Goal: Communication & Community: Answer question/provide support

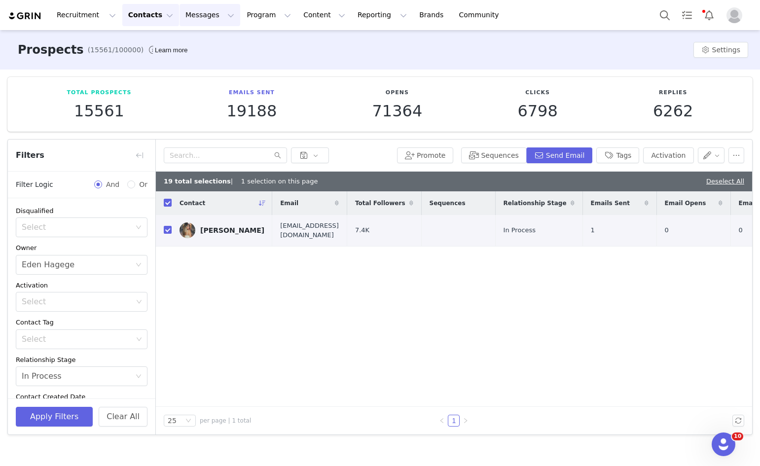
scroll to position [90, 0]
click at [180, 21] on button "Messages Messages" at bounding box center [210, 15] width 61 height 22
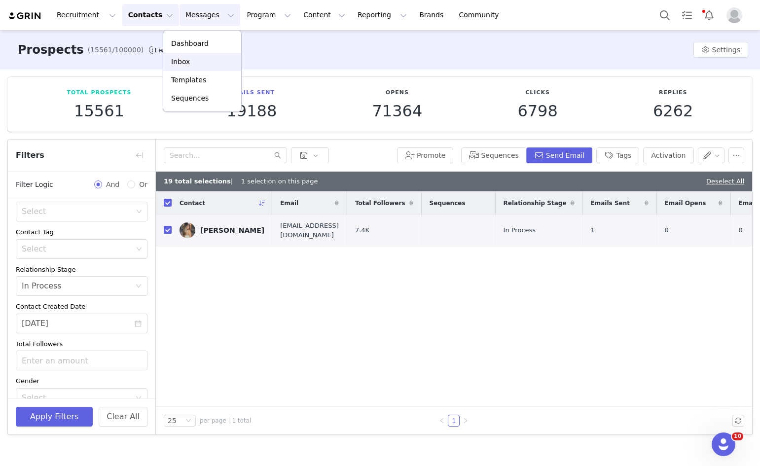
click at [178, 61] on p "Inbox" at bounding box center [180, 62] width 19 height 10
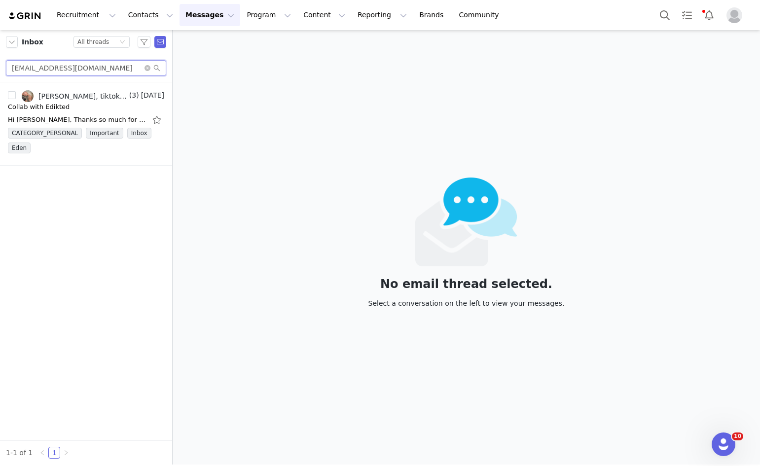
click at [86, 66] on input "freyamc1@icloud.com" at bounding box center [86, 68] width 160 height 16
paste input "oliviakayosocial@gmail"
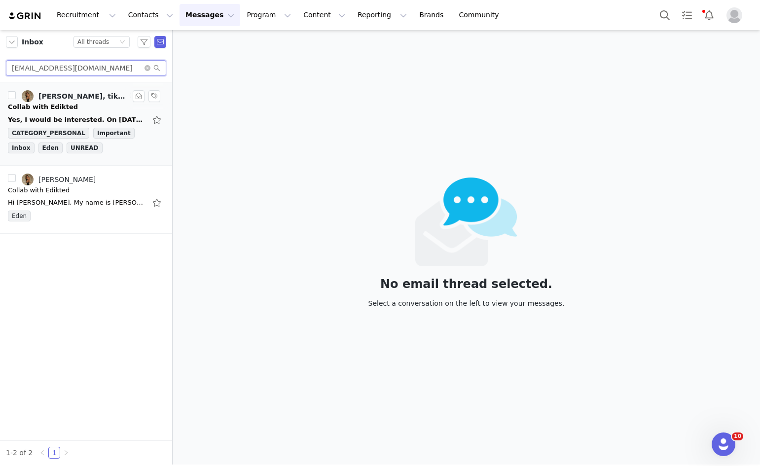
type input "oliviakayosocial@gmail.com"
click at [72, 85] on li "Olivia Kayo, tiktok edikted (2) Aug 31 Collab with Edikted Yes, I would be inte…" at bounding box center [86, 123] width 172 height 83
click at [66, 98] on div "Olivia Kayo, tiktok edikted" at bounding box center [82, 96] width 89 height 8
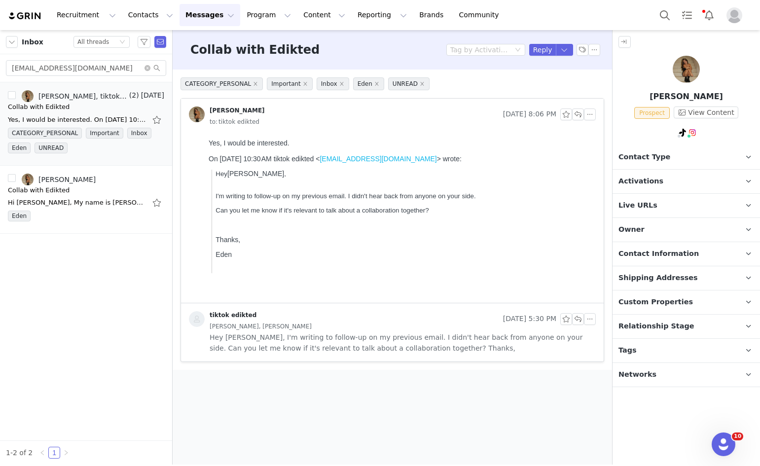
click at [539, 42] on div "Collab with Edikted Tag by Activation Reply" at bounding box center [393, 49] width 440 height 39
click at [540, 47] on button "Reply" at bounding box center [542, 50] width 27 height 12
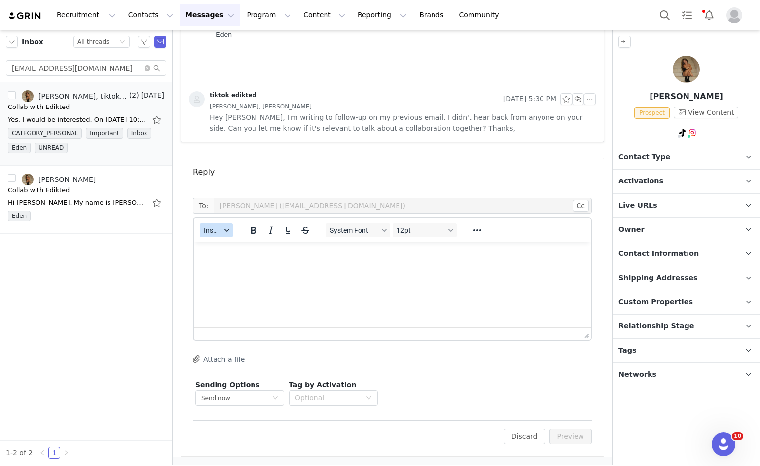
click at [208, 231] on span "Insert" at bounding box center [212, 230] width 17 height 8
click at [210, 242] on div "Insert Template" at bounding box center [252, 248] width 89 height 12
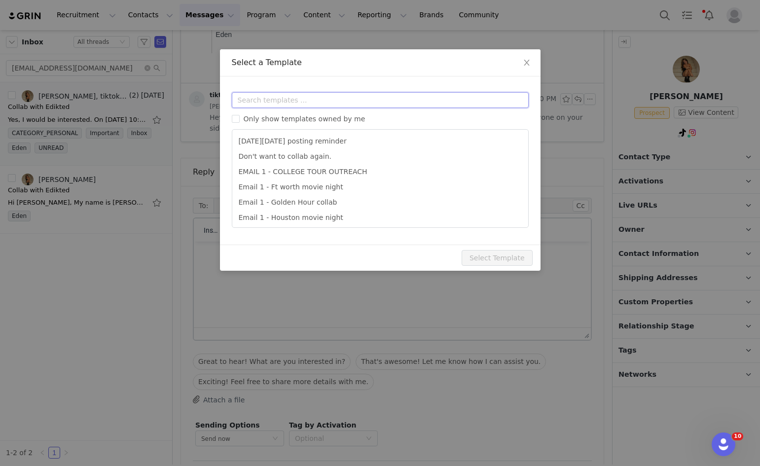
click at [275, 103] on input "text" at bounding box center [380, 100] width 297 height 16
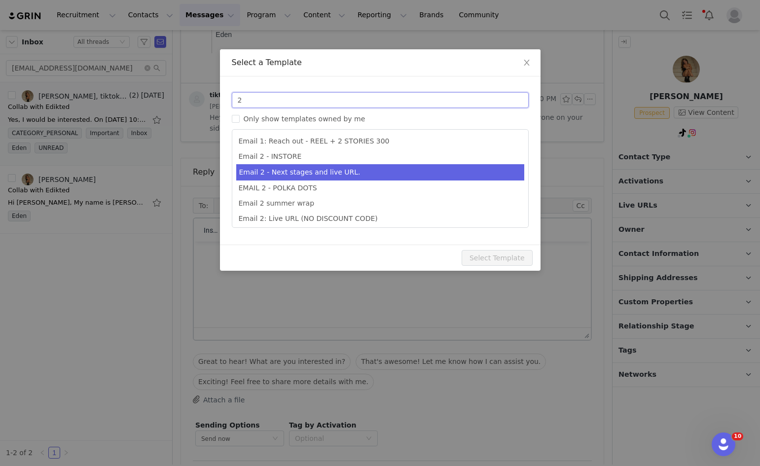
type input "2"
type input "Collab with Edikted"
click at [294, 170] on li "Email 2 - Next stages and live URL." at bounding box center [380, 172] width 288 height 16
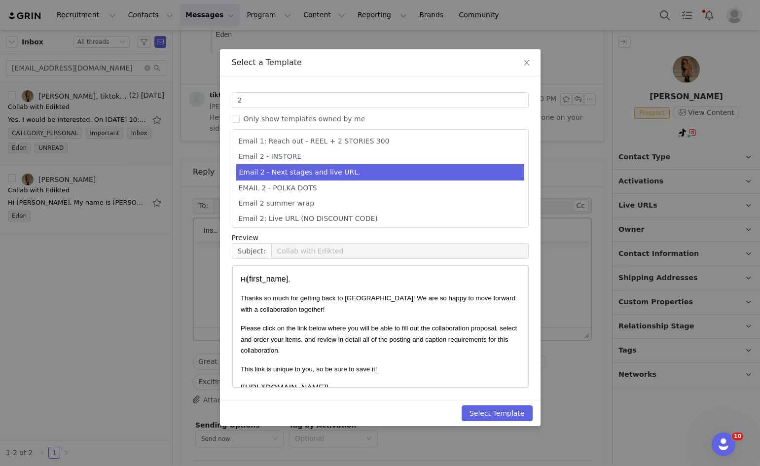
click at [516, 422] on div "Select Template" at bounding box center [380, 413] width 321 height 26
click at [514, 417] on button "Select Template" at bounding box center [497, 413] width 71 height 16
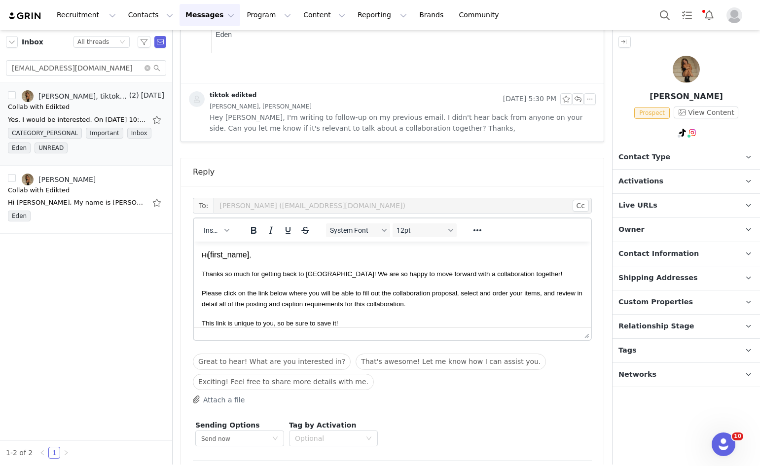
scroll to position [260, 0]
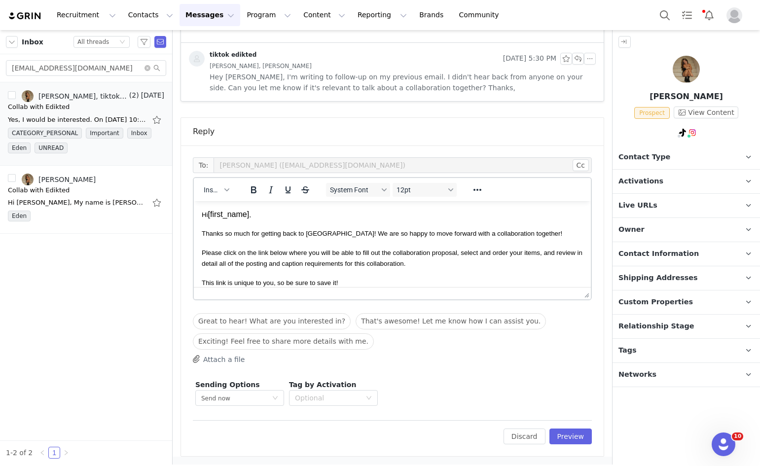
click at [545, 422] on div "Edit Discard Preview" at bounding box center [392, 432] width 399 height 24
click at [554, 435] on button "Preview" at bounding box center [571, 437] width 43 height 16
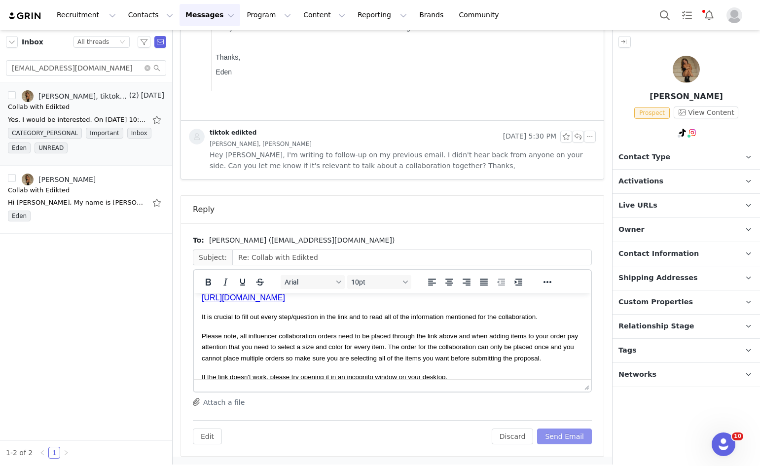
scroll to position [231, 0]
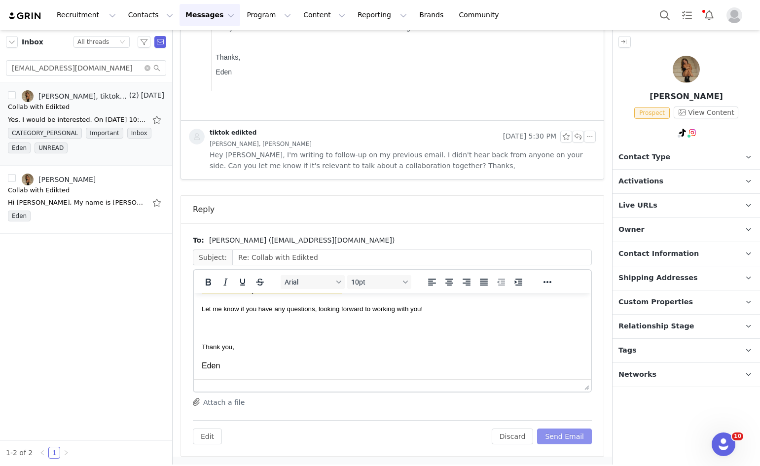
drag, startPoint x: 564, startPoint y: 437, endPoint x: 559, endPoint y: 380, distance: 56.9
click at [564, 433] on button "Send Email" at bounding box center [564, 437] width 55 height 16
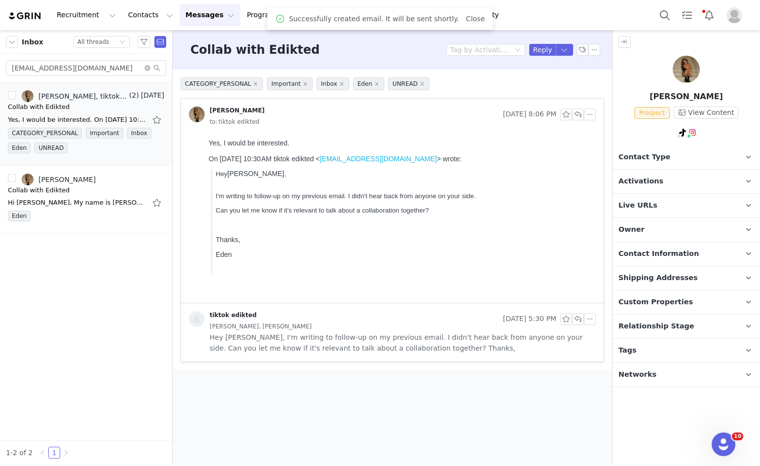
scroll to position [0, 0]
click at [648, 154] on span "Contact Type" at bounding box center [645, 157] width 52 height 11
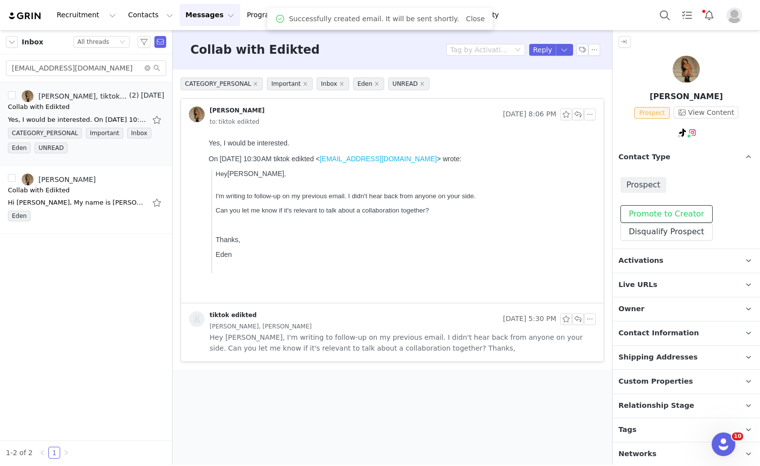
click at [677, 208] on button "Promote to Creator" at bounding box center [667, 214] width 92 height 18
click at [688, 264] on p "Activations" at bounding box center [675, 261] width 124 height 24
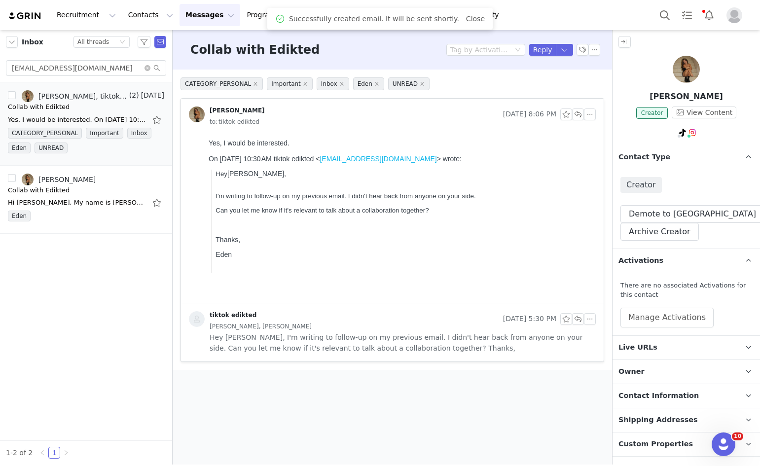
click at [611, 317] on div "CATEGORY_PERSONAL Important Inbox Eden UNREAD Olivia Kayo Aug 31, 2025 8:06 PM …" at bounding box center [393, 220] width 440 height 300
click at [617, 315] on div "There are no associated Activations for this contact Manage Activations" at bounding box center [686, 304] width 147 height 63
click at [633, 318] on button "Manage Activations" at bounding box center [667, 318] width 93 height 20
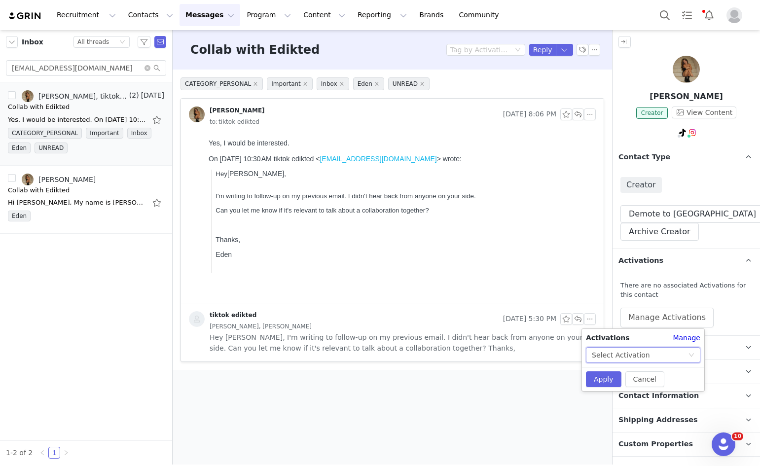
click at [642, 356] on div "Select Activation" at bounding box center [621, 355] width 58 height 15
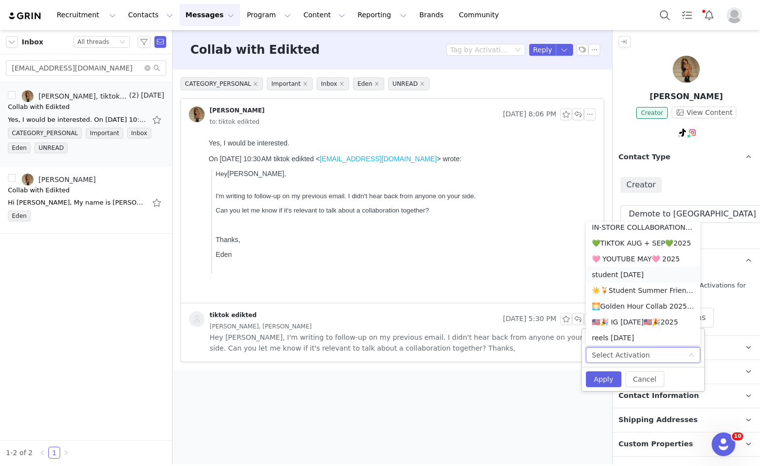
scroll to position [301, 0]
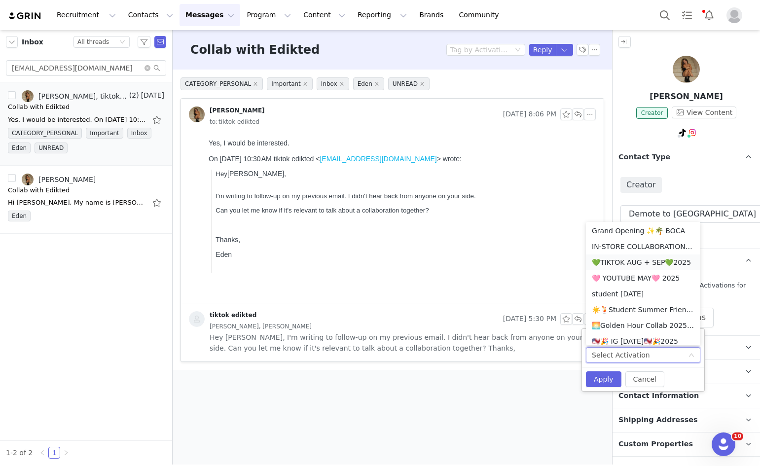
click at [652, 259] on li "💚TIKTOK AUG + SEP💚2025" at bounding box center [643, 263] width 114 height 16
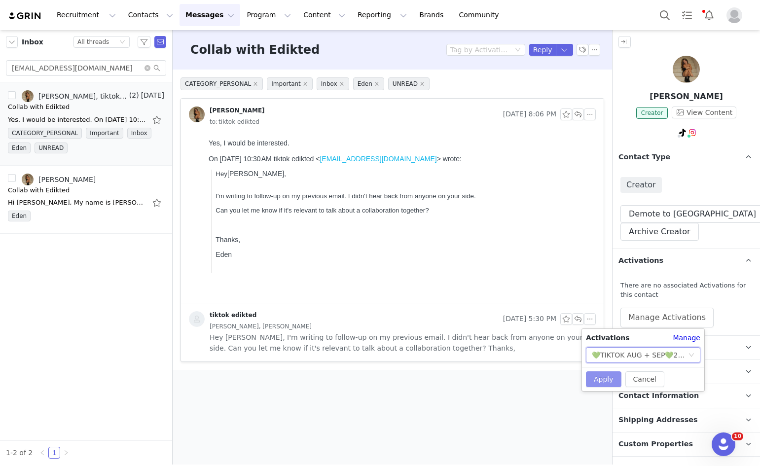
click at [603, 384] on button "Apply" at bounding box center [604, 379] width 36 height 16
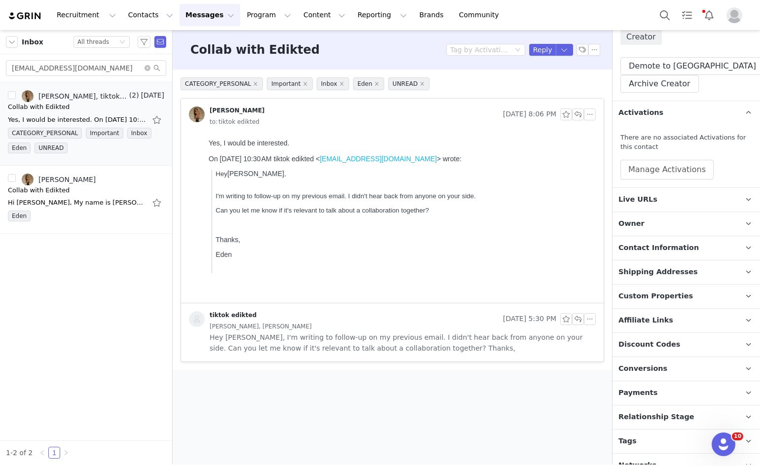
click at [671, 414] on p "Relationship Stage Use relationship stages to move contacts through a logical s…" at bounding box center [675, 417] width 124 height 24
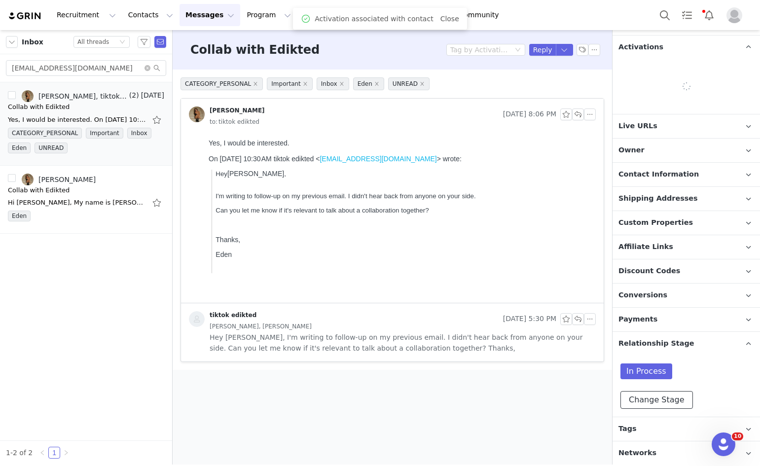
click at [664, 404] on button "Change Stage" at bounding box center [657, 400] width 73 height 18
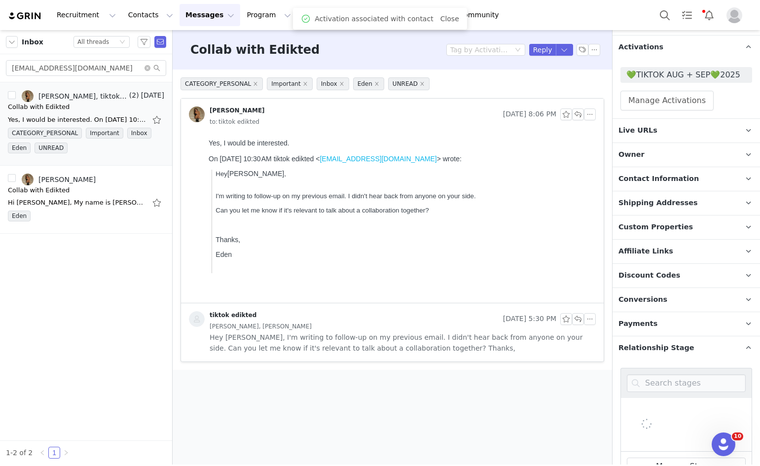
scroll to position [316, 0]
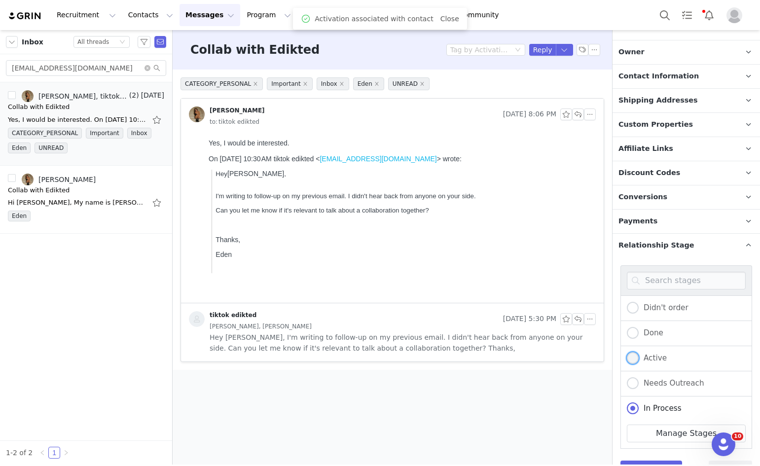
click at [649, 359] on span "Active" at bounding box center [653, 358] width 28 height 9
click at [639, 359] on input "Active" at bounding box center [633, 358] width 12 height 13
radio input "true"
radio input "false"
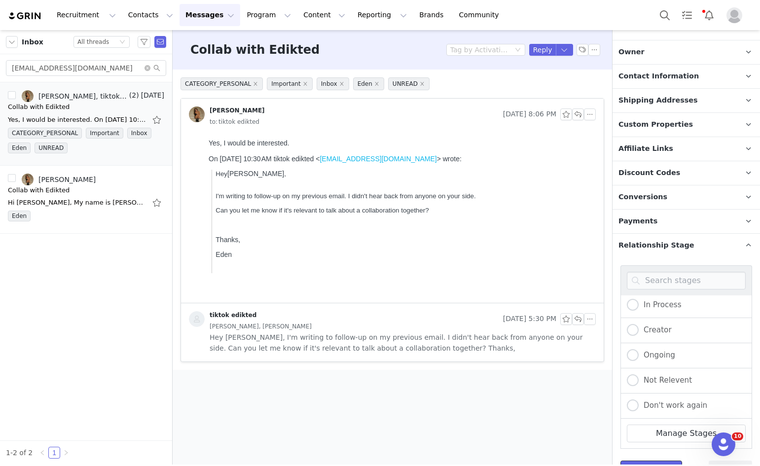
click at [661, 462] on button "Save Stage" at bounding box center [652, 470] width 62 height 18
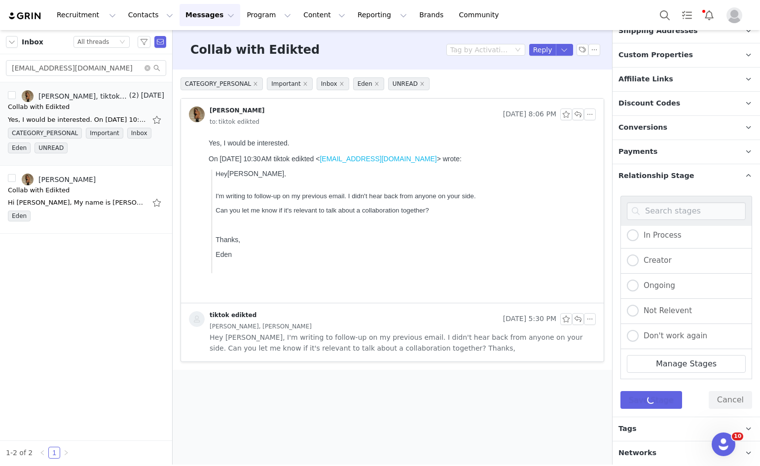
scroll to position [218, 0]
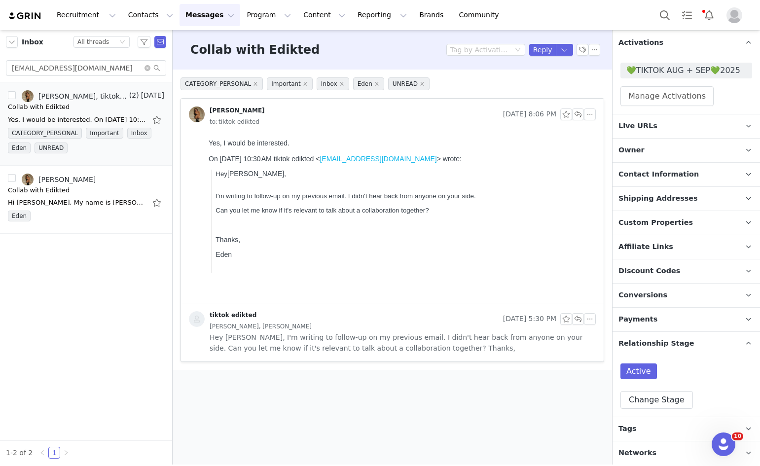
click at [668, 438] on p "Tags Keep track of your contacts by assigning them tags. You can then filter yo…" at bounding box center [675, 429] width 124 height 24
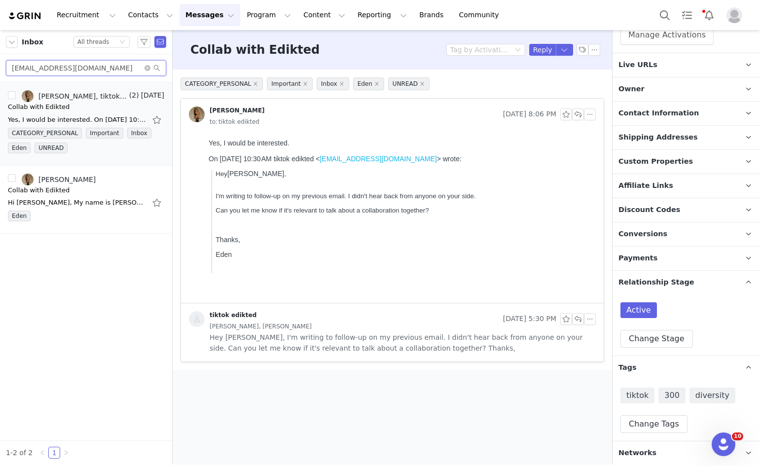
click at [124, 64] on input "oliviakayosocial@gmail.com" at bounding box center [86, 68] width 160 height 16
click at [123, 64] on input "oliviakayosocial@gmail.com" at bounding box center [86, 68] width 160 height 16
paste input "gloria.delolmo01"
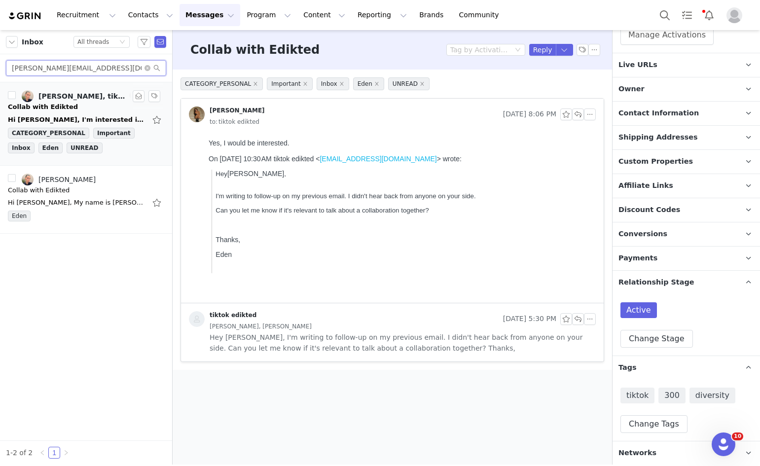
type input "gloria.delolmo01@gmail.com"
click at [76, 120] on div "Hi Galya, I'm interested in doing this collaboration. Thank you so much for the…" at bounding box center [77, 120] width 138 height 10
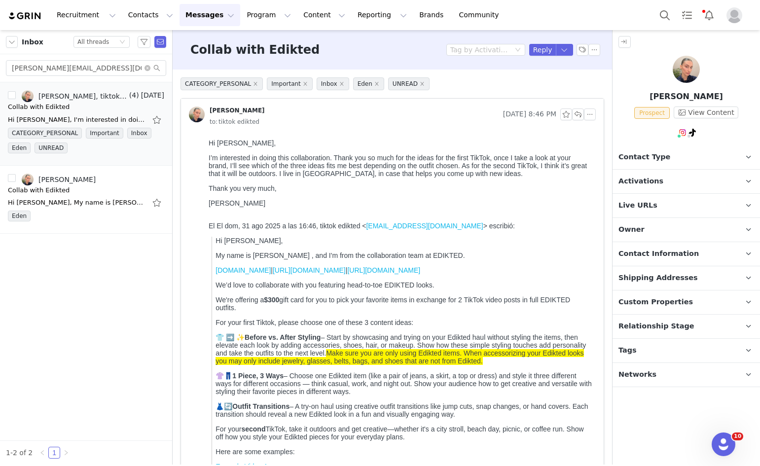
scroll to position [0, 0]
click at [634, 154] on span "Contact Type" at bounding box center [645, 157] width 52 height 11
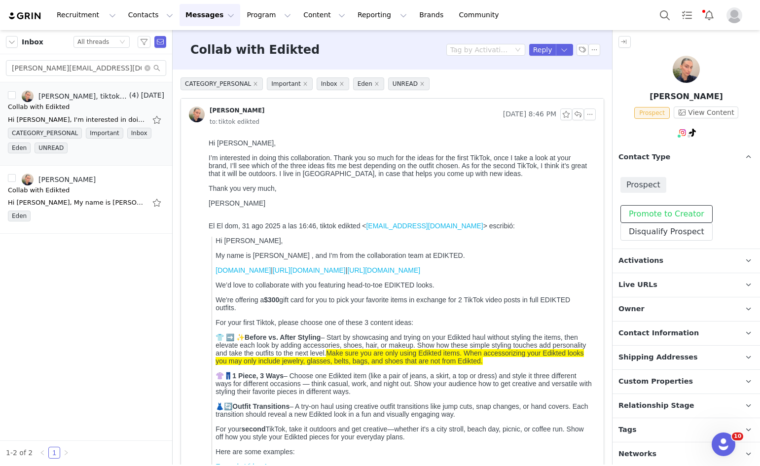
click at [654, 218] on button "Promote to Creator" at bounding box center [667, 214] width 92 height 18
click at [670, 260] on p "Activations" at bounding box center [675, 261] width 124 height 24
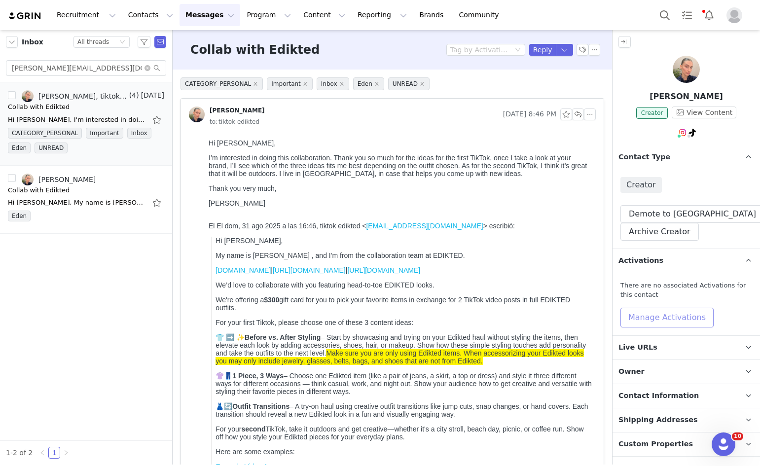
drag, startPoint x: 678, startPoint y: 313, endPoint x: 678, endPoint y: 319, distance: 6.4
click at [678, 317] on button "Manage Activations" at bounding box center [667, 318] width 93 height 20
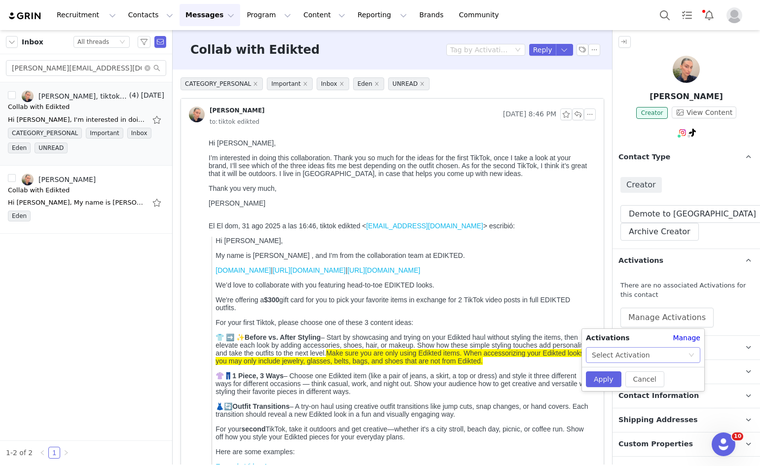
click at [653, 359] on div "Select Activation" at bounding box center [640, 355] width 96 height 15
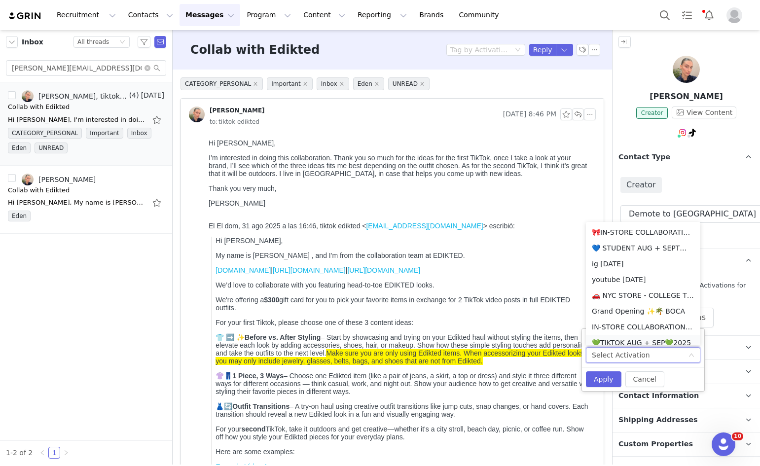
scroll to position [252, 0]
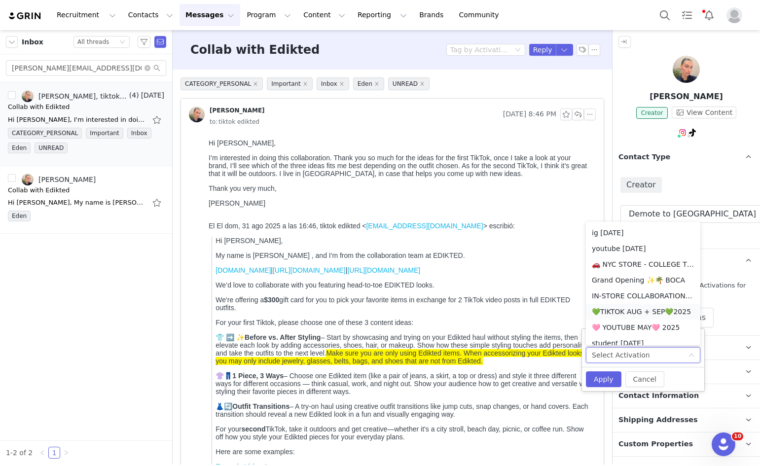
click at [621, 312] on li "💚TIKTOK AUG + SEP💚2025" at bounding box center [643, 312] width 114 height 16
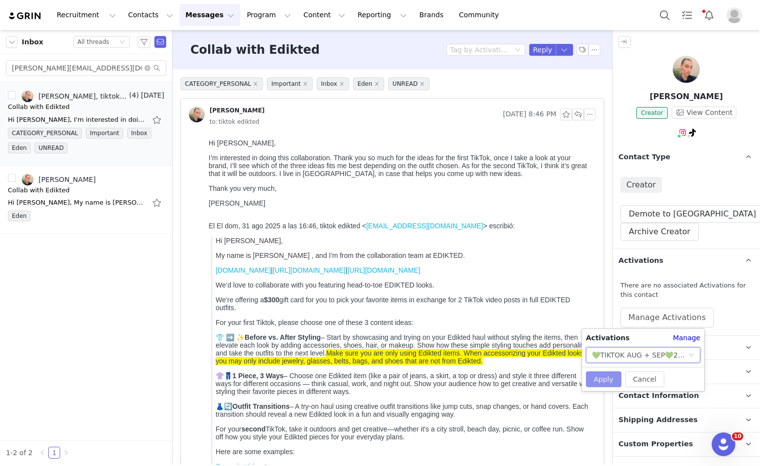
click at [606, 375] on button "Apply" at bounding box center [604, 379] width 36 height 16
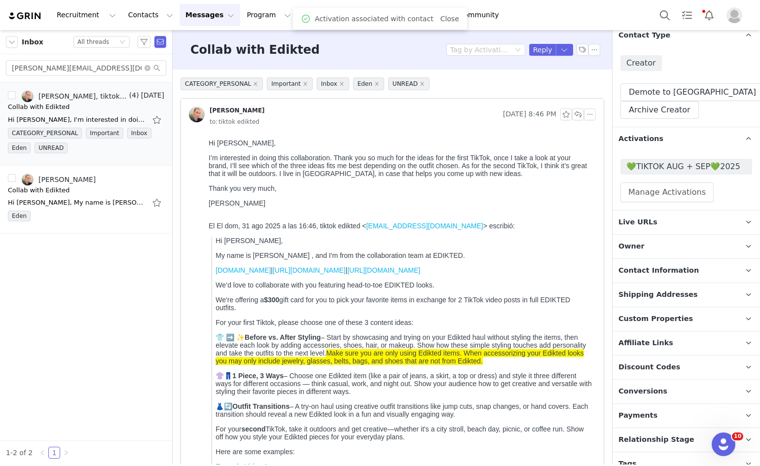
scroll to position [157, 0]
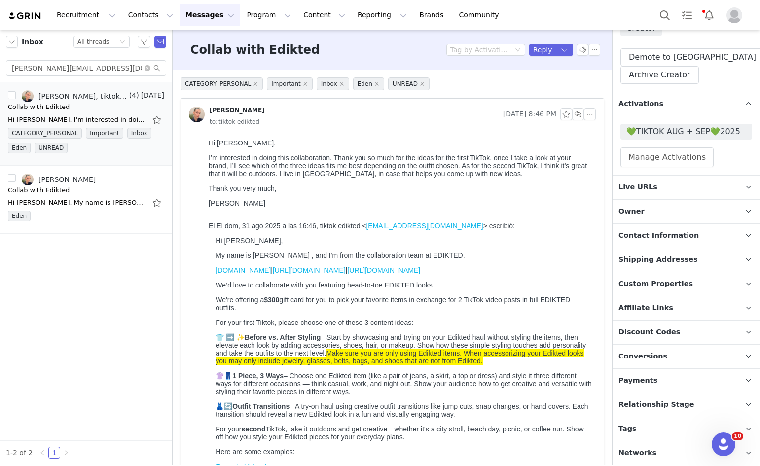
click at [675, 407] on span "Relationship Stage" at bounding box center [657, 405] width 76 height 11
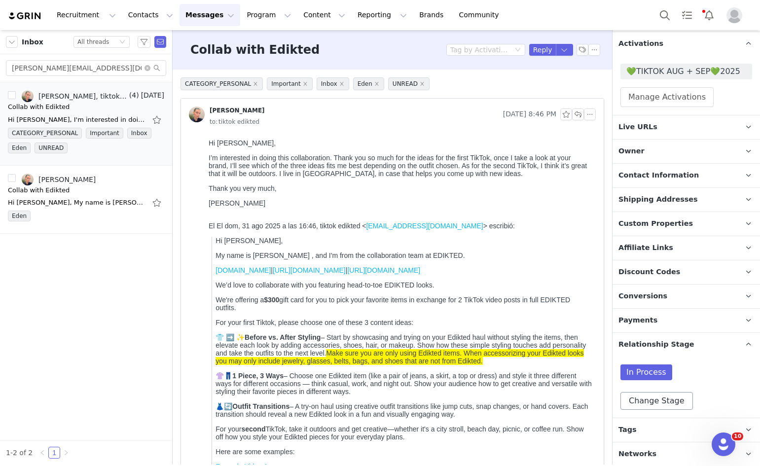
scroll to position [218, 0]
click at [654, 397] on button "Change Stage" at bounding box center [657, 400] width 73 height 18
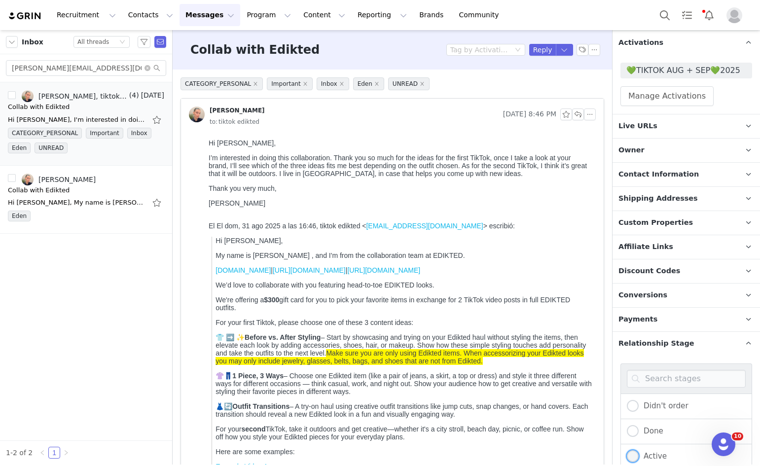
click at [649, 459] on label "Active" at bounding box center [647, 456] width 40 height 13
click at [639, 459] on input "Active" at bounding box center [633, 456] width 12 height 13
radio input "true"
radio input "false"
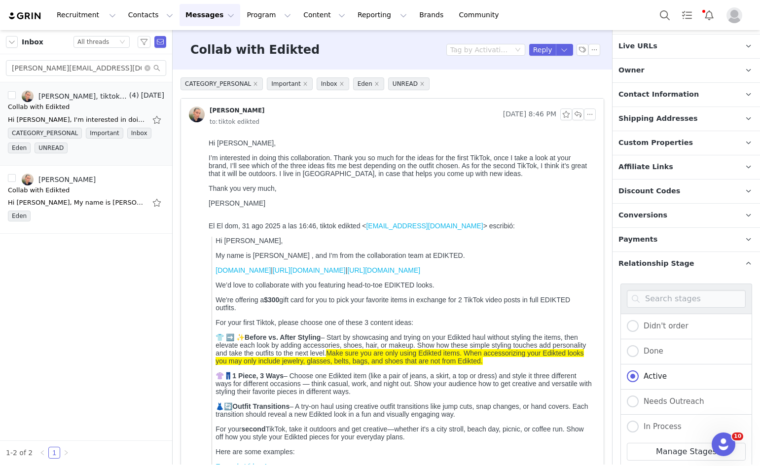
scroll to position [386, 0]
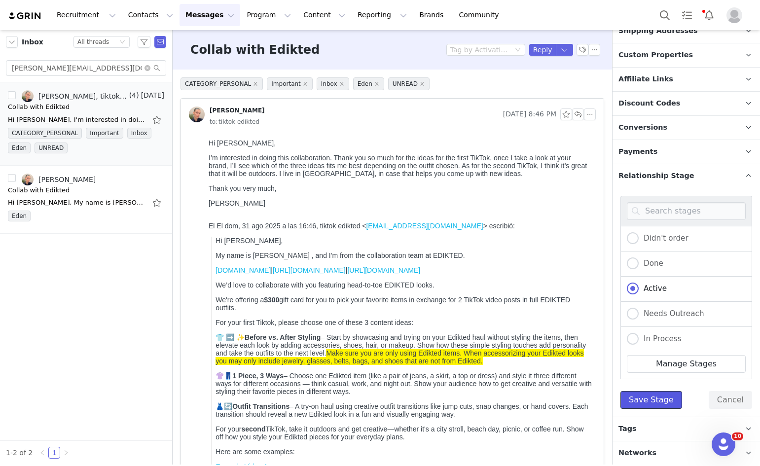
click at [646, 406] on button "Save Stage" at bounding box center [652, 400] width 62 height 18
click at [645, 423] on p "Tags Keep track of your contacts by assigning them tags. You can then filter yo…" at bounding box center [675, 429] width 124 height 24
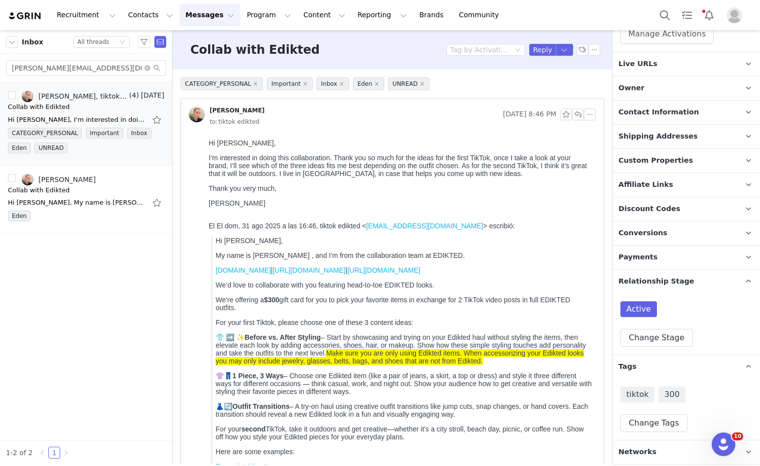
scroll to position [279, 0]
click at [533, 47] on button "Reply" at bounding box center [542, 50] width 27 height 12
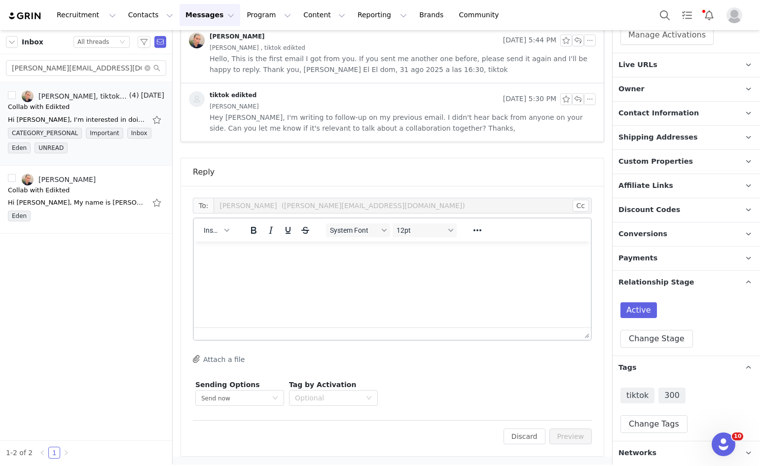
scroll to position [0, 0]
click at [217, 228] on span "Insert" at bounding box center [212, 230] width 17 height 8
click at [217, 244] on div "Insert Template" at bounding box center [252, 248] width 89 height 12
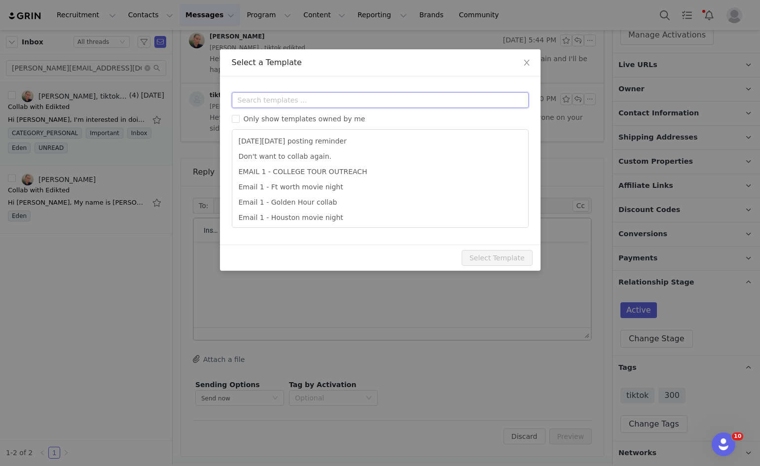
click at [264, 97] on input "text" at bounding box center [380, 100] width 297 height 16
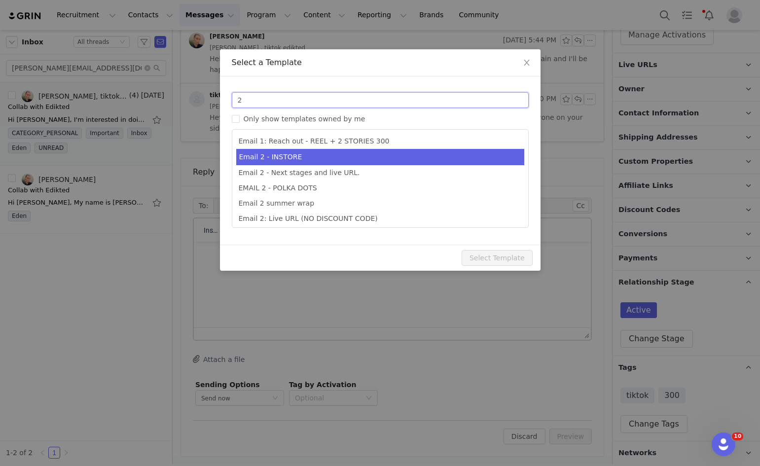
type input "2"
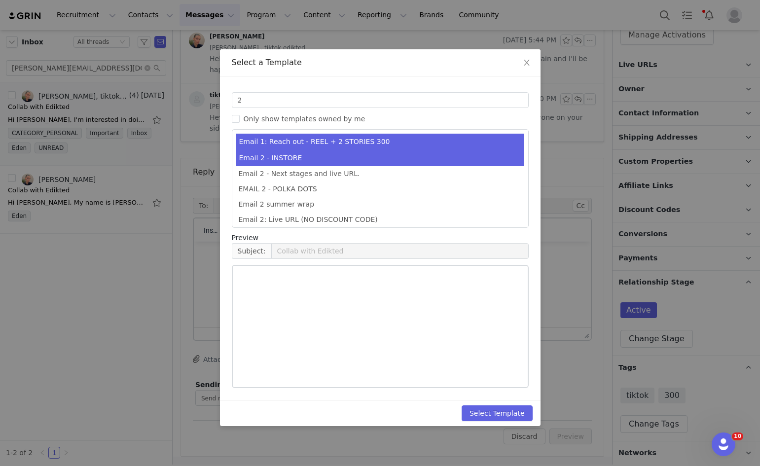
click at [254, 164] on li "Email 2 - INSTORE" at bounding box center [380, 158] width 288 height 16
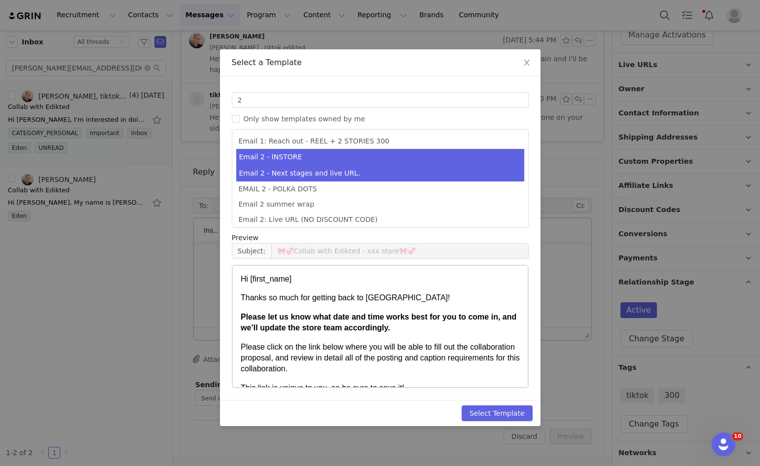
click at [256, 176] on li "Email 2 - Next stages and live URL." at bounding box center [380, 173] width 288 height 16
type input "Collab with Edikted"
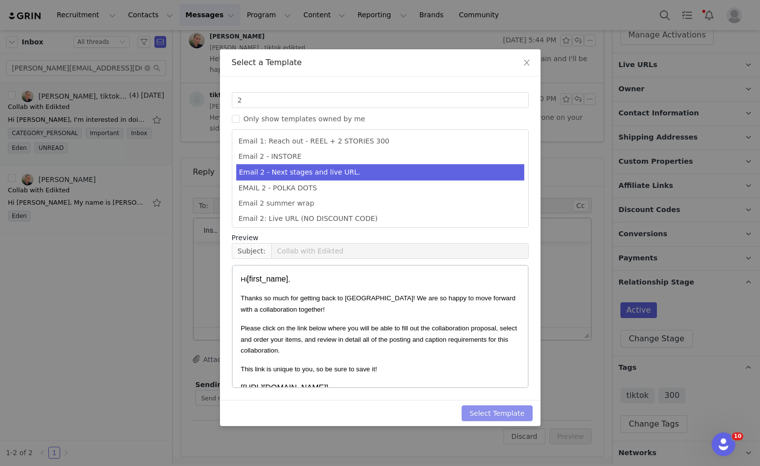
click at [495, 414] on button "Select Template" at bounding box center [497, 413] width 71 height 16
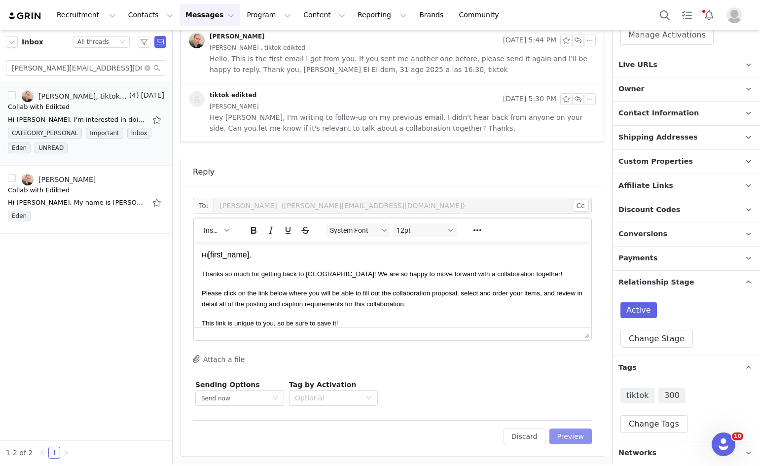
click at [569, 429] on button "Preview" at bounding box center [571, 437] width 43 height 16
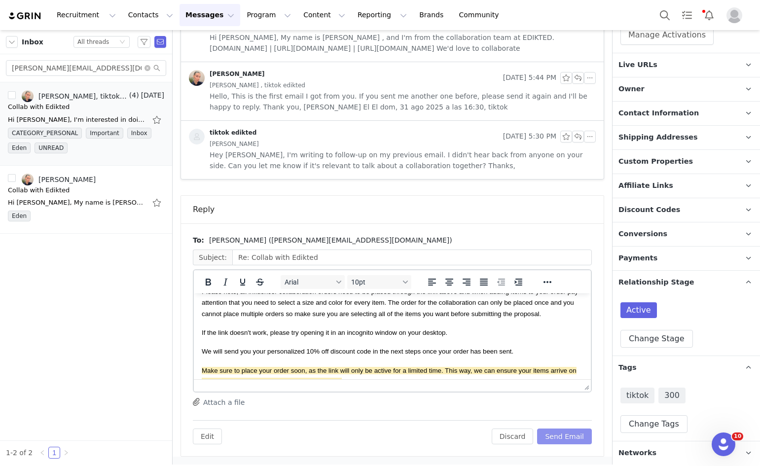
scroll to position [148, 0]
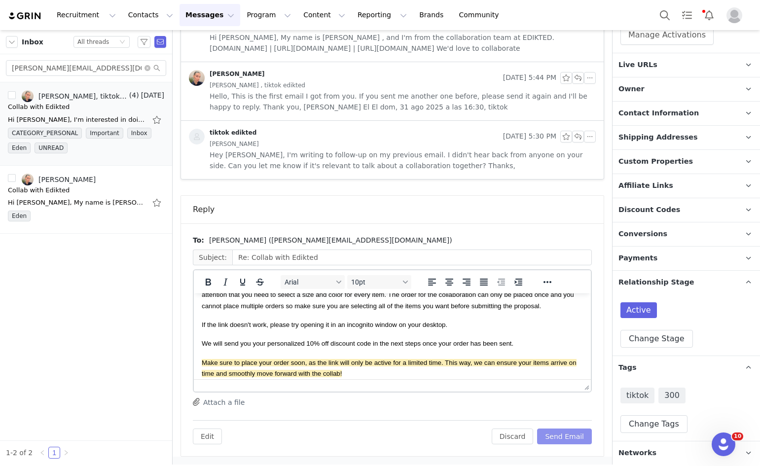
click at [567, 442] on button "Send Email" at bounding box center [564, 437] width 55 height 16
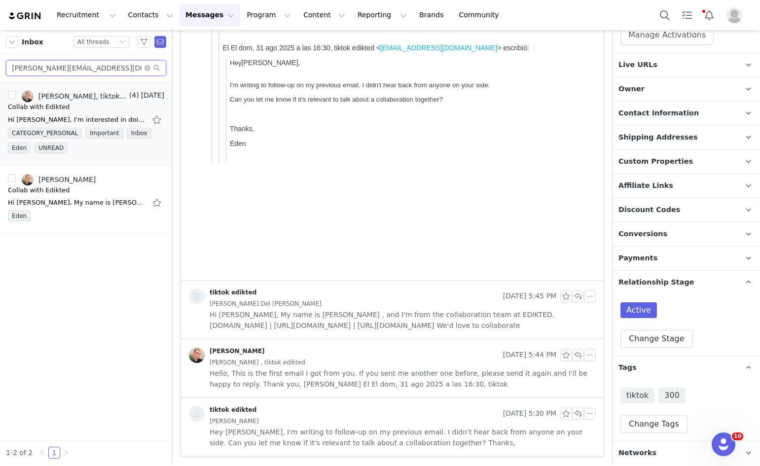
click at [127, 70] on input "gloria.delolmo01@gmail.com" at bounding box center [86, 68] width 160 height 16
paste input "amiechikin"
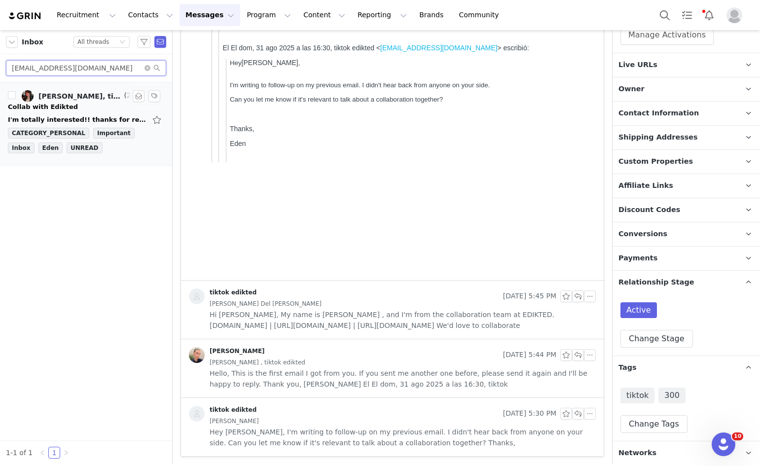
type input "amiechikin@gmail.com"
click at [72, 117] on div "I'm totally interested!! thanks for reaching out! i'm based in LA :) On Sat, Au…" at bounding box center [77, 120] width 138 height 10
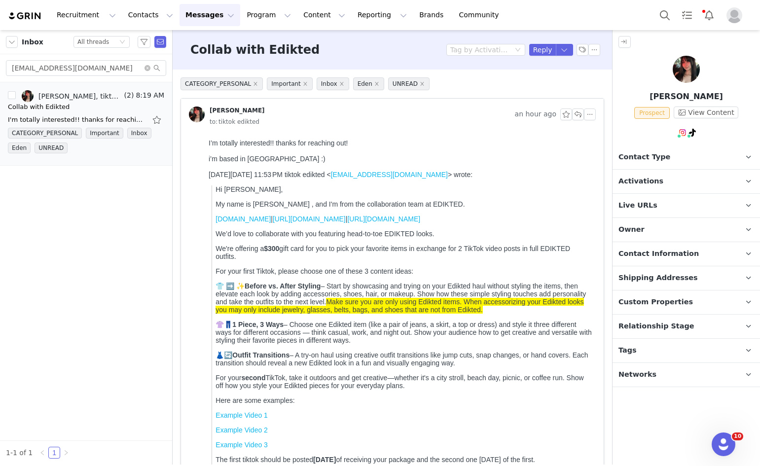
scroll to position [0, 0]
click at [533, 53] on button "Reply" at bounding box center [542, 50] width 27 height 12
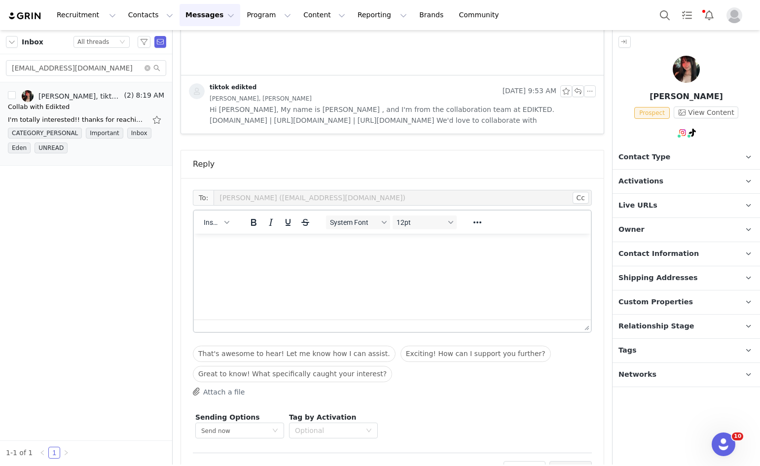
scroll to position [566, 0]
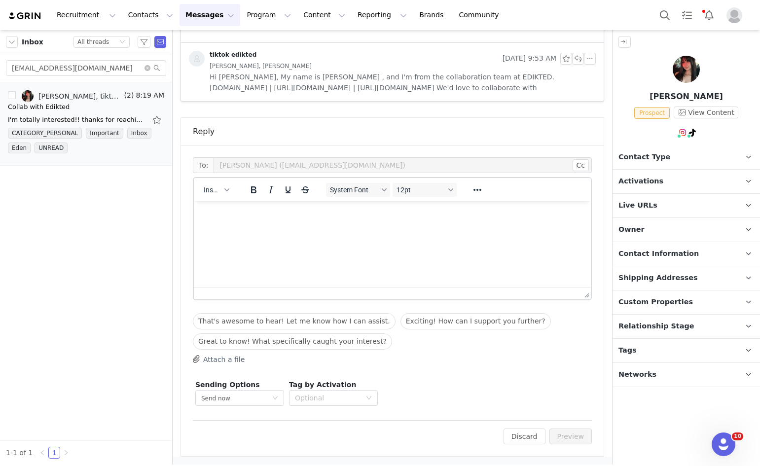
click at [220, 176] on div "To: Amy Chikin (amiechikin@gmail.com) Cc Cc: Insert System Font 12pt To open th…" at bounding box center [392, 282] width 399 height 251
click at [217, 181] on div "Insert" at bounding box center [216, 189] width 45 height 19
click at [216, 186] on span "Insert" at bounding box center [212, 190] width 17 height 8
click at [220, 214] on div "Insert Template" at bounding box center [251, 207] width 99 height 16
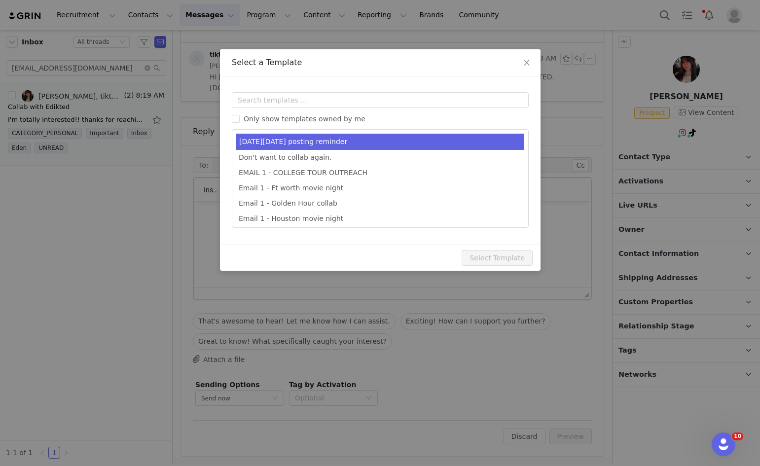
scroll to position [0, 0]
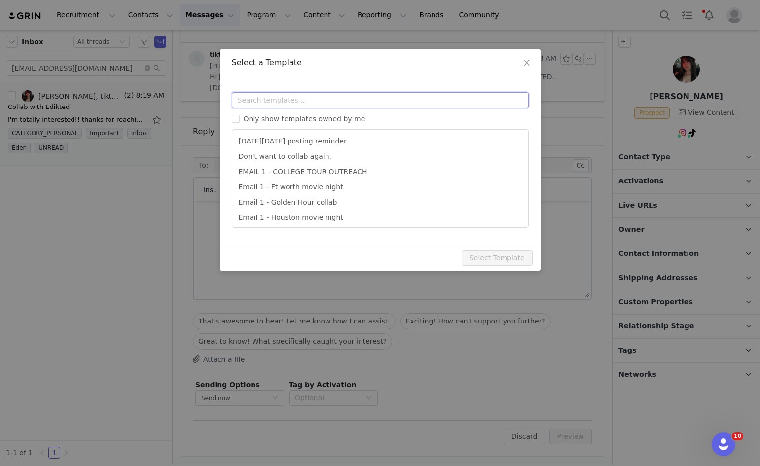
click at [319, 101] on input "text" at bounding box center [380, 100] width 297 height 16
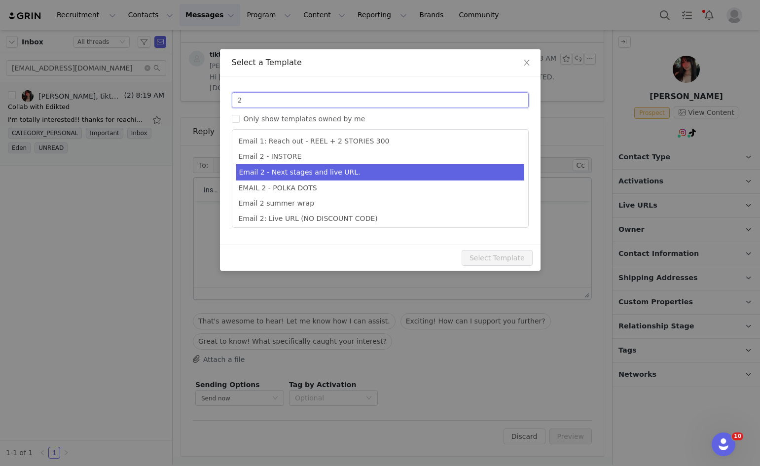
type input "2"
type input "Collab with Edikted"
click at [313, 176] on li "Email 2 - Next stages and live URL." at bounding box center [380, 172] width 288 height 16
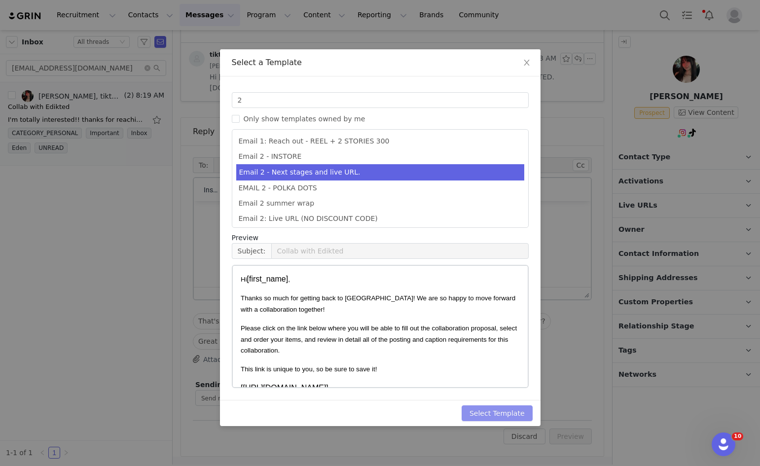
click at [491, 416] on button "Select Template" at bounding box center [497, 413] width 71 height 16
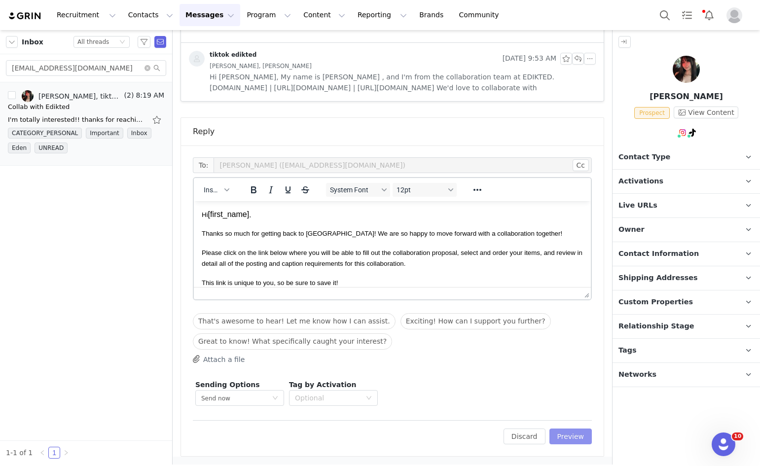
click at [584, 433] on div "To: Amy Chikin (amiechikin@gmail.com) Cc Cc: Insert System Font 12pt To open th…" at bounding box center [392, 301] width 423 height 311
click at [578, 432] on button "Preview" at bounding box center [571, 437] width 43 height 16
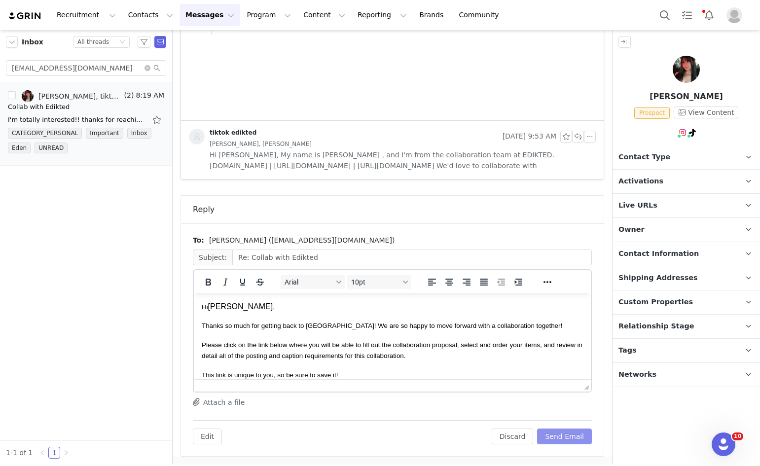
click at [576, 432] on button "Send Email" at bounding box center [564, 437] width 55 height 16
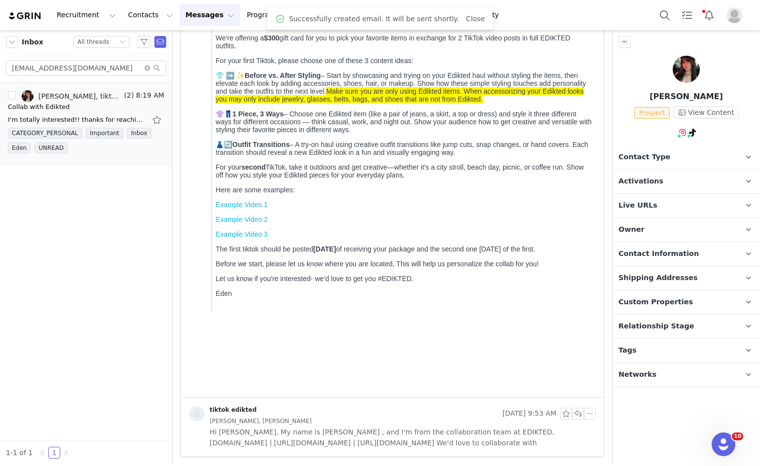
click at [688, 164] on p "Contact Type Contact type can be Creator, Prospect, Application, or Manager." at bounding box center [675, 158] width 124 height 24
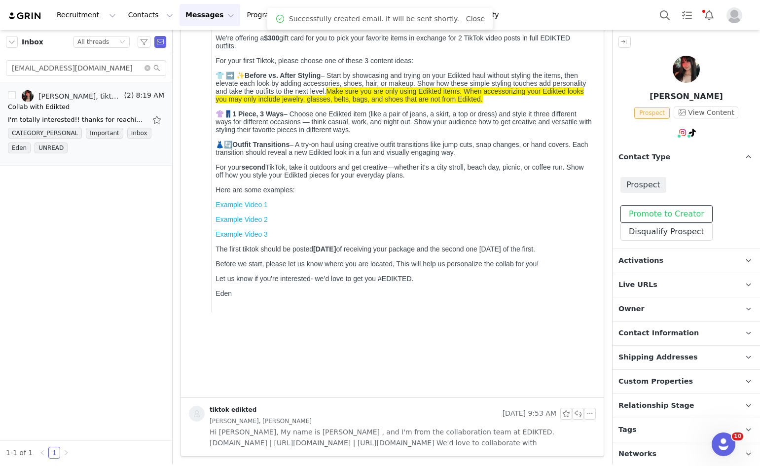
click at [637, 214] on button "Promote to Creator" at bounding box center [667, 214] width 92 height 18
click at [644, 253] on p "Activations" at bounding box center [675, 261] width 124 height 24
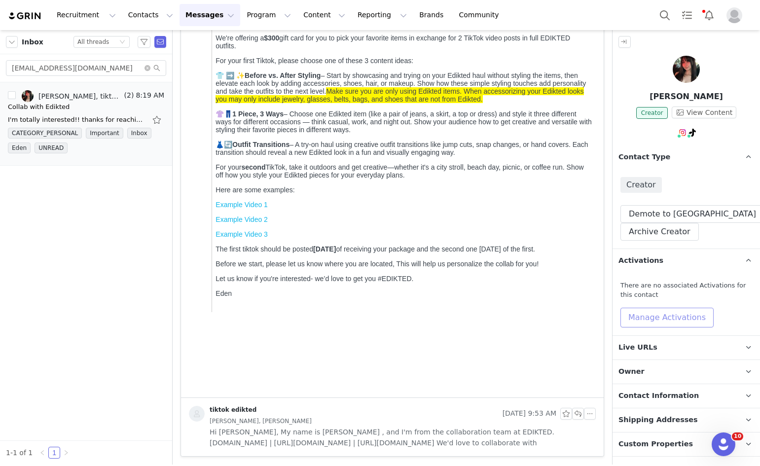
click at [636, 321] on button "Manage Activations" at bounding box center [667, 318] width 93 height 20
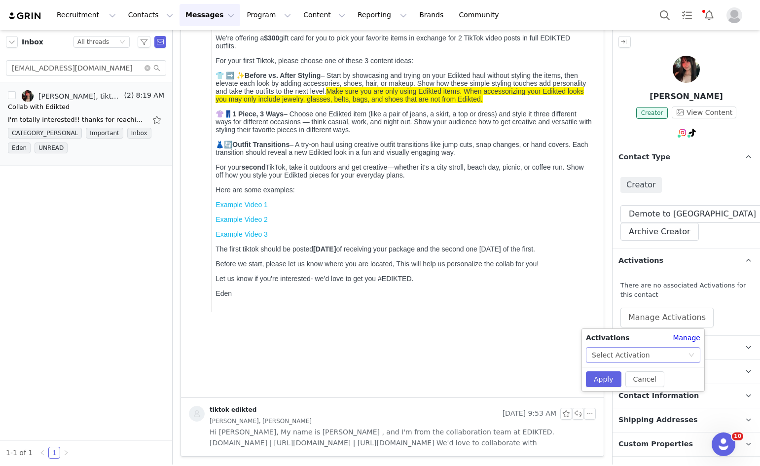
click at [635, 353] on div "Select Activation" at bounding box center [621, 355] width 58 height 15
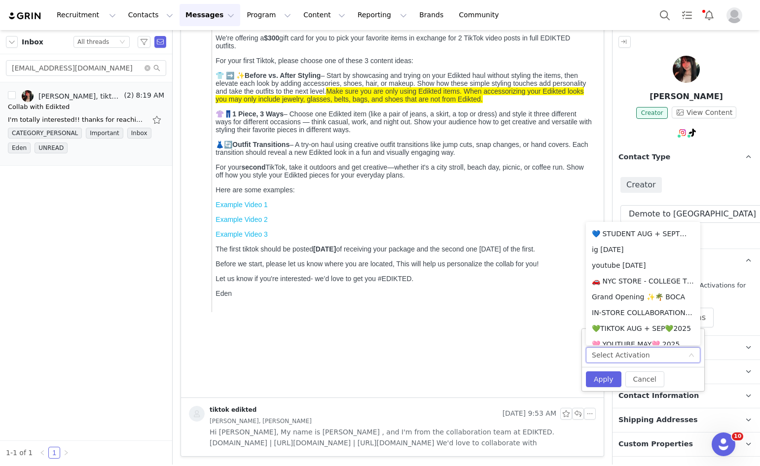
scroll to position [252, 0]
click at [638, 309] on li "💚TIKTOK AUG + SEP💚2025" at bounding box center [643, 312] width 114 height 16
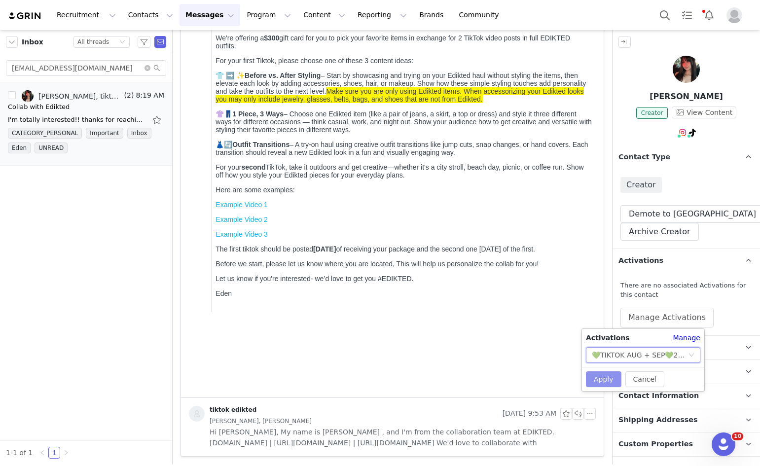
click at [603, 377] on button "Apply" at bounding box center [604, 379] width 36 height 16
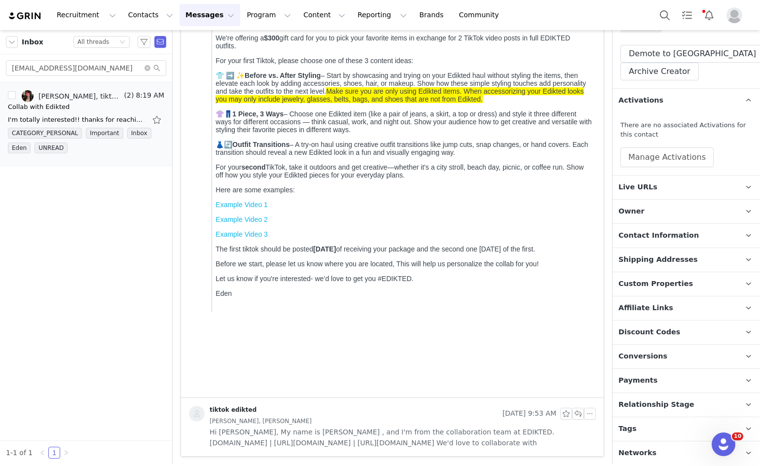
click at [658, 402] on span "Relationship Stage" at bounding box center [657, 405] width 76 height 11
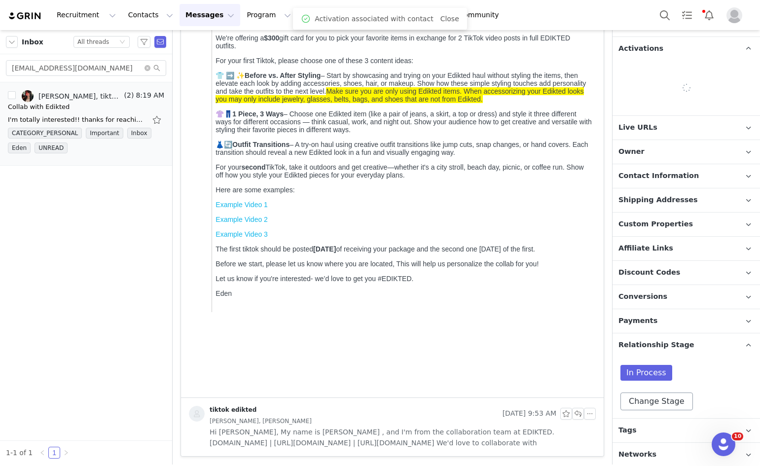
scroll to position [214, 0]
click at [656, 398] on button "Change Stage" at bounding box center [657, 400] width 73 height 18
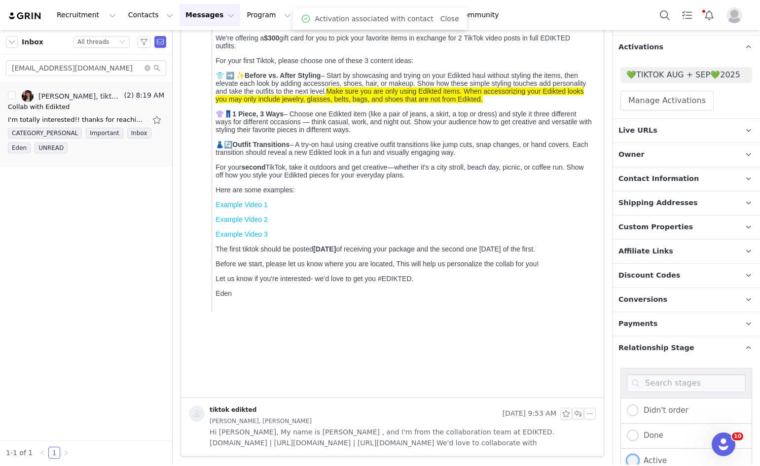
click at [653, 459] on span "Active" at bounding box center [653, 460] width 28 height 9
click at [639, 459] on input "Active" at bounding box center [633, 461] width 12 height 13
radio input "true"
radio input "false"
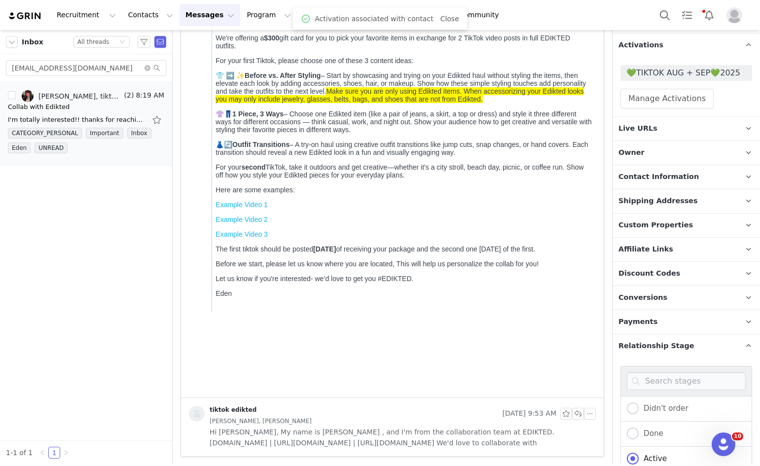
scroll to position [386, 0]
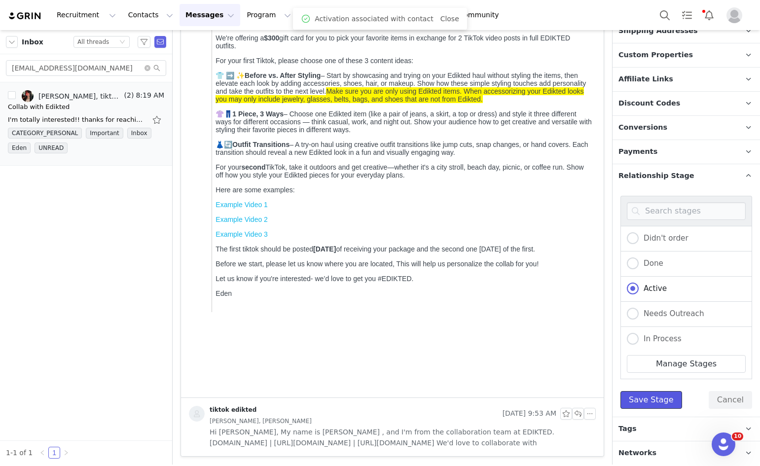
click at [658, 394] on button "Save Stage" at bounding box center [652, 400] width 62 height 18
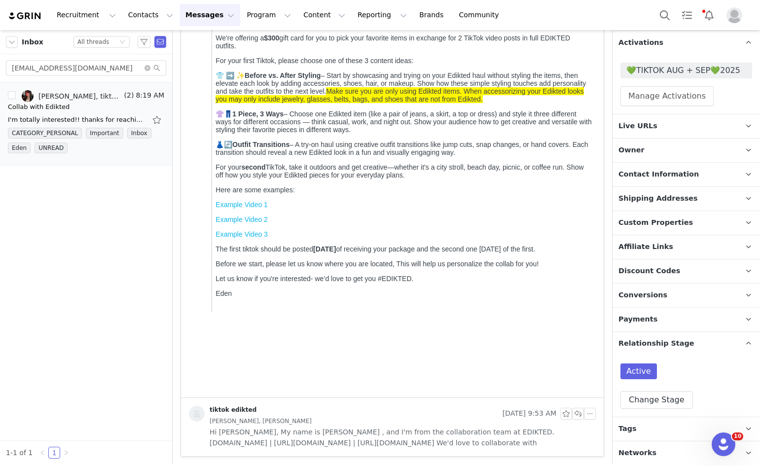
click at [644, 424] on p "Tags Keep track of your contacts by assigning them tags. You can then filter yo…" at bounding box center [675, 429] width 124 height 24
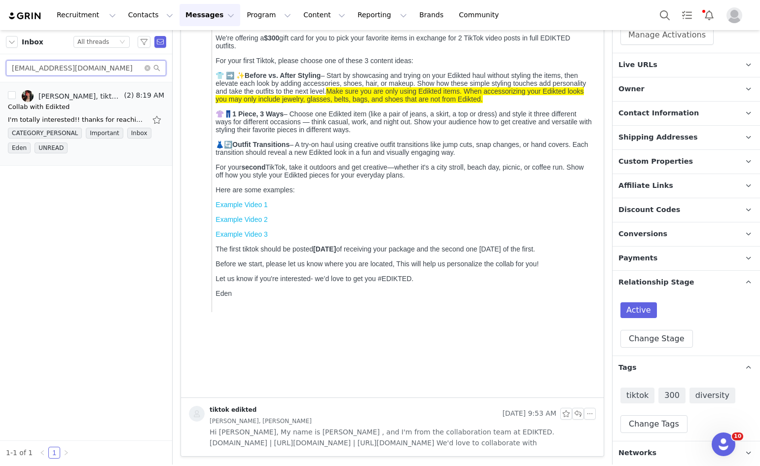
click at [114, 71] on input "amiechikin@gmail.com" at bounding box center [86, 68] width 160 height 16
paste input "pepmelsof"
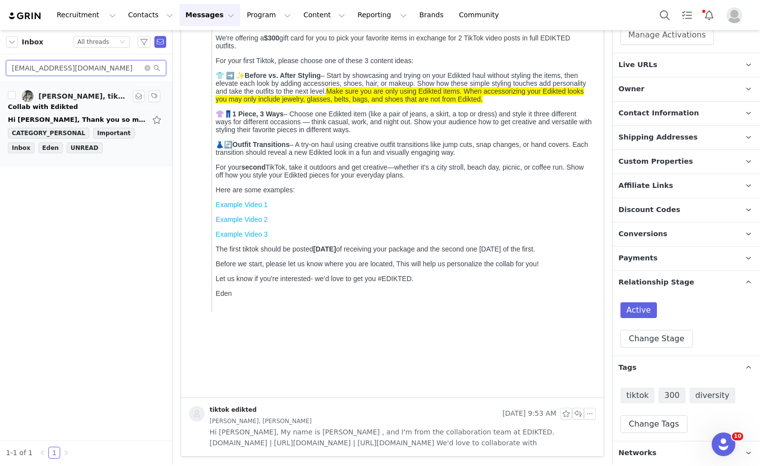
type input "pepmelsof@gmail.com"
click at [76, 118] on div "Hi Eden, Thank you so much for reaching out to us! We're really excited about t…" at bounding box center [77, 120] width 138 height 10
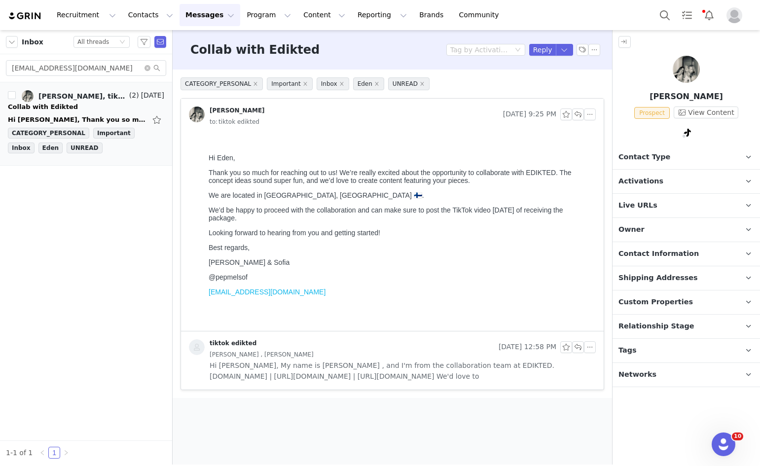
scroll to position [0, 0]
click at [668, 144] on div "Peppi Melissa Sofia Prospect View Content Contact Type Contact type can be Crea…" at bounding box center [686, 247] width 147 height 435
click at [650, 152] on span "Contact Type" at bounding box center [645, 157] width 52 height 11
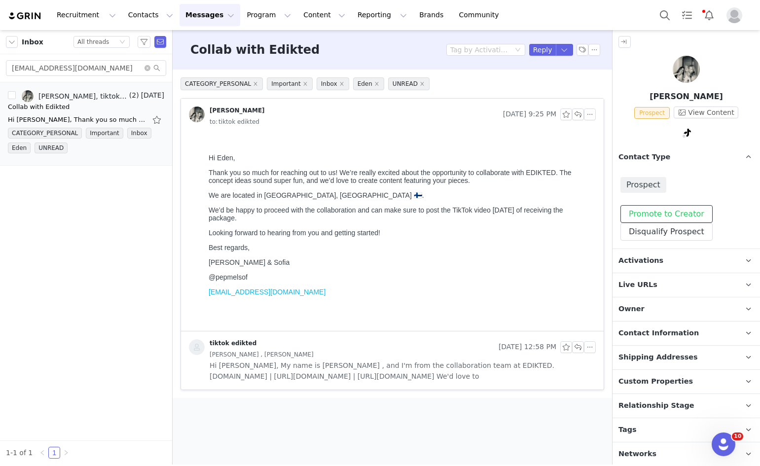
click at [643, 215] on button "Promote to Creator" at bounding box center [667, 214] width 92 height 18
drag, startPoint x: 656, startPoint y: 257, endPoint x: 657, endPoint y: 262, distance: 5.0
click at [656, 259] on p "Activations" at bounding box center [675, 261] width 124 height 24
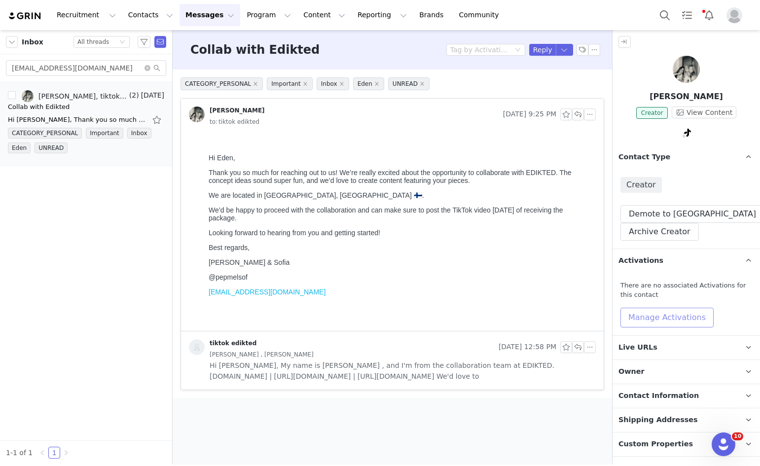
drag, startPoint x: 659, startPoint y: 315, endPoint x: 655, endPoint y: 325, distance: 11.1
click at [656, 324] on button "Manage Activations" at bounding box center [667, 318] width 93 height 20
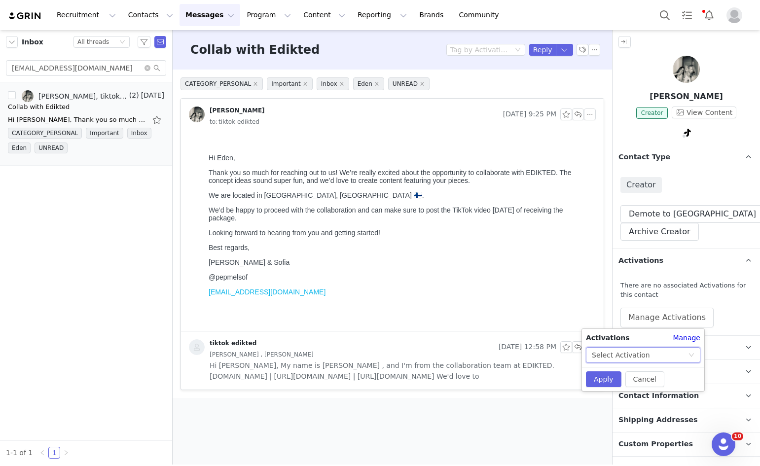
click at [640, 353] on div "Select Activation" at bounding box center [621, 355] width 58 height 15
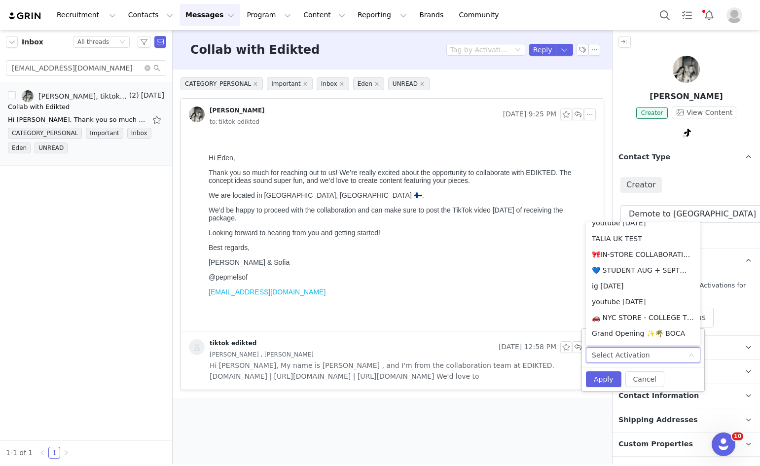
scroll to position [252, 0]
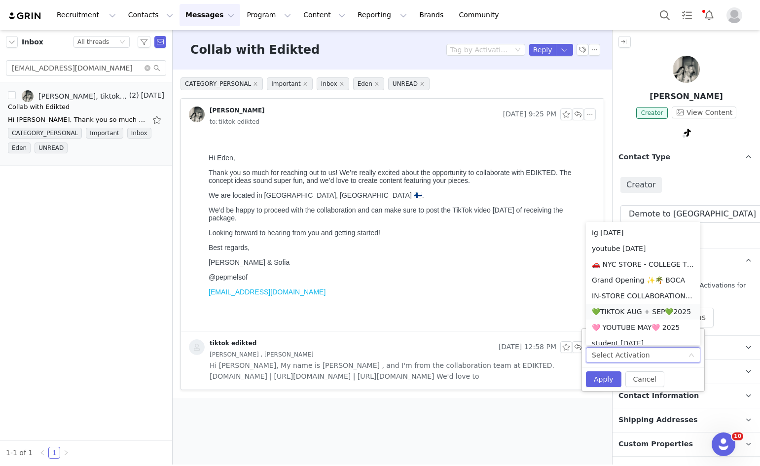
click at [630, 314] on li "💚TIKTOK AUG + SEP💚2025" at bounding box center [643, 312] width 114 height 16
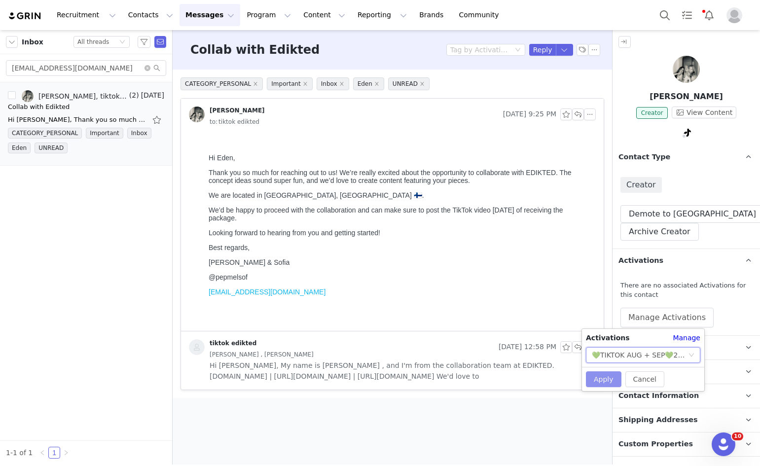
drag, startPoint x: 599, startPoint y: 375, endPoint x: 610, endPoint y: 371, distance: 10.9
click at [599, 375] on button "Apply" at bounding box center [604, 379] width 36 height 16
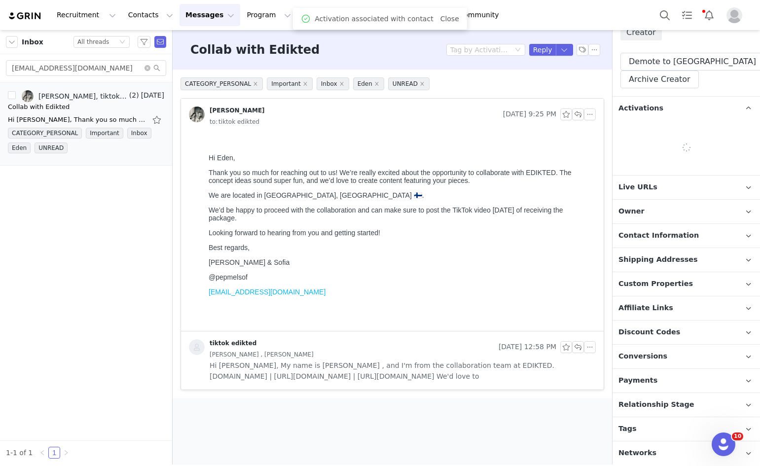
click at [642, 395] on p "Relationship Stage Use relationship stages to move contacts through a logical s…" at bounding box center [675, 405] width 124 height 24
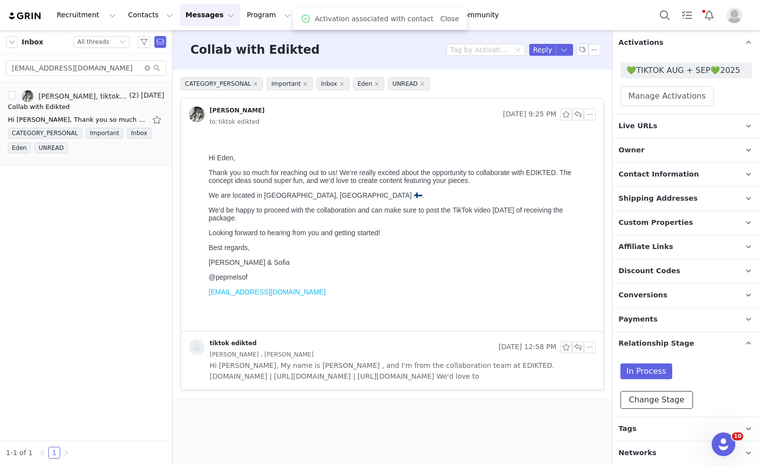
click at [640, 396] on button "Change Stage" at bounding box center [657, 400] width 73 height 18
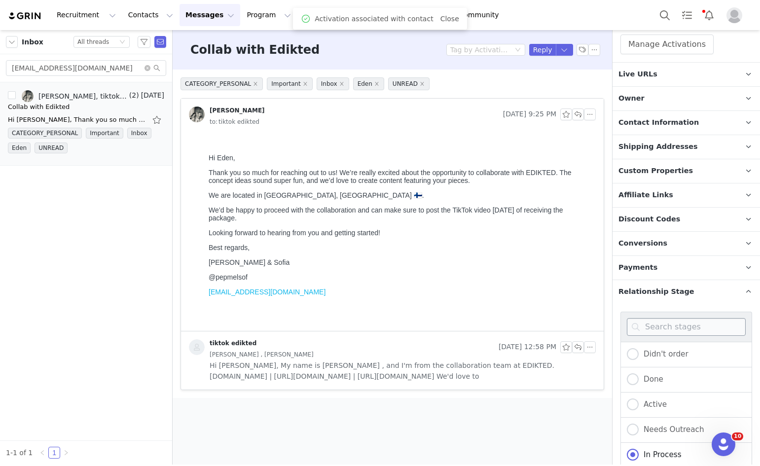
scroll to position [366, 0]
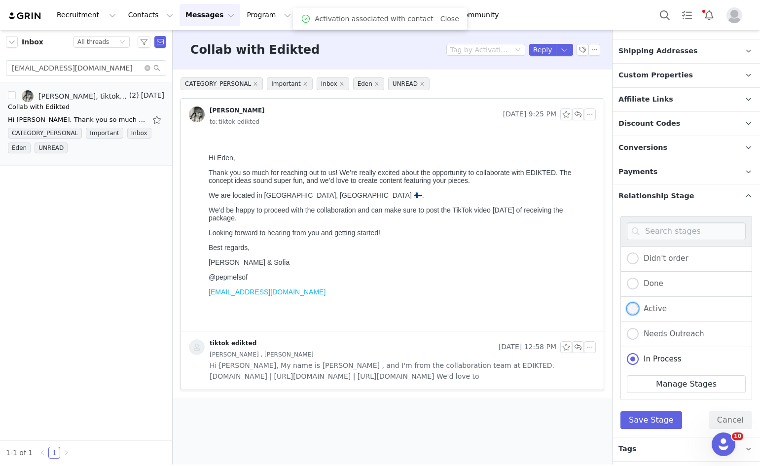
click at [649, 310] on span "Active" at bounding box center [653, 308] width 28 height 9
click at [639, 310] on input "Active" at bounding box center [633, 309] width 12 height 13
radio input "true"
radio input "false"
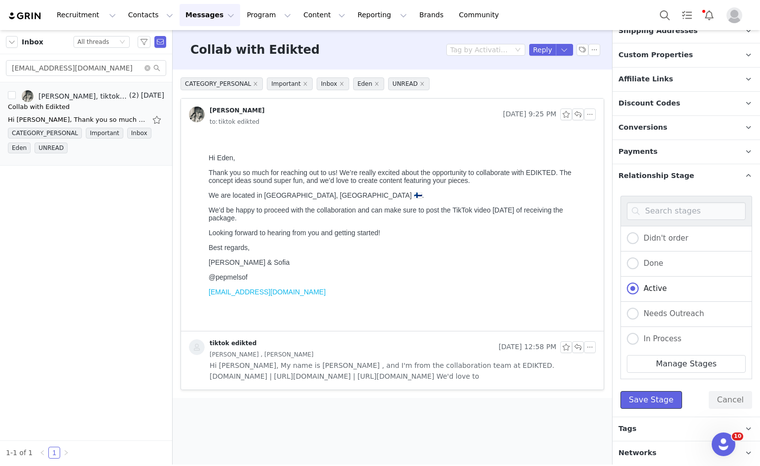
click at [649, 396] on button "Save Stage" at bounding box center [652, 400] width 62 height 18
click at [646, 419] on p "Tags Keep track of your contacts by assigning them tags. You can then filter yo…" at bounding box center [675, 429] width 124 height 24
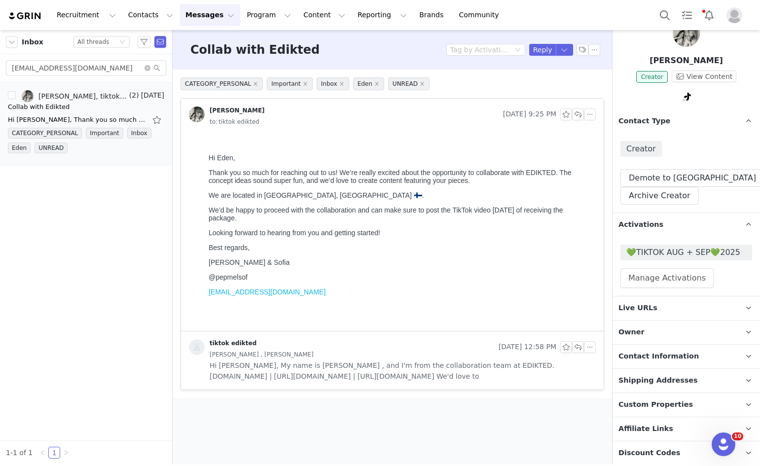
scroll to position [33, 0]
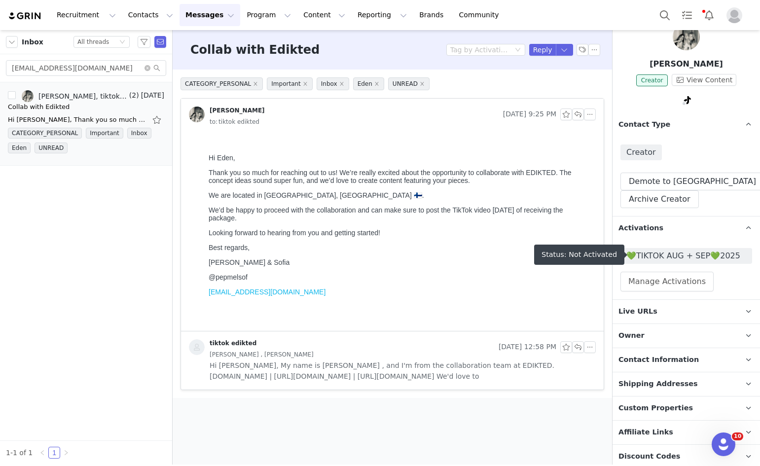
click at [643, 258] on span "💚TIKTOK AUG + SEP💚2025" at bounding box center [686, 256] width 120 height 12
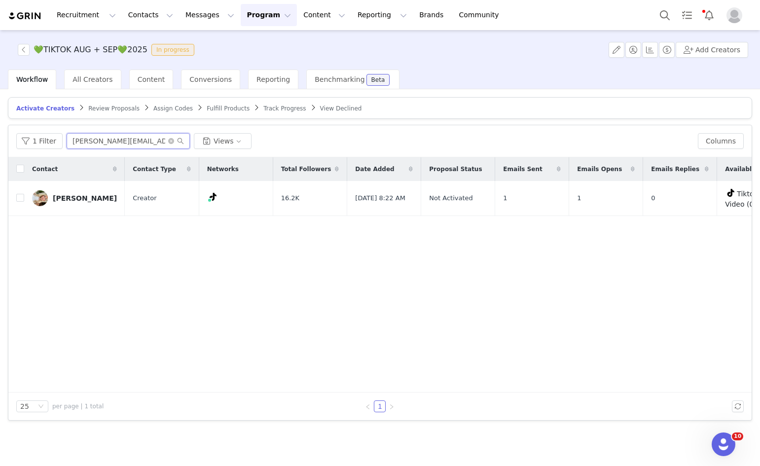
click at [123, 140] on input "linnea.elisabethh@hotmail.com" at bounding box center [128, 141] width 123 height 16
paste input "pepmelsof@g"
type input "pepmelsof@gmail.com"
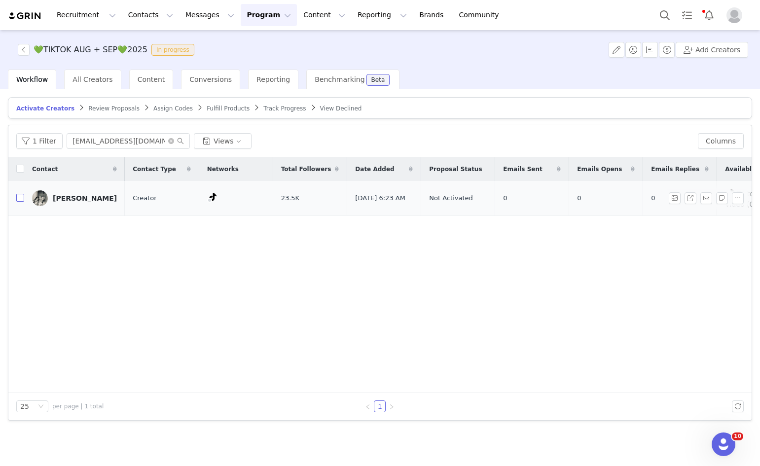
click at [21, 200] on input "checkbox" at bounding box center [20, 198] width 8 height 8
checkbox input "true"
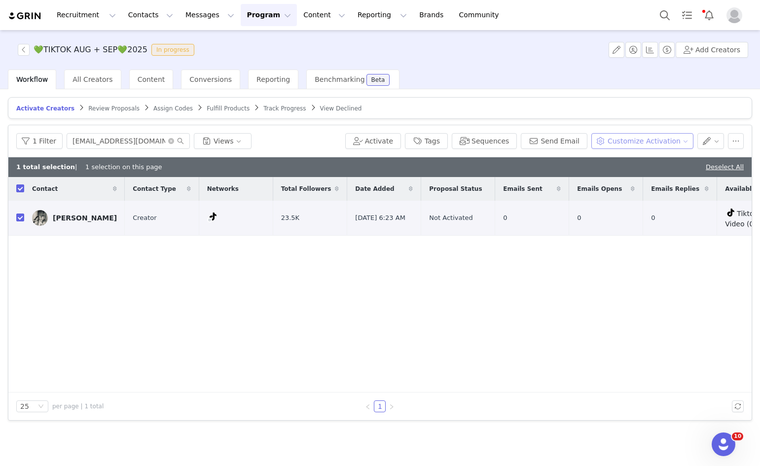
click at [681, 140] on button "Customize Activation" at bounding box center [642, 141] width 102 height 16
click at [651, 174] on span "Edit Available Tasks" at bounding box center [652, 176] width 68 height 11
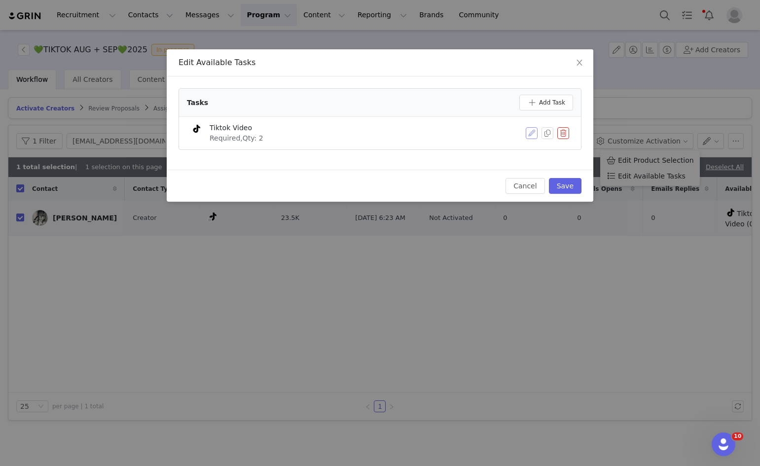
click at [533, 133] on button "button" at bounding box center [532, 133] width 12 height 12
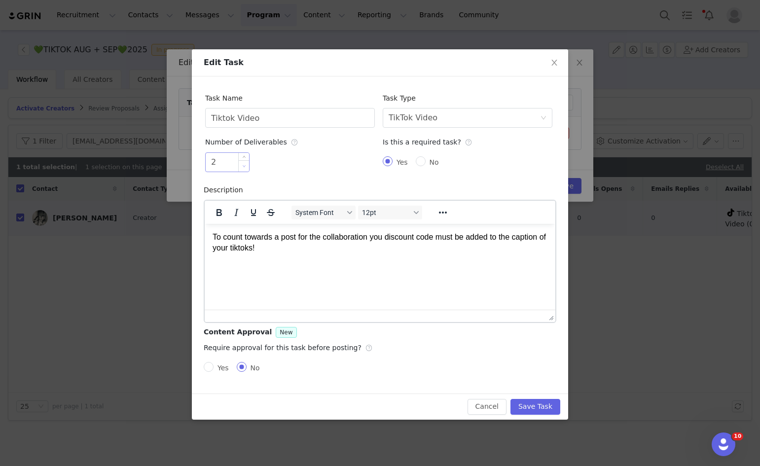
type input "1"
click at [247, 168] on span "Decrease Value" at bounding box center [244, 165] width 10 height 11
click at [538, 406] on button "Save Task" at bounding box center [536, 407] width 50 height 16
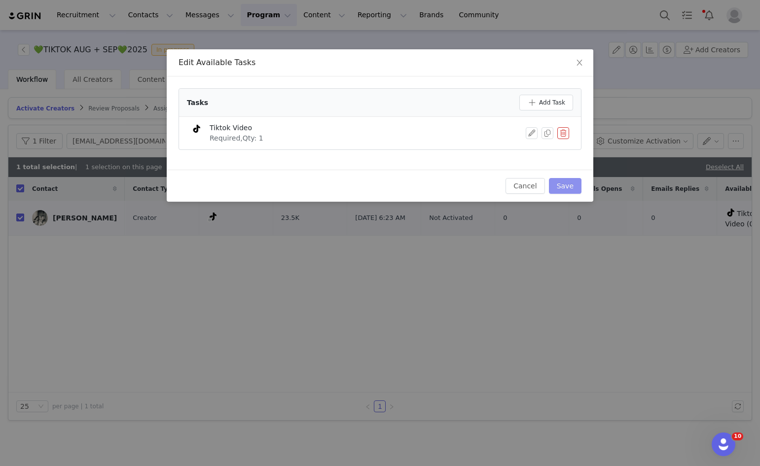
click at [579, 190] on button "Save" at bounding box center [565, 186] width 33 height 16
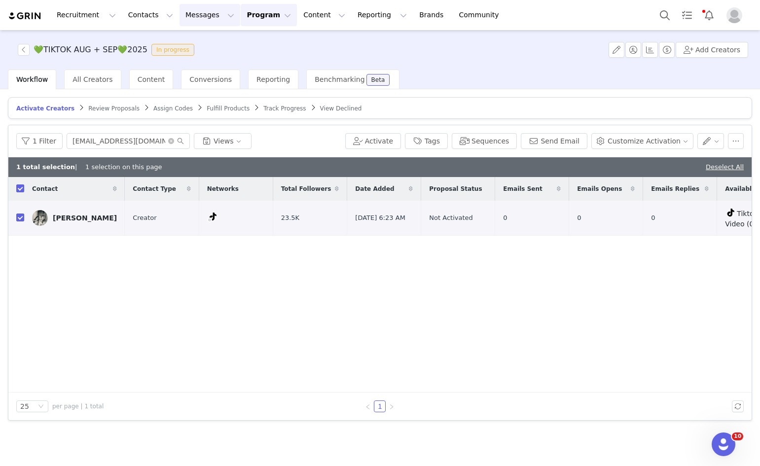
click at [186, 13] on button "Messages Messages" at bounding box center [210, 15] width 61 height 22
click at [182, 60] on p "Inbox" at bounding box center [180, 62] width 19 height 10
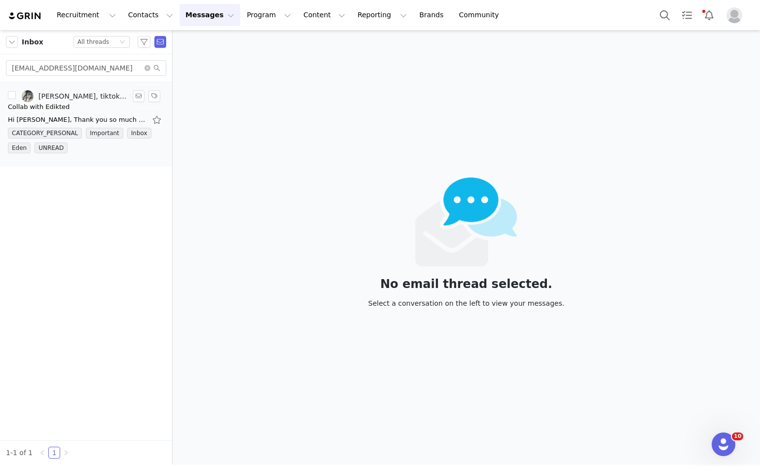
click at [26, 110] on div "Collab with Edikted" at bounding box center [39, 107] width 62 height 10
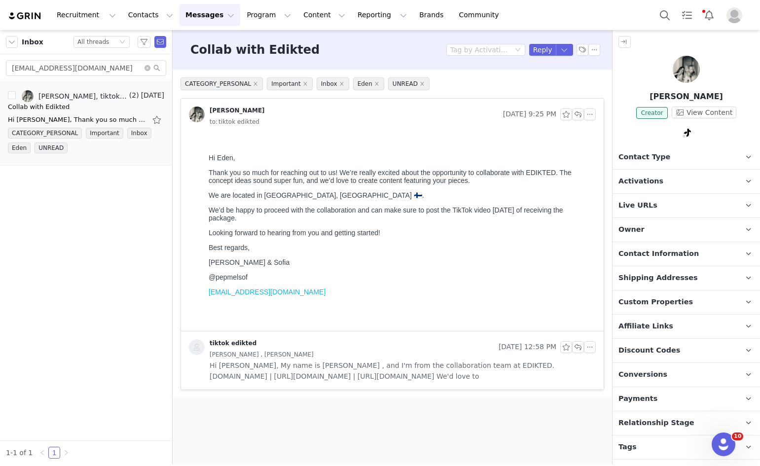
click at [673, 155] on p "Contact Type Contact type can be Creator, Prospect, Application, or Manager." at bounding box center [675, 158] width 124 height 24
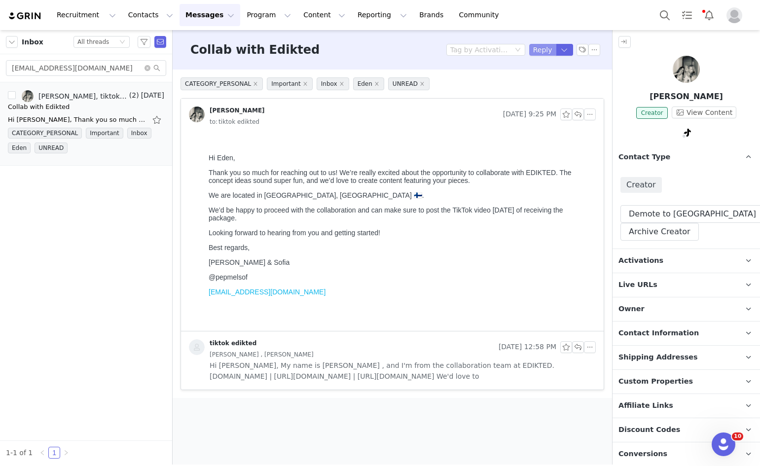
click at [541, 51] on button "Reply" at bounding box center [542, 50] width 27 height 12
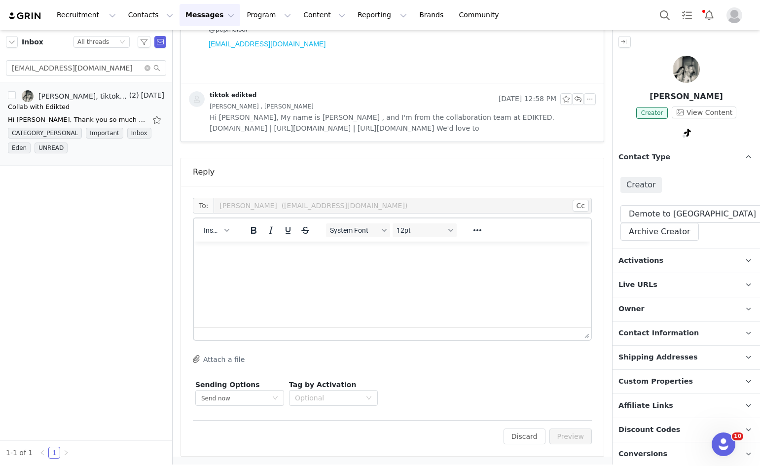
click at [213, 240] on div "Insert System Font 12pt To open the popup, press Shift+Enter To open the popup,…" at bounding box center [392, 230] width 397 height 23
click at [213, 234] on span "Insert" at bounding box center [212, 230] width 17 height 8
click at [220, 256] on div "Insert Variable" at bounding box center [251, 264] width 99 height 16
select select
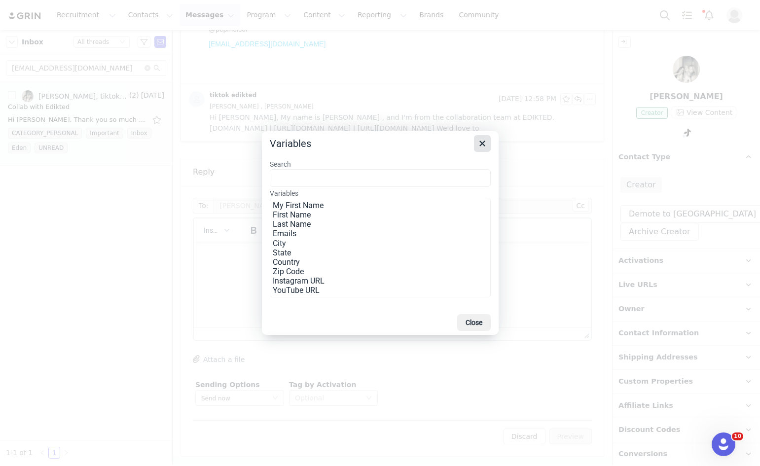
click at [489, 140] on button "Close" at bounding box center [482, 143] width 17 height 17
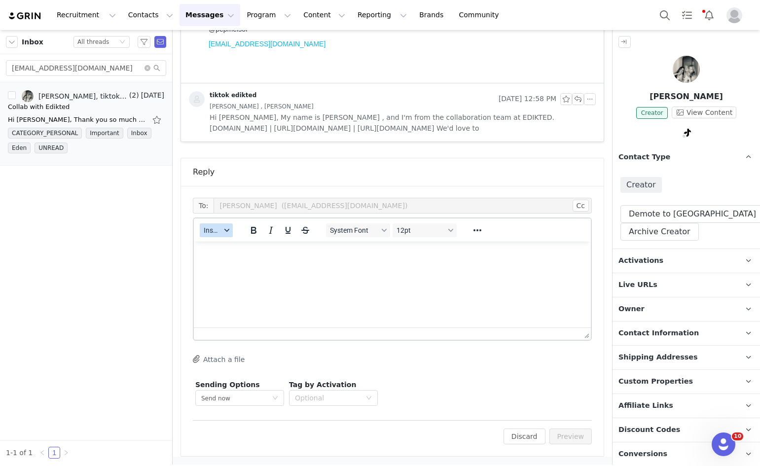
click at [218, 227] on span "Insert" at bounding box center [212, 230] width 17 height 8
click at [215, 245] on div "Insert Template" at bounding box center [252, 248] width 89 height 12
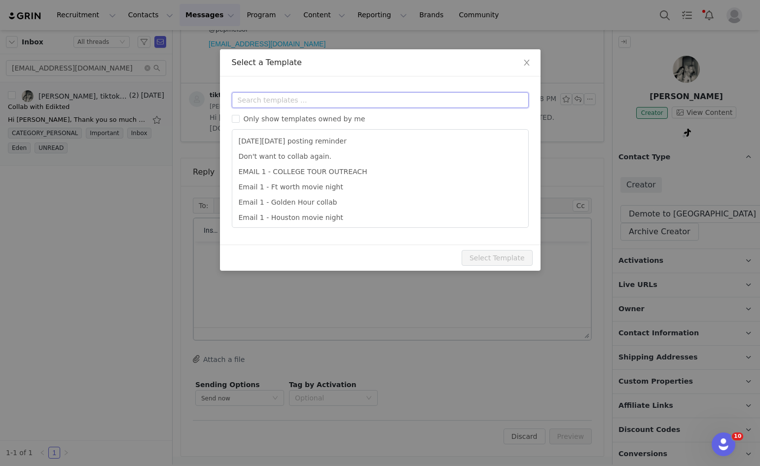
click at [281, 93] on input "text" at bounding box center [380, 100] width 297 height 16
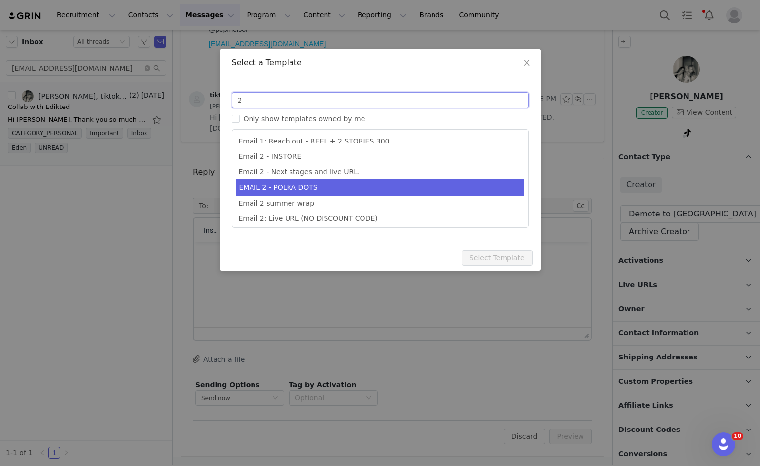
type input "2"
click at [261, 184] on li "EMAIL 2 - POLKA DOTS" at bounding box center [380, 188] width 288 height 16
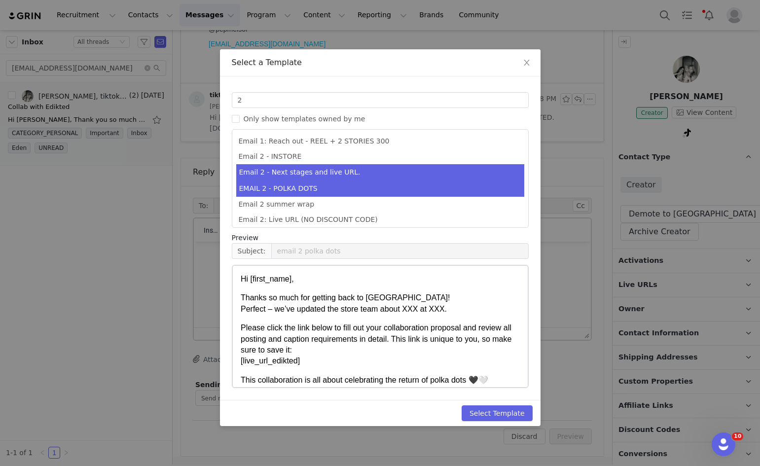
click at [264, 173] on li "Email 2 - Next stages and live URL." at bounding box center [380, 172] width 288 height 16
type input "Collab with Edikted"
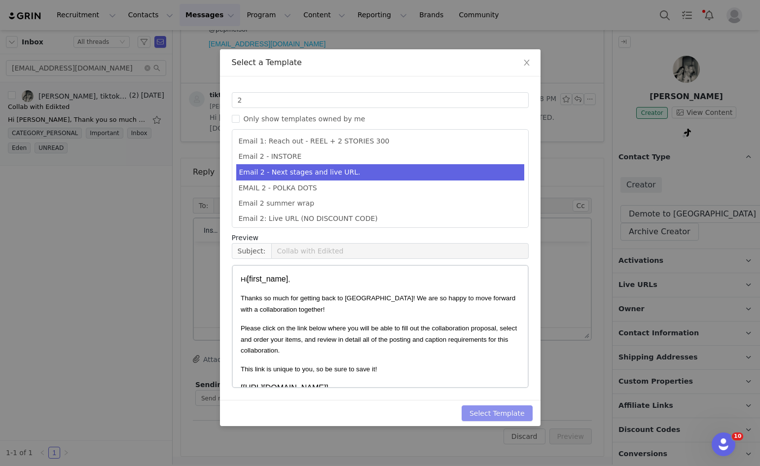
drag, startPoint x: 487, startPoint y: 413, endPoint x: 504, endPoint y: 413, distance: 17.3
click at [487, 413] on button "Select Template" at bounding box center [497, 413] width 71 height 16
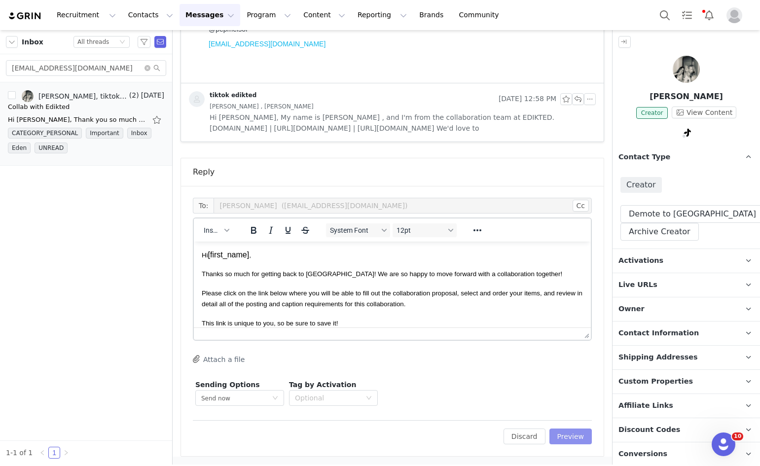
click at [566, 432] on button "Preview" at bounding box center [571, 437] width 43 height 16
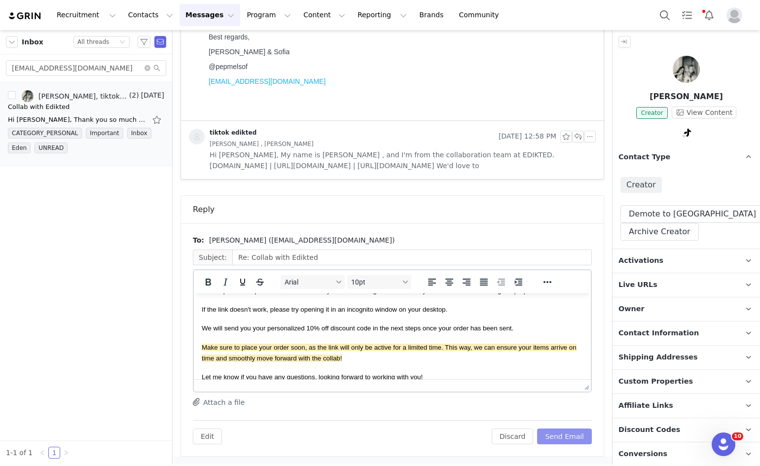
scroll to position [197, 0]
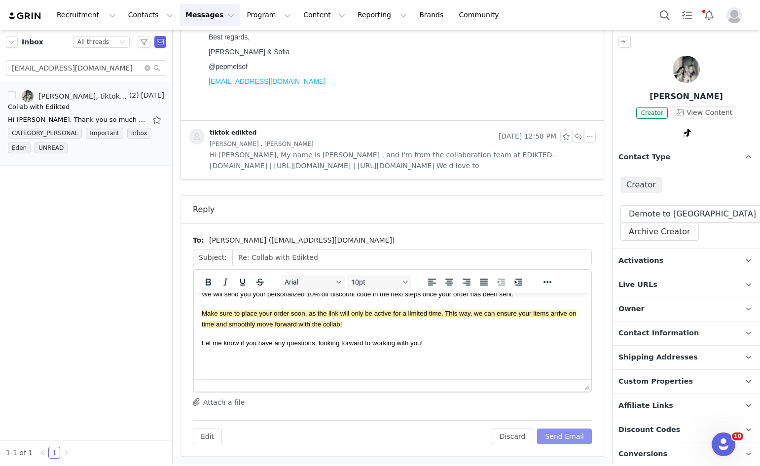
click at [560, 440] on button "Send Email" at bounding box center [564, 437] width 55 height 16
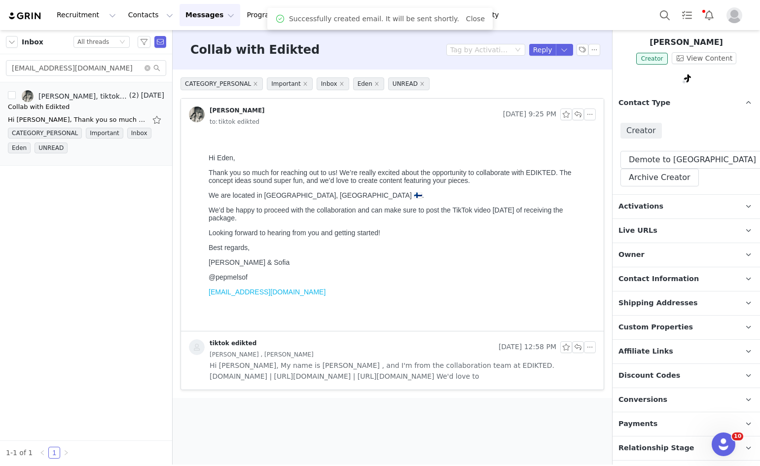
scroll to position [0, 0]
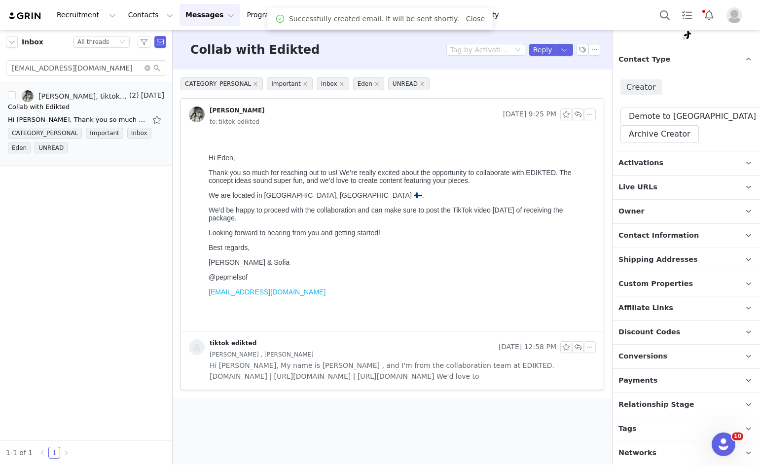
click at [647, 404] on span "Relationship Stage" at bounding box center [657, 405] width 76 height 11
click at [48, 55] on div "pepmelsof@gmail.com" at bounding box center [86, 68] width 172 height 28
click at [46, 70] on input "pepmelsof@gmail.com" at bounding box center [86, 68] width 160 height 16
click at [48, 70] on input "pepmelsof@gmail.com" at bounding box center [86, 68] width 160 height 16
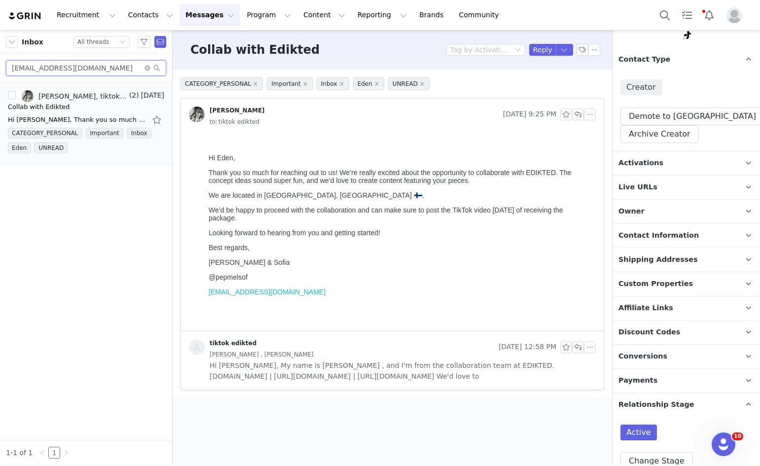
click at [48, 70] on input "pepmelsof@gmail.com" at bounding box center [86, 68] width 160 height 16
click at [49, 70] on input "pepmelsof@gmail.com" at bounding box center [86, 68] width 160 height 16
paste input "kontakt@andreapettersen.no"
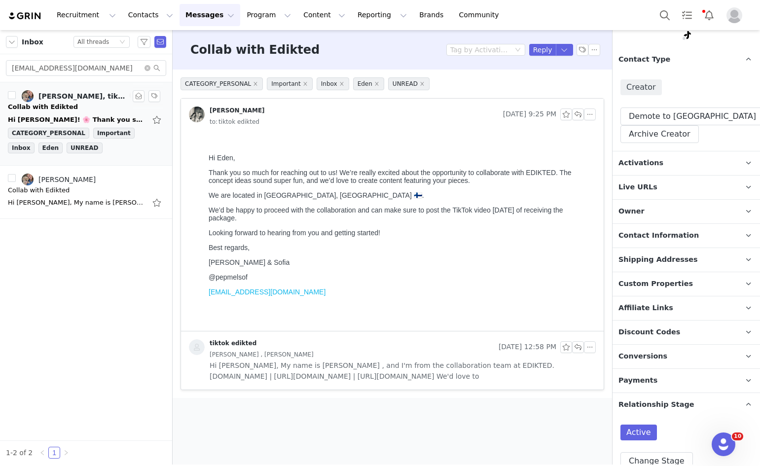
click at [37, 106] on div "Collab with Edikted" at bounding box center [43, 107] width 70 height 10
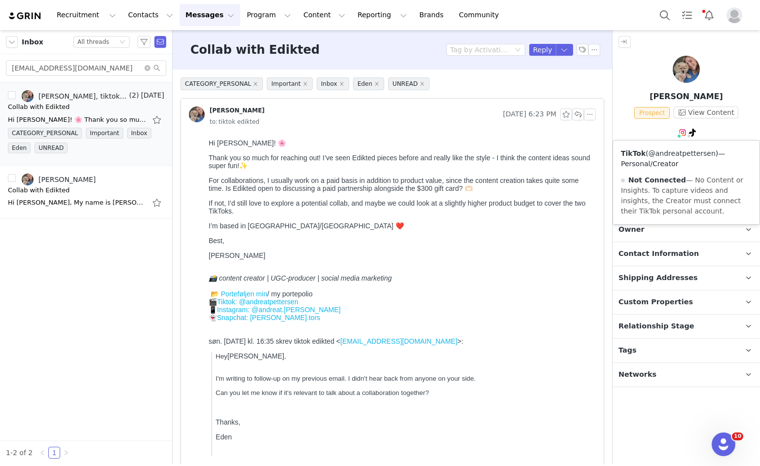
click at [684, 155] on link "@andreatpettersen" at bounding box center [682, 153] width 67 height 8
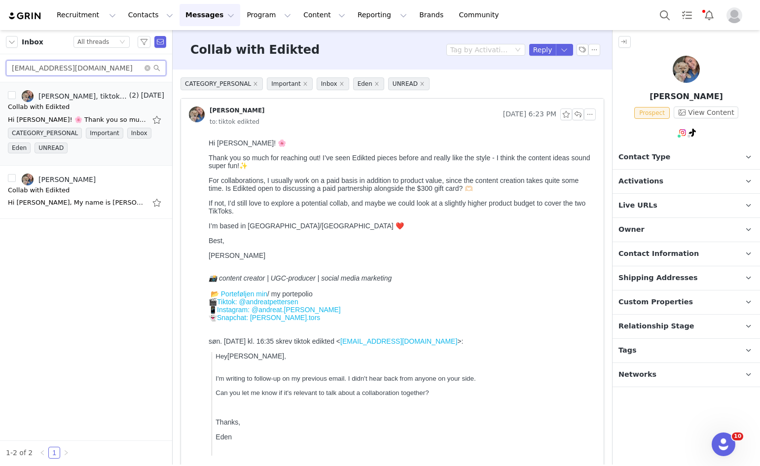
click at [95, 67] on input "kontakt@andreapettersen.no" at bounding box center [86, 68] width 160 height 16
paste input "alyssanorman38@gmail.com"
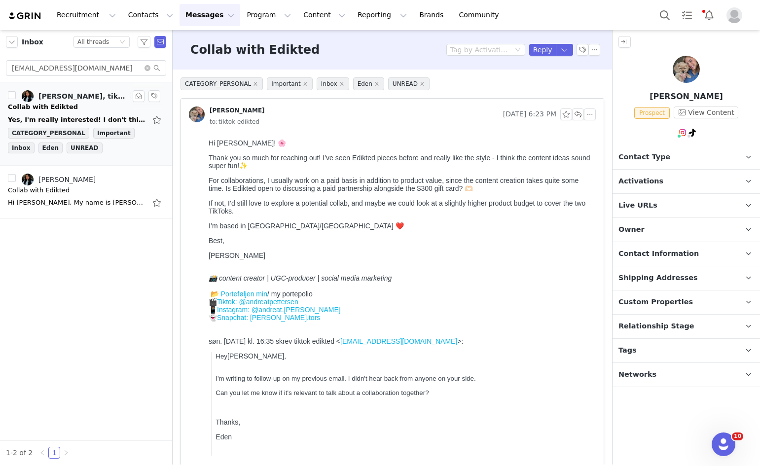
click at [100, 116] on div "Yes, I'm really interested! I don't think I received your previous email so sor…" at bounding box center [77, 120] width 138 height 10
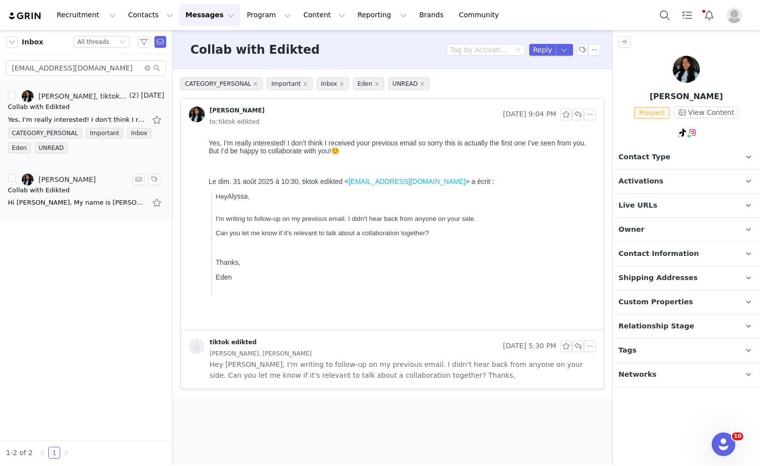
click at [81, 184] on link "Alyssa Norman" at bounding box center [59, 180] width 74 height 12
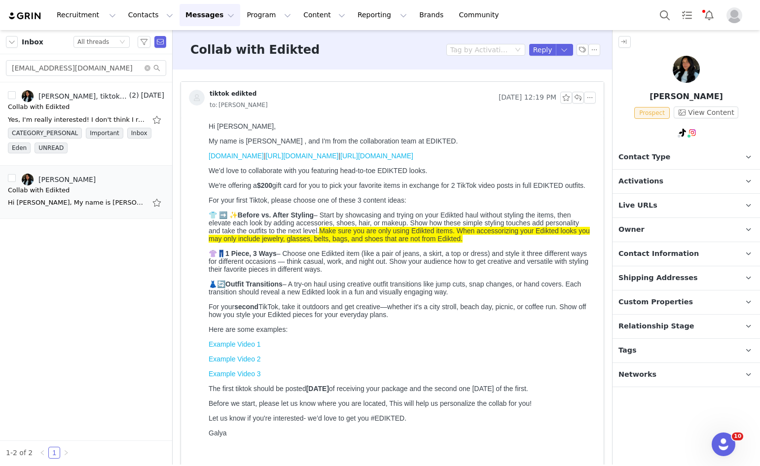
scroll to position [74, 0]
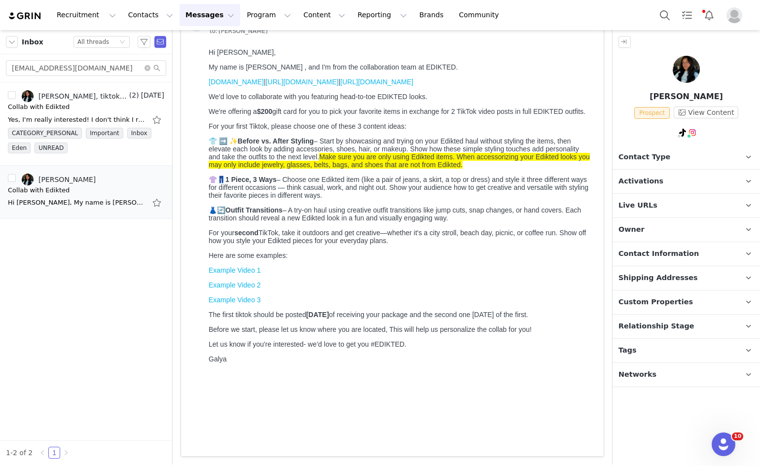
drag, startPoint x: 211, startPoint y: 52, endPoint x: 338, endPoint y: 400, distance: 369.9
click at [338, 400] on body "Hi Alyssa, My name is Galya , and I'm from the collaboration team at EDIKTED. w…" at bounding box center [400, 248] width 383 height 401
copy body "Hi Alyssa, My name is Galya , and I'm from the collaboration team at EDIKTED. w…"
click at [80, 66] on input "alyssanorman38@gmail.com" at bounding box center [86, 68] width 160 height 16
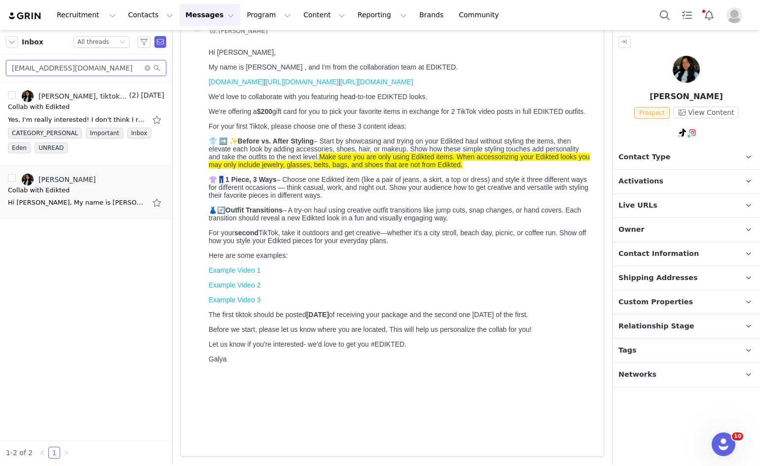
click at [80, 66] on input "alyssanorman38@gmail.com" at bounding box center [86, 68] width 160 height 16
paste input "jaydenicole1904"
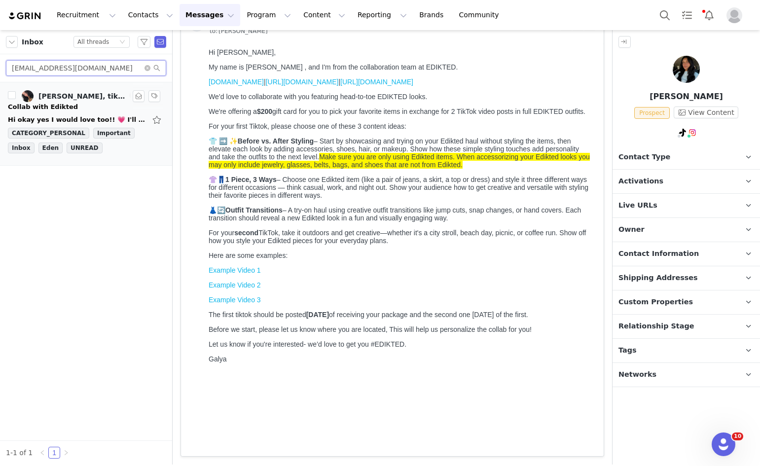
type input "jaydenicole1904@gmail.com"
click at [33, 104] on div "Collab with Edikted" at bounding box center [43, 107] width 70 height 10
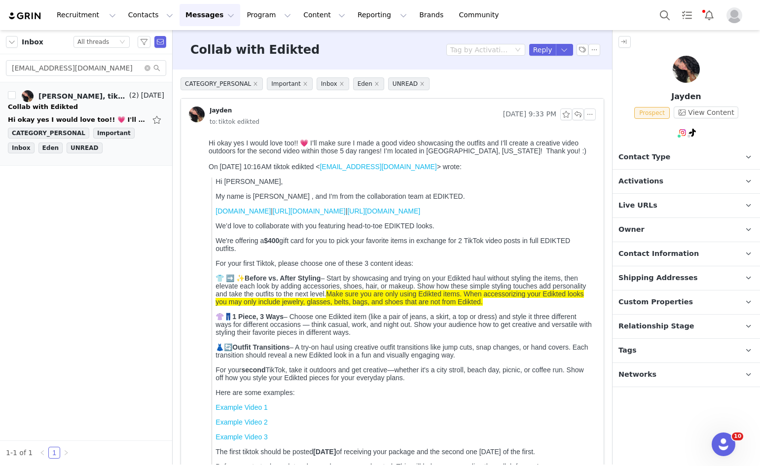
scroll to position [0, 0]
click at [687, 155] on p "Contact Type Contact type can be Creator, Prospect, Application, or Manager." at bounding box center [675, 158] width 124 height 24
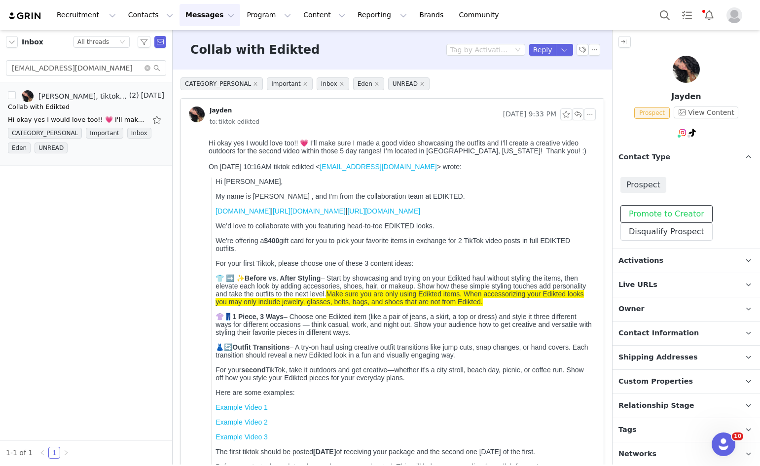
click at [666, 214] on button "Promote to Creator" at bounding box center [667, 214] width 92 height 18
click at [658, 257] on p "Activations" at bounding box center [675, 261] width 124 height 24
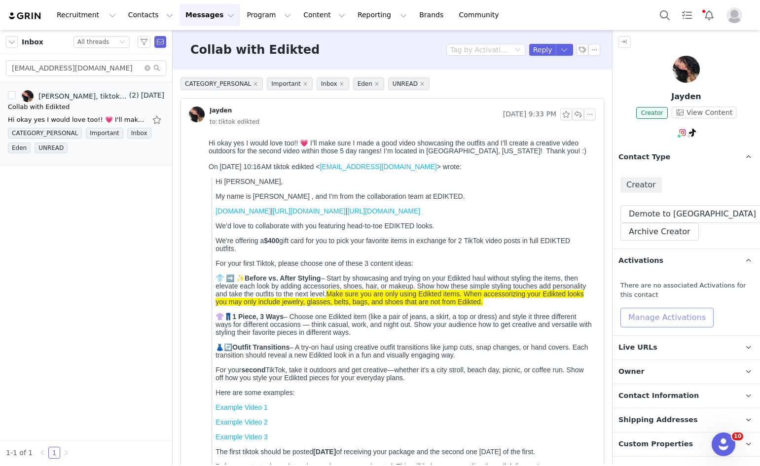
click at [654, 313] on button "Manage Activations" at bounding box center [667, 318] width 93 height 20
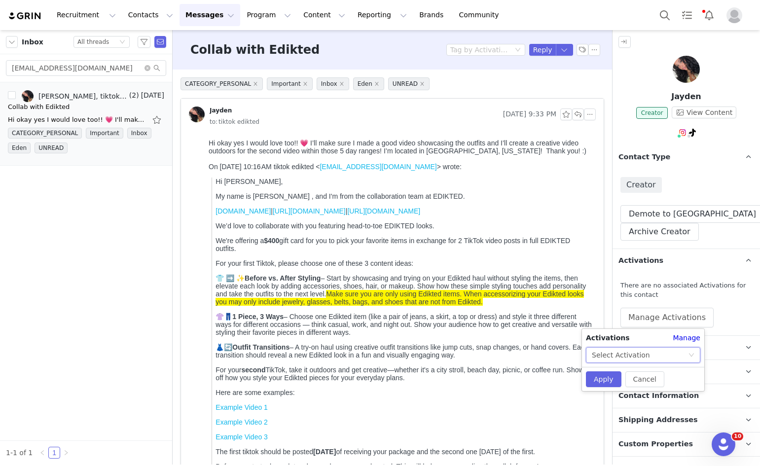
click at [690, 354] on icon "icon: down" at bounding box center [692, 355] width 6 height 6
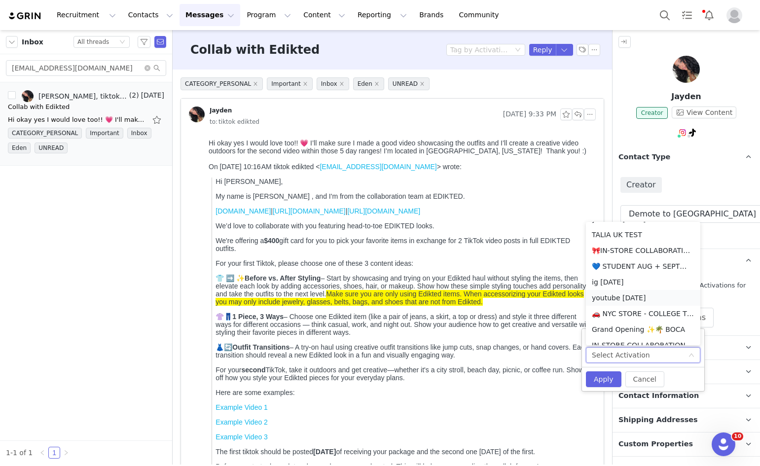
scroll to position [301, 0]
click at [643, 263] on li "💚TIKTOK AUG + SEP💚2025" at bounding box center [643, 263] width 114 height 16
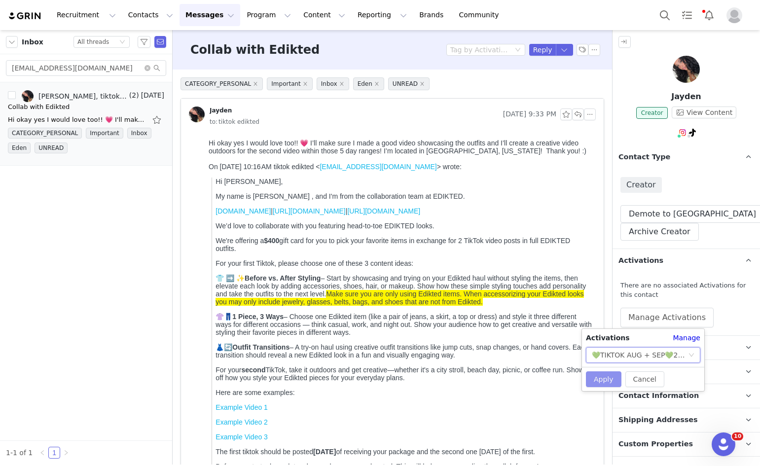
click at [606, 382] on button "Apply" at bounding box center [604, 379] width 36 height 16
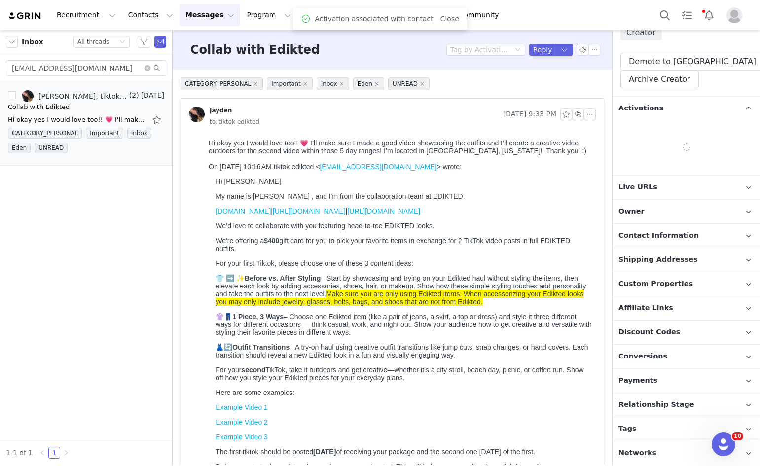
click at [650, 408] on span "Relationship Stage" at bounding box center [657, 405] width 76 height 11
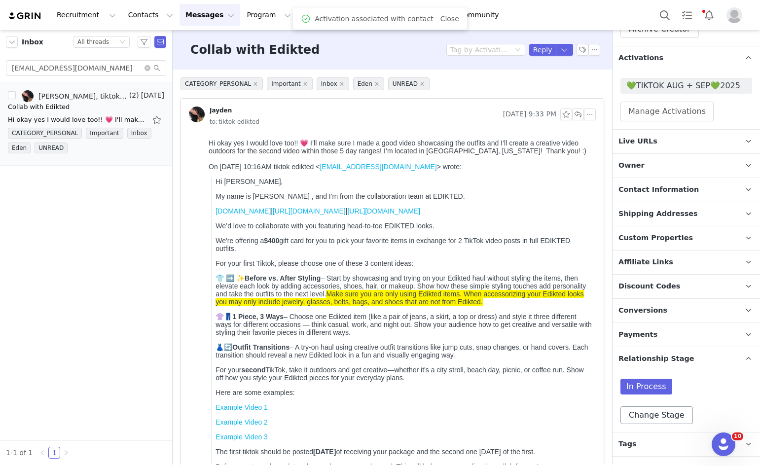
scroll to position [214, 0]
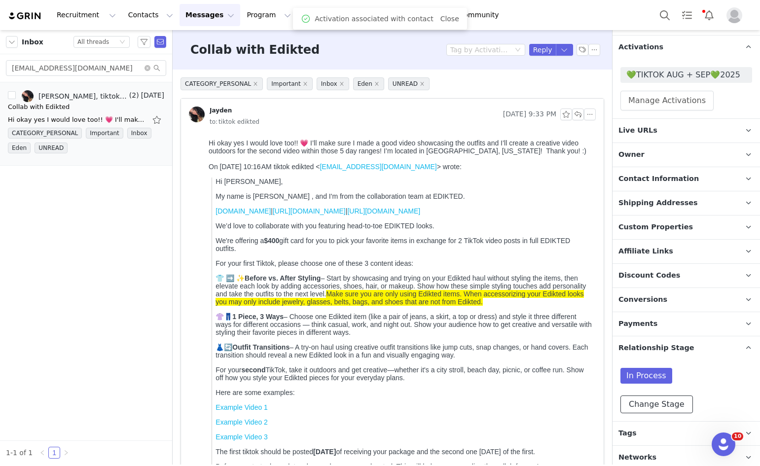
click at [647, 399] on button "Change Stage" at bounding box center [657, 405] width 73 height 18
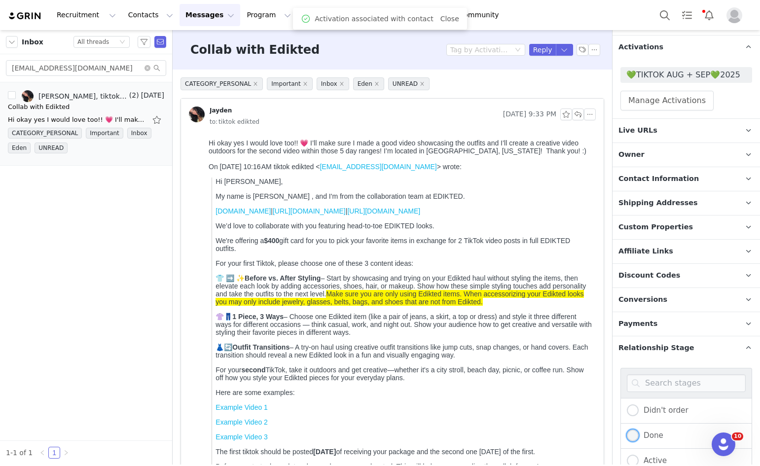
click at [652, 433] on span "Done" at bounding box center [651, 435] width 25 height 9
click at [639, 433] on input "Done" at bounding box center [633, 436] width 12 height 13
radio input "true"
radio input "false"
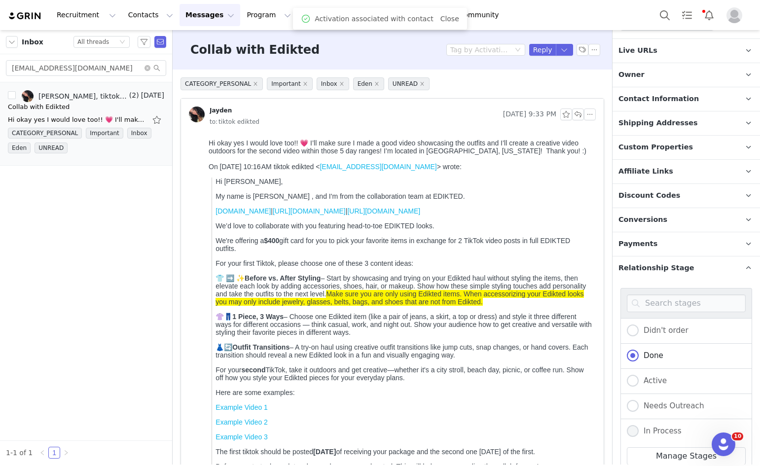
scroll to position [386, 0]
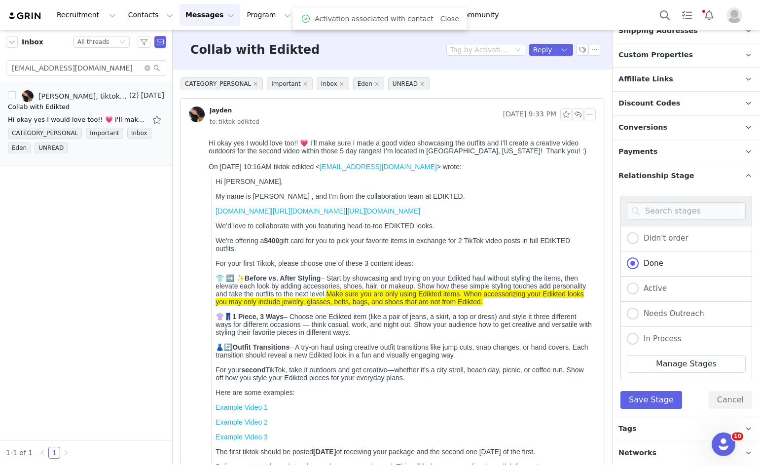
click at [634, 295] on div "Active" at bounding box center [687, 289] width 132 height 25
click at [631, 294] on div "Active" at bounding box center [687, 289] width 132 height 25
click at [629, 290] on span at bounding box center [633, 289] width 12 height 12
click at [629, 290] on input "Active" at bounding box center [633, 289] width 12 height 13
radio input "true"
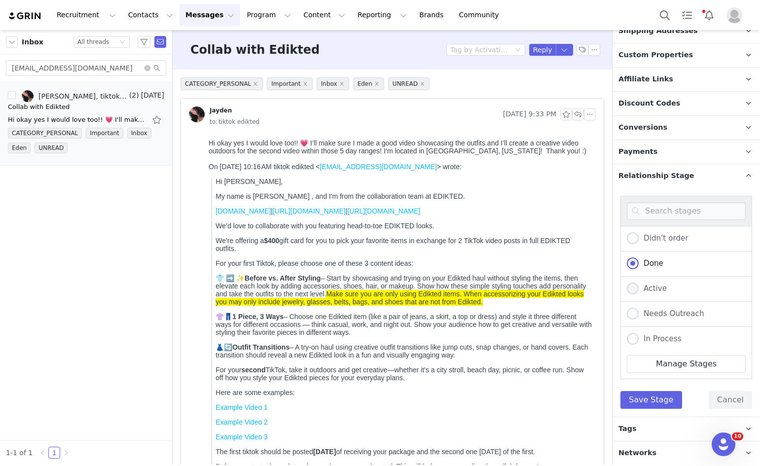
radio input "false"
radio input "true"
click at [644, 395] on button "Save Stage" at bounding box center [652, 400] width 62 height 18
click at [626, 424] on span "Tags" at bounding box center [628, 429] width 18 height 11
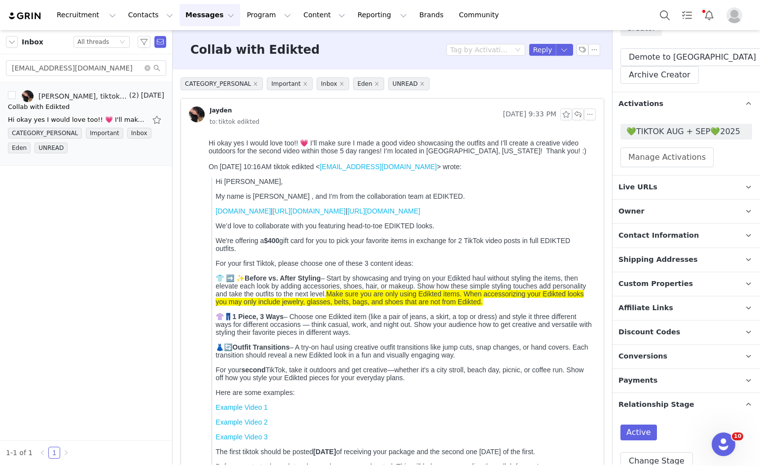
scroll to position [33, 0]
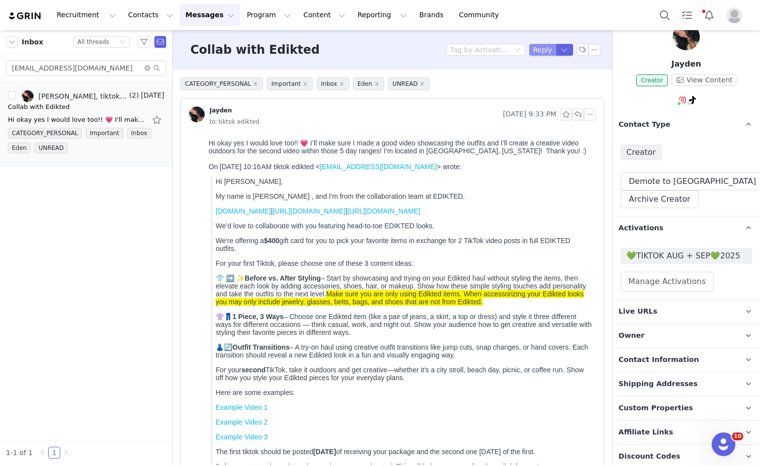
click at [530, 50] on button "Reply" at bounding box center [542, 50] width 27 height 12
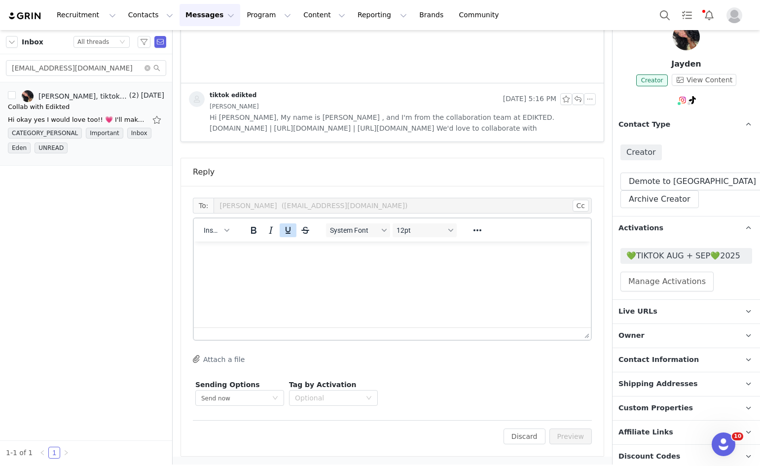
scroll to position [0, 0]
click at [227, 234] on button "Insert" at bounding box center [216, 230] width 33 height 14
click at [222, 243] on div "Insert Template" at bounding box center [252, 248] width 89 height 12
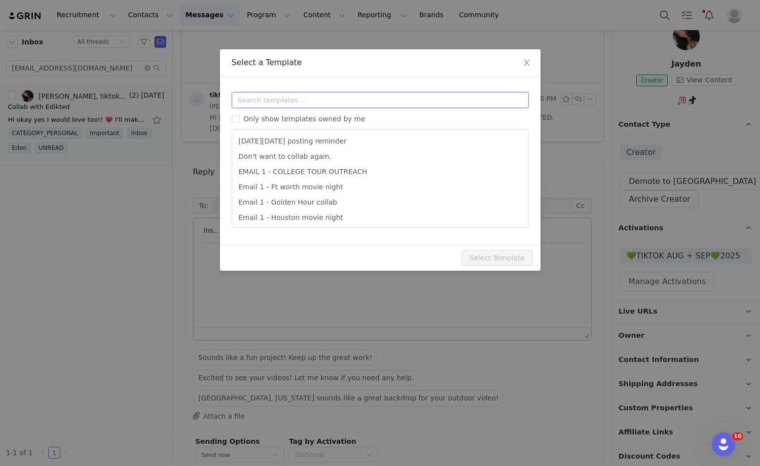
click at [300, 104] on input "text" at bounding box center [380, 100] width 297 height 16
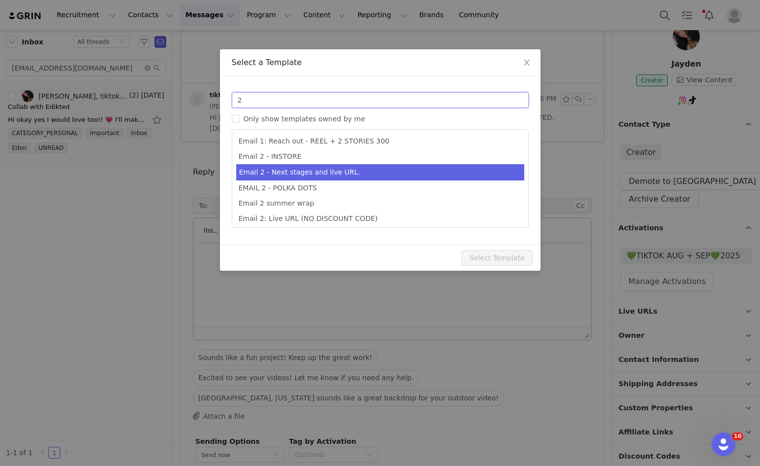
type input "2"
type input "Collab with Edikted"
click at [334, 172] on li "Email 2 - Next stages and live URL." at bounding box center [380, 172] width 288 height 16
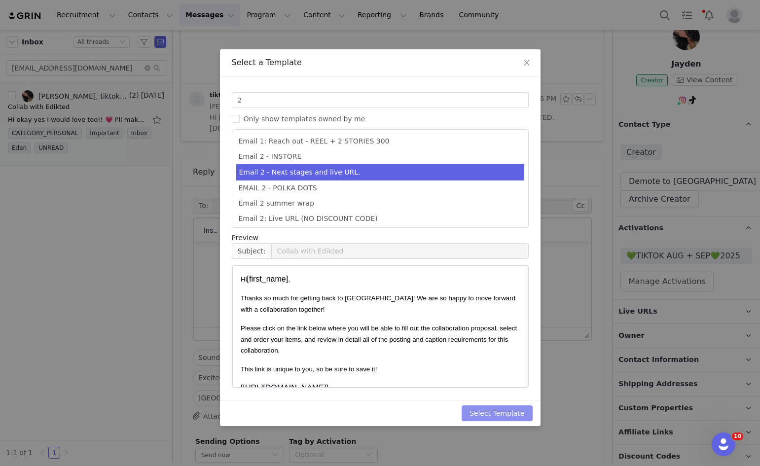
click at [498, 408] on button "Select Template" at bounding box center [497, 413] width 71 height 16
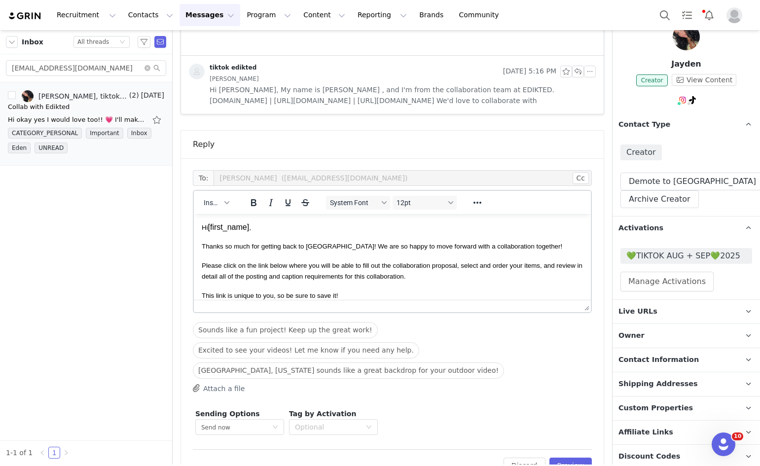
scroll to position [558, 0]
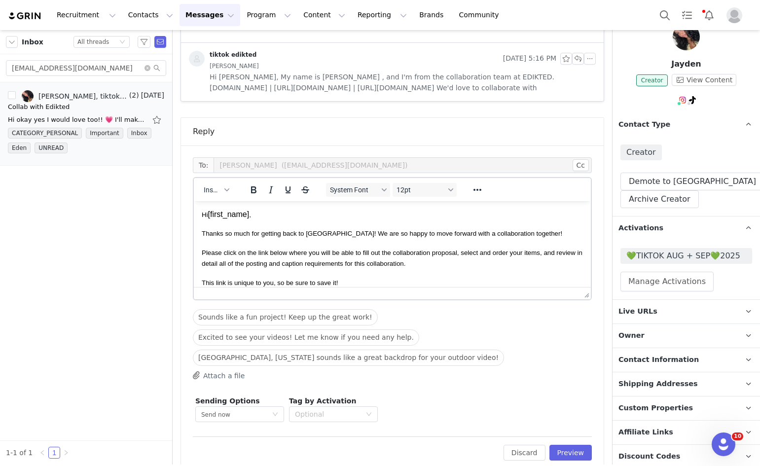
click at [593, 396] on div "To: Jayden (jaydenicole1904@gmail.com) Cc Cc: Insert System Font 12pt To open t…" at bounding box center [392, 309] width 423 height 327
drag, startPoint x: 571, startPoint y: 432, endPoint x: 569, endPoint y: 437, distance: 5.5
click at [569, 437] on div "Edit Discard Preview" at bounding box center [392, 449] width 399 height 24
click at [569, 445] on button "Preview" at bounding box center [571, 453] width 43 height 16
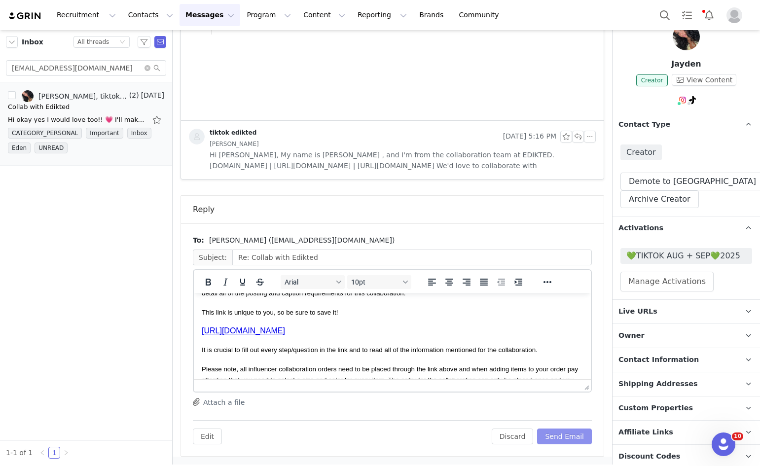
scroll to position [148, 0]
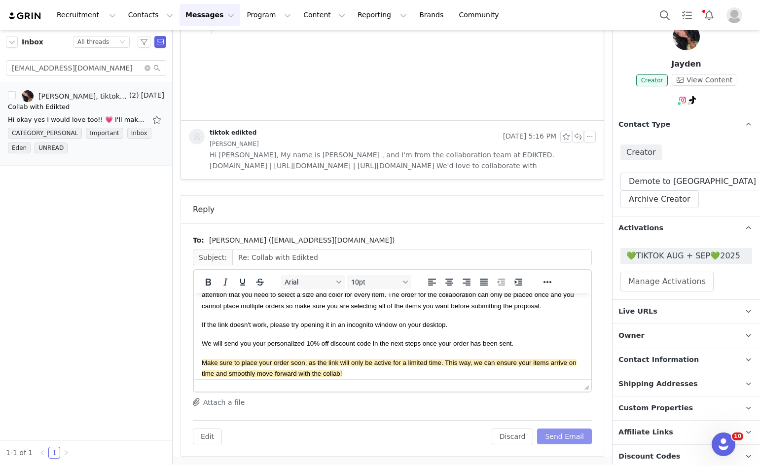
click at [569, 434] on button "Send Email" at bounding box center [564, 437] width 55 height 16
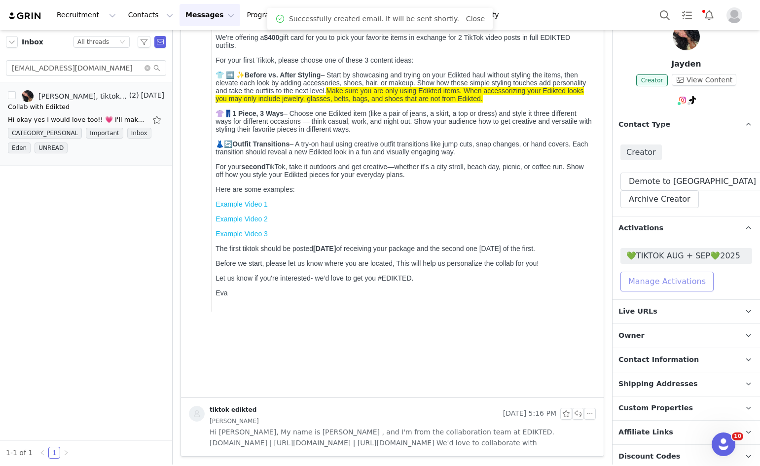
scroll to position [203, 0]
click at [653, 251] on span "💚TIKTOK AUG + SEP💚2025" at bounding box center [686, 256] width 120 height 12
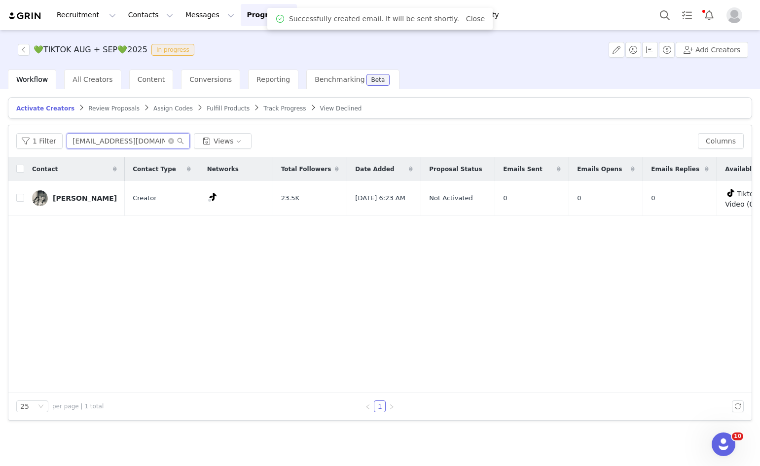
click at [100, 146] on input "pepmelsof@gmail.com" at bounding box center [128, 141] width 123 height 16
paste input "jaydenicole1904"
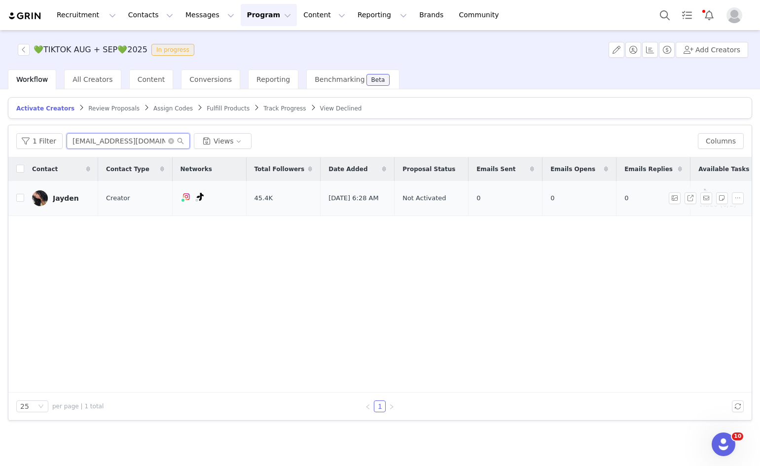
type input "jaydenicole1904@gmail.com"
click at [12, 200] on td at bounding box center [16, 198] width 16 height 35
click at [23, 200] on input "checkbox" at bounding box center [20, 198] width 8 height 8
checkbox input "true"
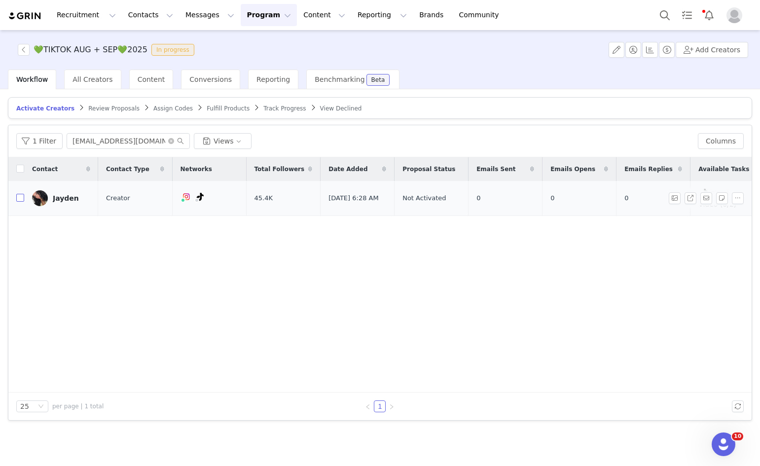
checkbox input "true"
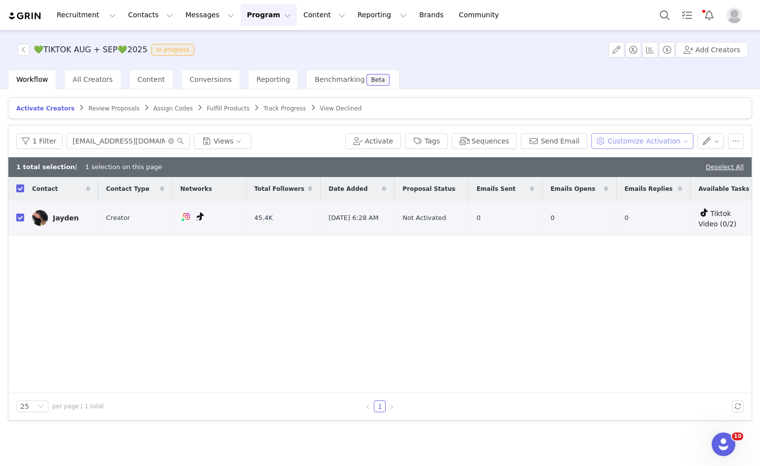
click at [645, 144] on button "Customize Activation" at bounding box center [642, 141] width 102 height 16
click at [642, 160] on span "Edit Product Selection" at bounding box center [656, 160] width 76 height 11
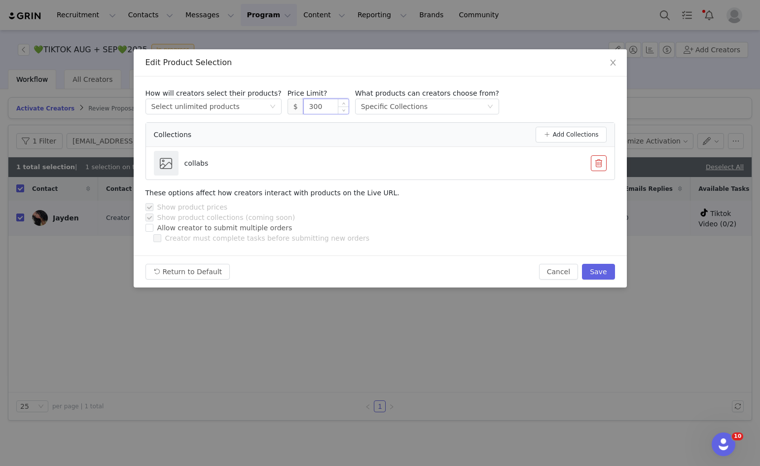
click at [304, 104] on input "300" at bounding box center [326, 106] width 45 height 15
drag, startPoint x: 600, startPoint y: 276, endPoint x: 594, endPoint y: 271, distance: 7.7
click at [599, 274] on button "Save" at bounding box center [598, 272] width 33 height 16
type input "300"
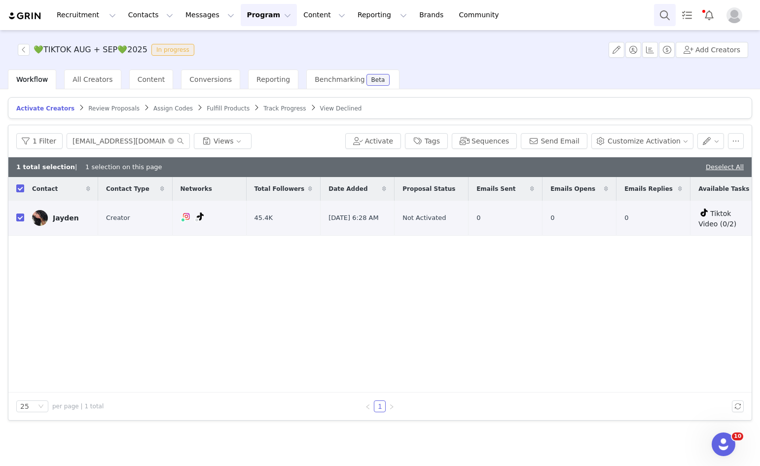
click at [669, 25] on button "Search" at bounding box center [665, 15] width 22 height 22
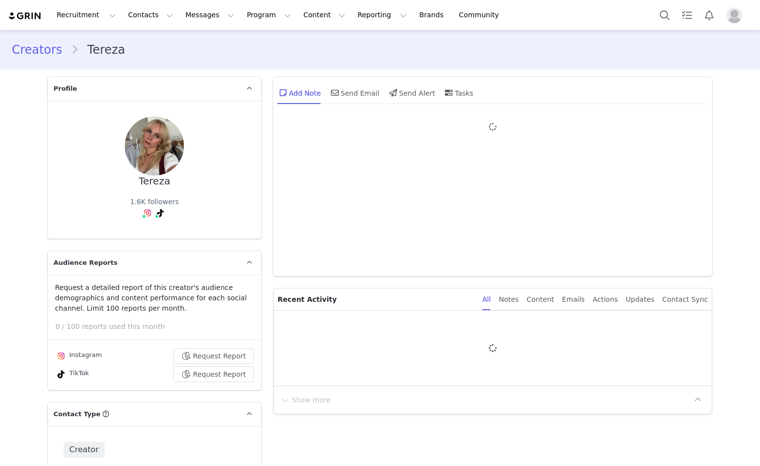
type input "+1 ([GEOGRAPHIC_DATA])"
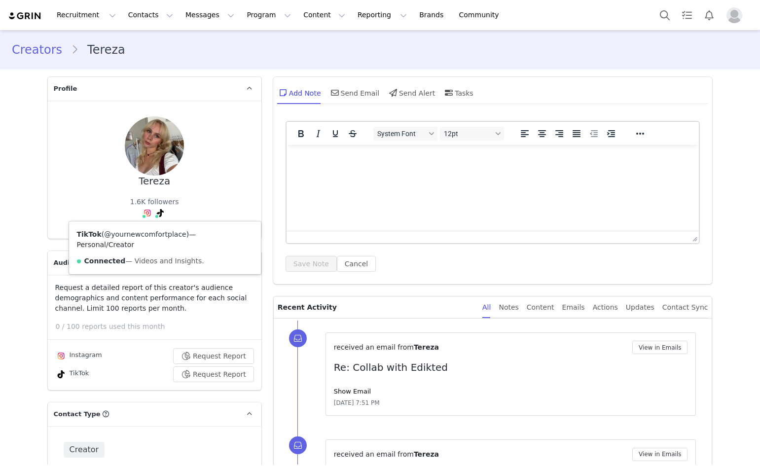
drag, startPoint x: 163, startPoint y: 228, endPoint x: 163, endPoint y: 236, distance: 8.4
click at [163, 230] on div "TikTok ( @yournewcomfortplace ) — Personal/Creator Connected — Videos and Insig…" at bounding box center [165, 247] width 192 height 53
click at [163, 237] on link "@yournewcomfortplace" at bounding box center [145, 234] width 82 height 8
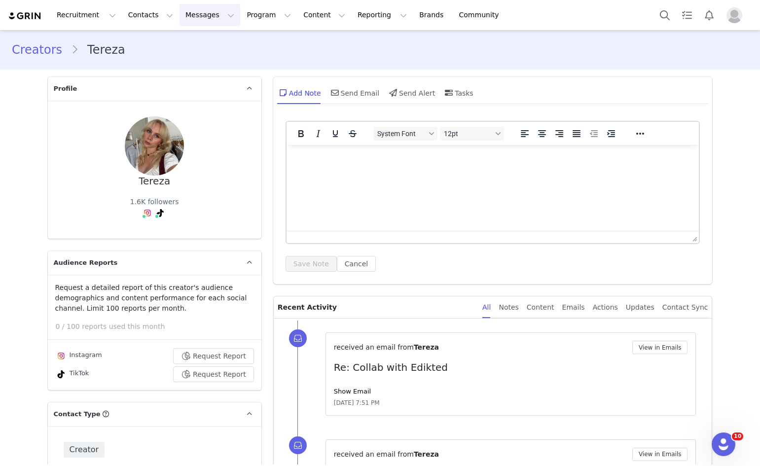
click at [180, 23] on button "Messages Messages" at bounding box center [210, 15] width 61 height 22
click at [667, 21] on button "Search" at bounding box center [665, 15] width 22 height 22
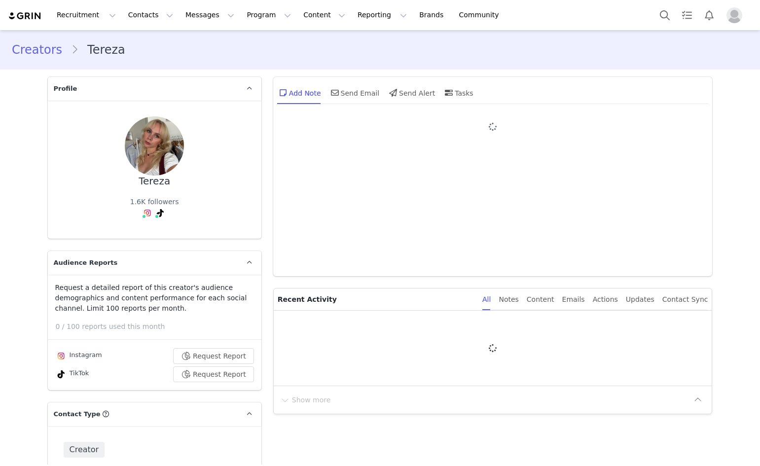
type input "+1 ([GEOGRAPHIC_DATA])"
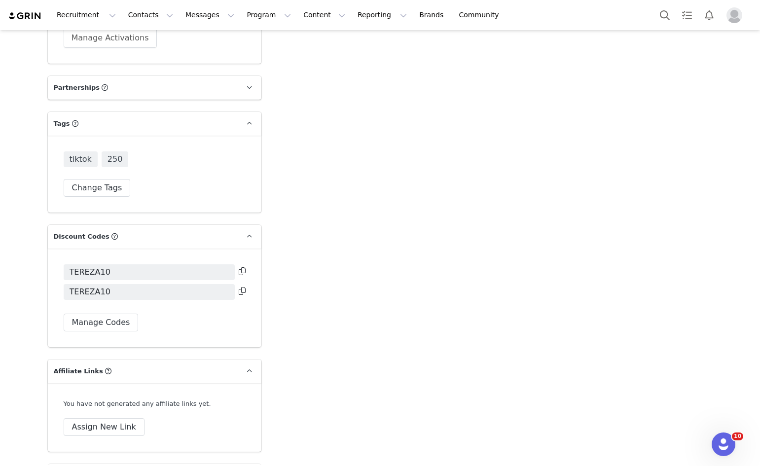
scroll to position [2756, 0]
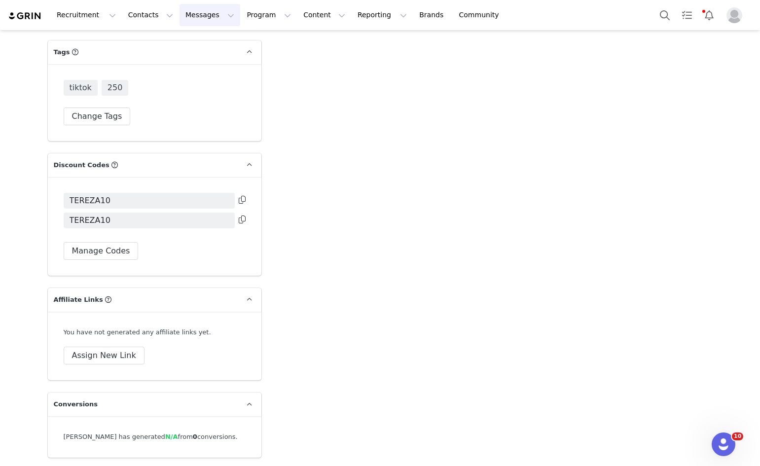
click at [181, 22] on button "Messages Messages" at bounding box center [210, 15] width 61 height 22
click at [174, 62] on p "Inbox" at bounding box center [180, 62] width 19 height 10
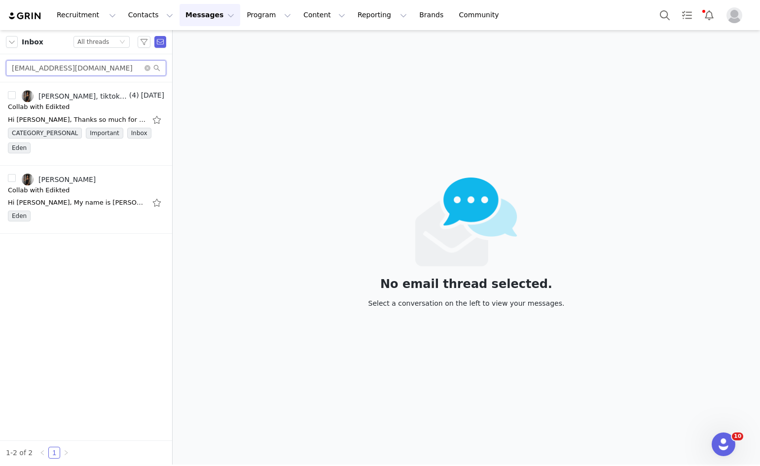
click at [73, 67] on input "mcnags2007@gmail.com" at bounding box center [86, 68] width 160 height 16
paste input "avagallo78"
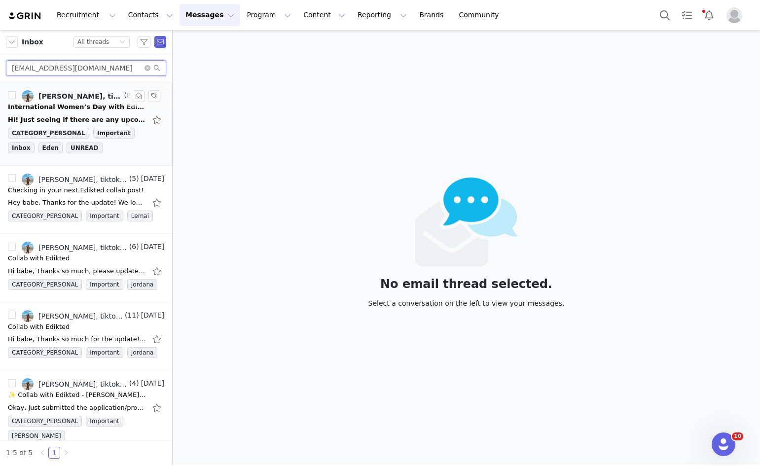
type input "avagallo78@gmail.com"
click at [85, 119] on div "Hi! Just seeing if there are any upcoming collab opportunities for this new mon…" at bounding box center [77, 120] width 138 height 10
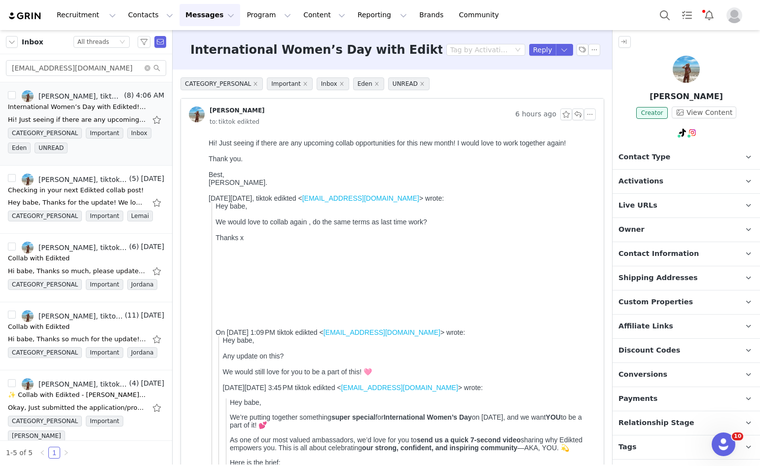
click at [677, 81] on img at bounding box center [686, 69] width 27 height 27
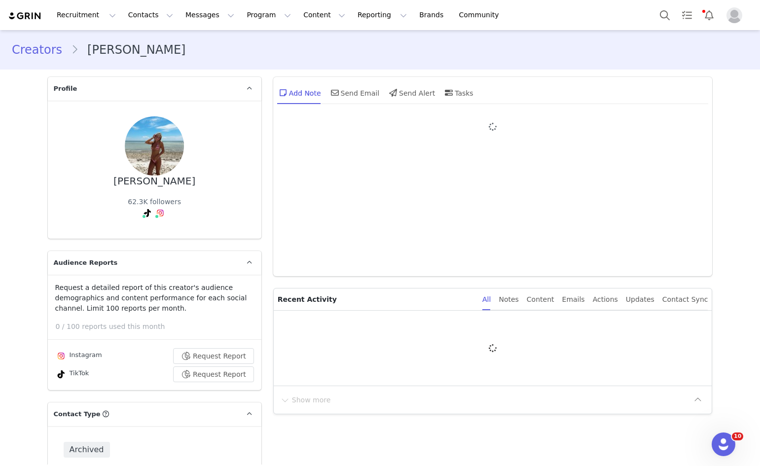
type input "+1 ([GEOGRAPHIC_DATA])"
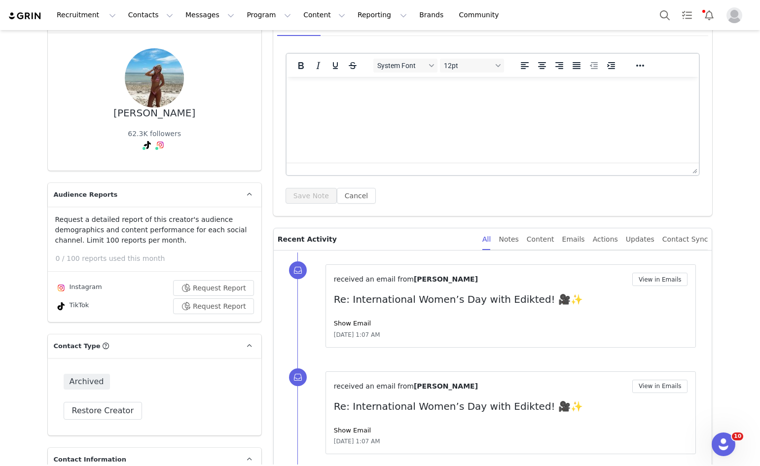
scroll to position [49, 0]
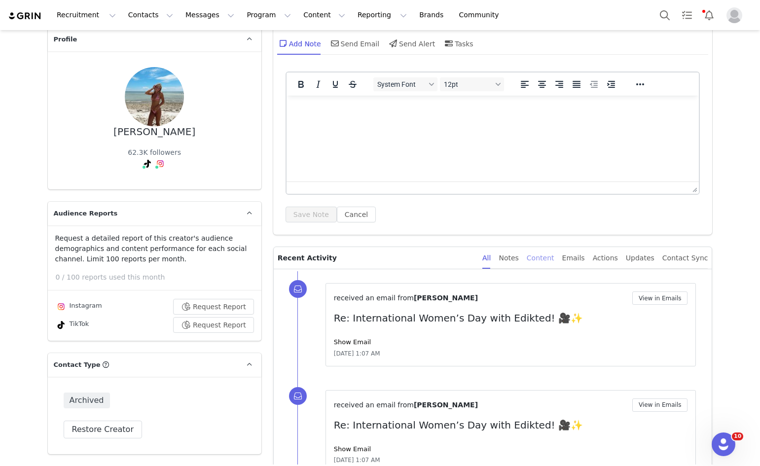
click at [545, 263] on div "Content" at bounding box center [541, 258] width 28 height 22
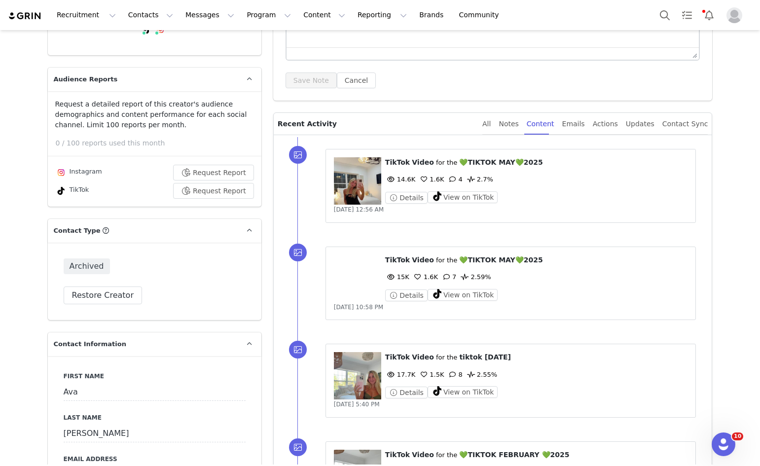
scroll to position [247, 0]
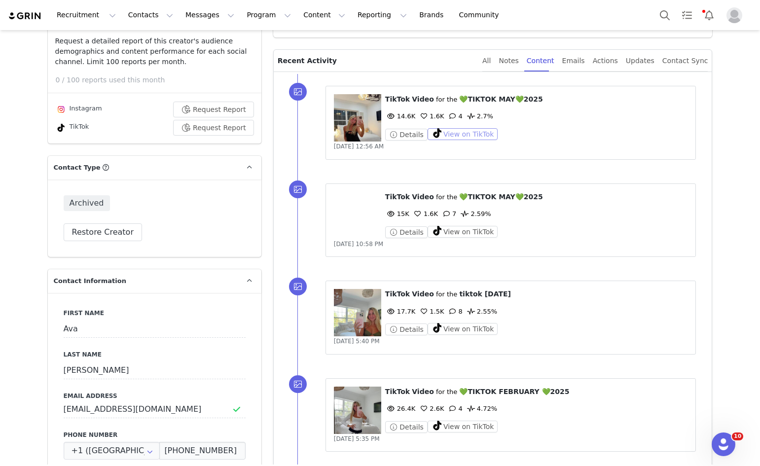
click at [463, 131] on button "View on TikTok" at bounding box center [463, 134] width 71 height 12
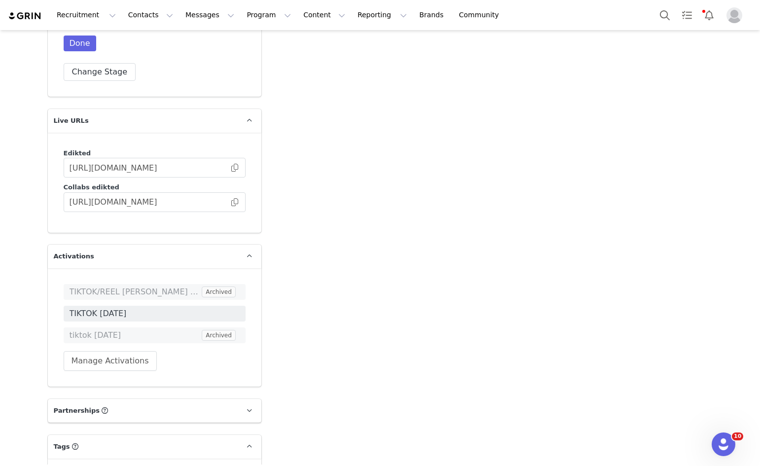
scroll to position [2664, 0]
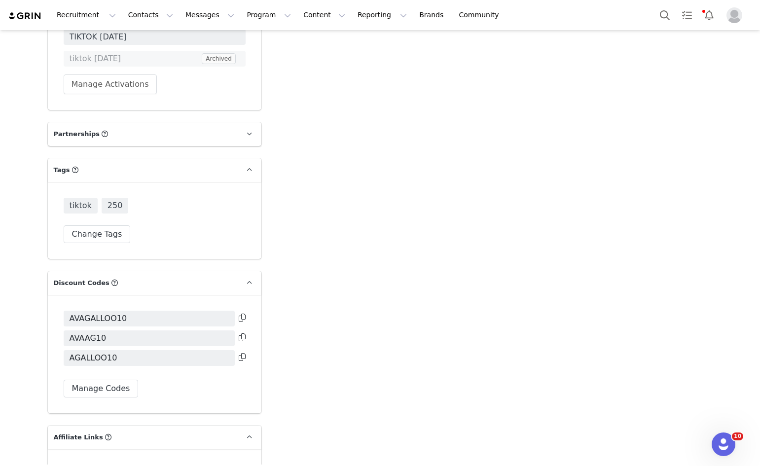
click at [239, 314] on icon at bounding box center [242, 318] width 7 height 8
click at [503, 466] on html "Recruitment Recruitment Creator Search Curated Lists Landing Pages Web Extensio…" at bounding box center [380, 233] width 760 height 466
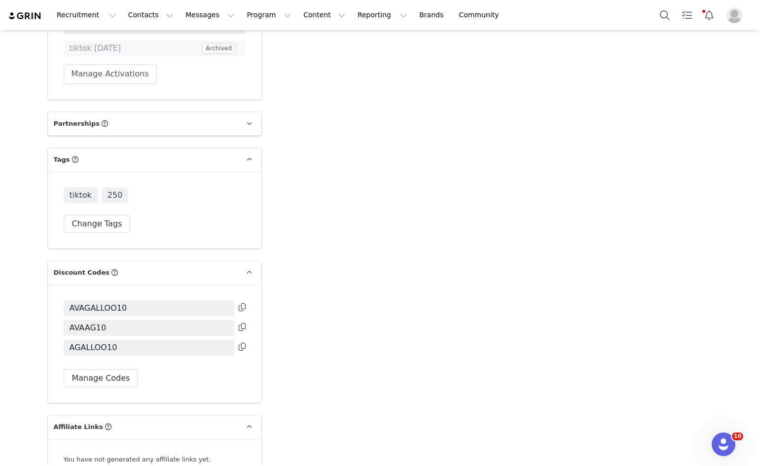
scroll to position [2604, 0]
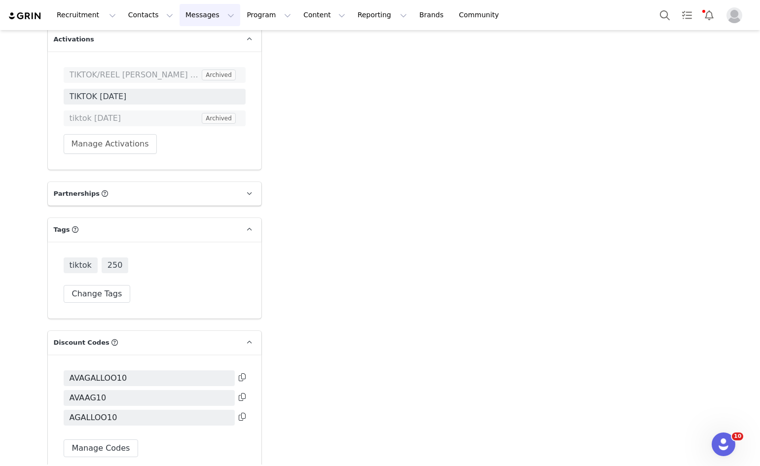
click at [180, 21] on button "Messages Messages" at bounding box center [210, 15] width 61 height 22
click at [147, 22] on button "Contacts Contacts" at bounding box center [150, 15] width 57 height 22
click at [136, 81] on p "Applicants" at bounding box center [139, 80] width 36 height 10
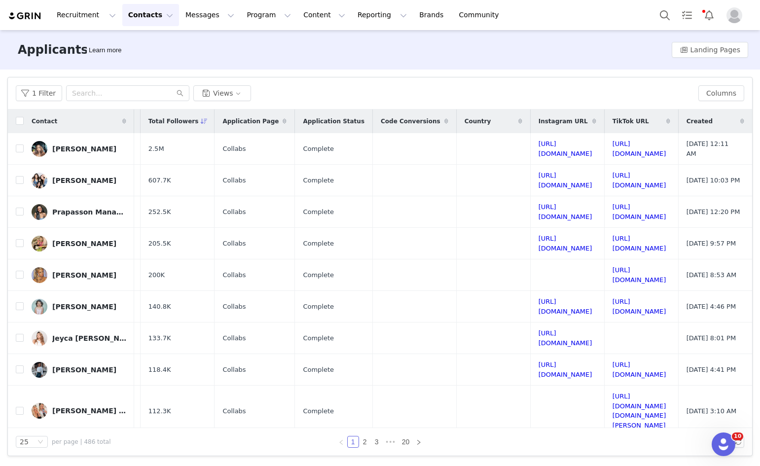
scroll to position [0, 235]
click at [613, 180] on link "https://www.tiktok.com/@letsjustseaofficial" at bounding box center [640, 180] width 54 height 17
click at [615, 212] on link "https://www.tiktok.com/@frammy_y" at bounding box center [640, 211] width 54 height 17
click at [613, 247] on link "https://www.tiktok.com/@notcarolinesings" at bounding box center [640, 243] width 54 height 17
click at [618, 274] on link "https://www.tiktok.com/@blondegirldiary" at bounding box center [640, 274] width 54 height 17
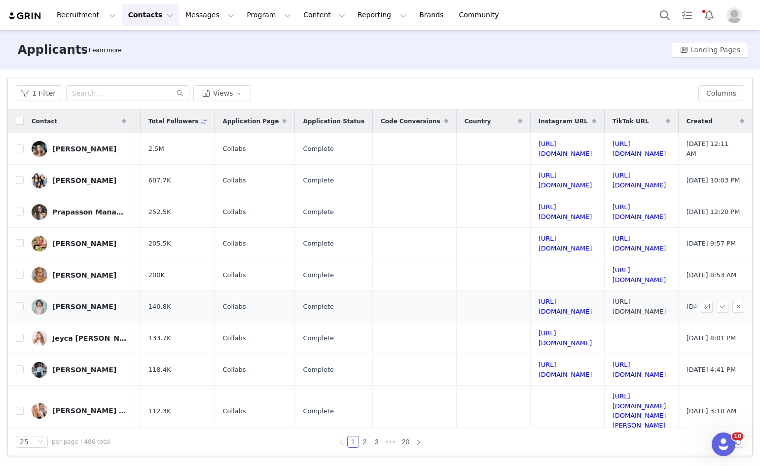
click at [614, 303] on link "https://www.tiktok.com/@laarhuyghe" at bounding box center [640, 306] width 54 height 17
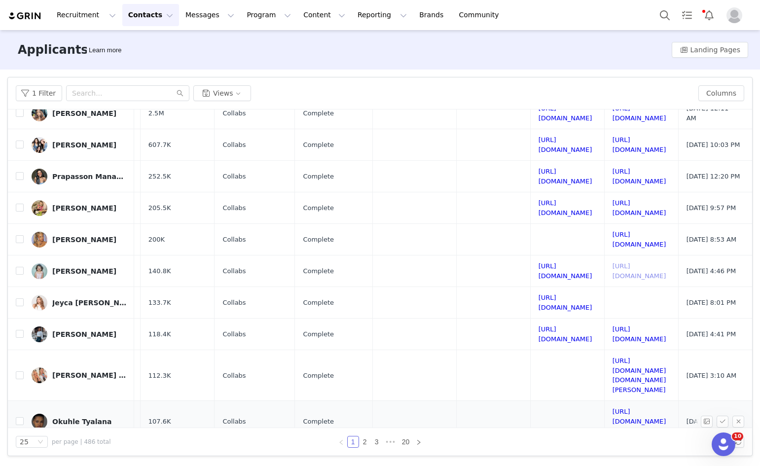
scroll to position [49, 235]
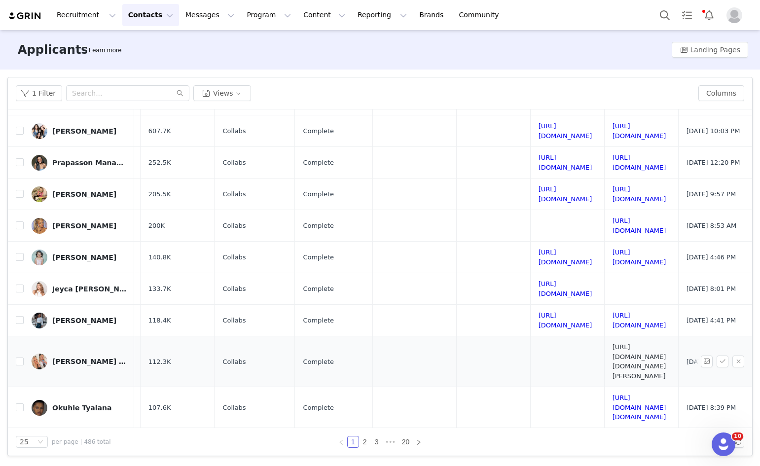
click at [613, 351] on link "[URL][DOMAIN_NAME][DOMAIN_NAME][PERSON_NAME]" at bounding box center [640, 361] width 54 height 37
click at [613, 394] on link "https://www.tiktok.com/@heyitscand.iiiy" at bounding box center [640, 407] width 54 height 27
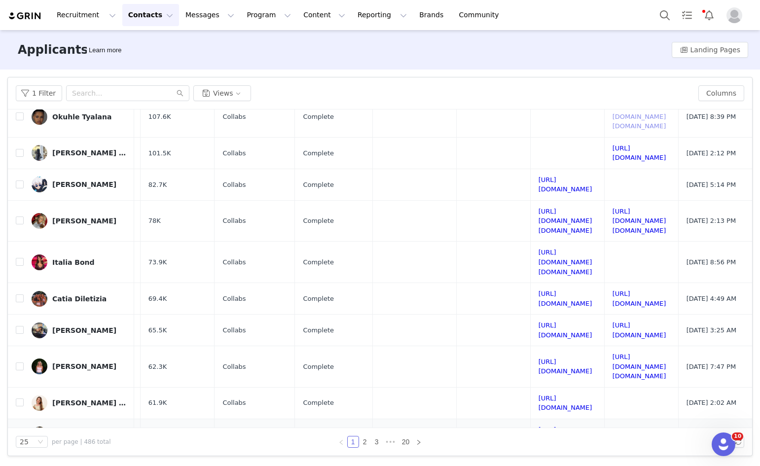
scroll to position [345, 235]
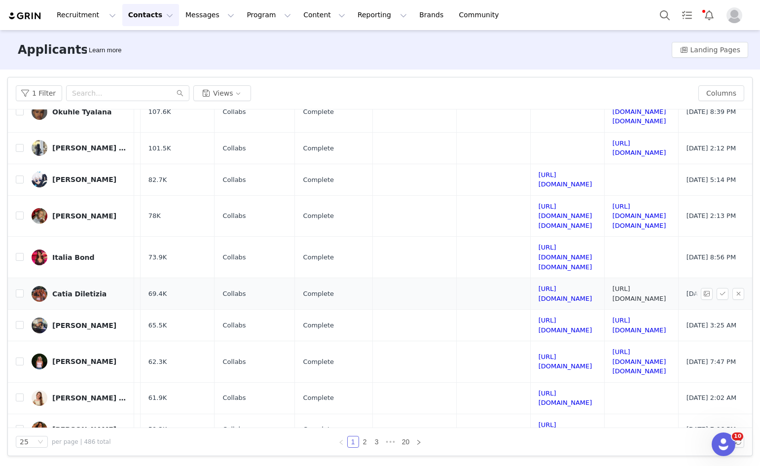
click at [613, 285] on link "https://www.tiktok.com/@catiadiletiziaa" at bounding box center [640, 293] width 54 height 17
click at [616, 317] on link "https://www.tiktok.com/@princ3sstatii" at bounding box center [640, 325] width 54 height 17
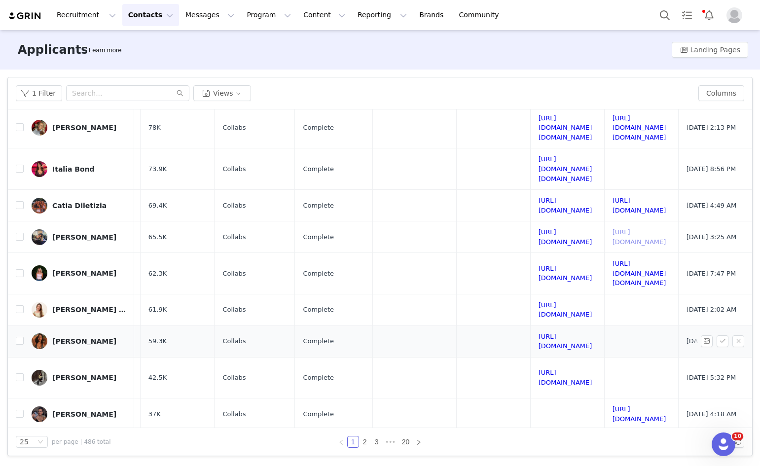
scroll to position [502, 235]
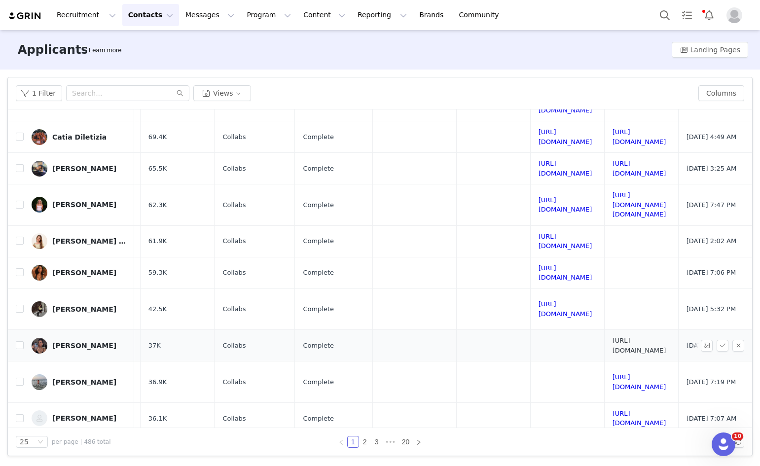
click at [613, 337] on link "https://www.tiktok.com/@sabrinarussoo" at bounding box center [640, 345] width 54 height 17
click at [637, 403] on td "https://www.tiktok.com/@hailyandhanna" at bounding box center [641, 419] width 74 height 32
click at [636, 410] on link "https://www.tiktok.com/@hailyandhanna" at bounding box center [640, 418] width 54 height 17
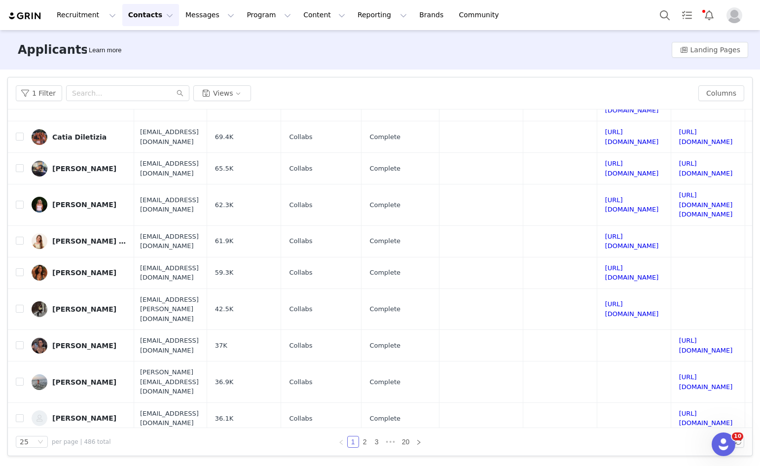
scroll to position [502, 0]
click at [367, 440] on link "2" at bounding box center [365, 442] width 11 height 11
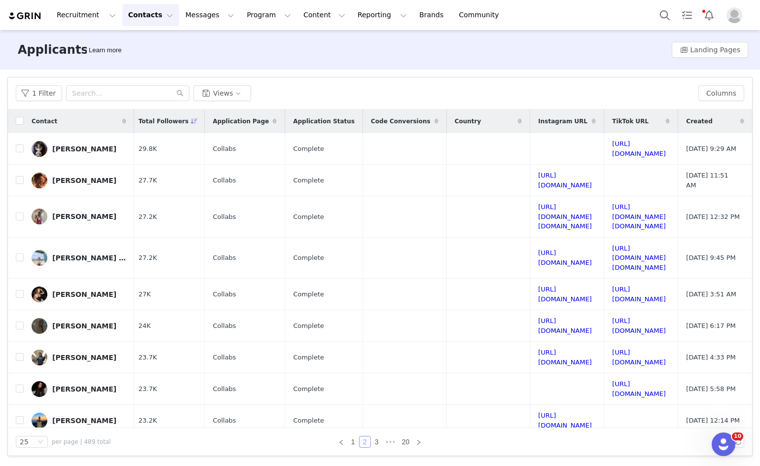
scroll to position [0, 234]
click at [622, 148] on link "https://www.tiktok.com/@vvuriis" at bounding box center [639, 148] width 54 height 17
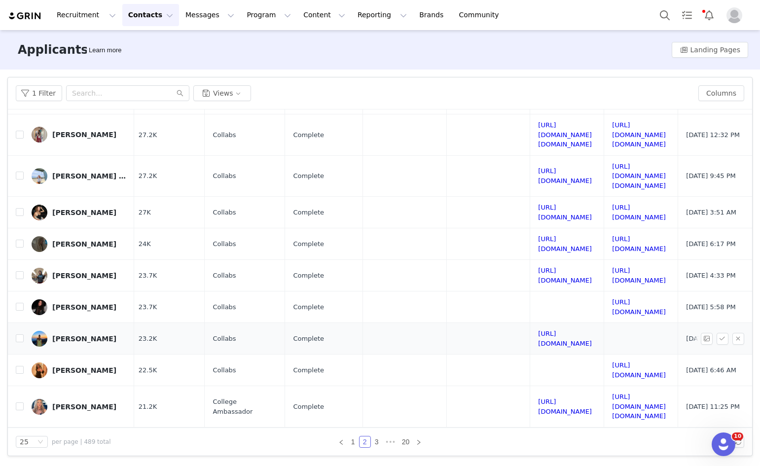
scroll to position [99, 234]
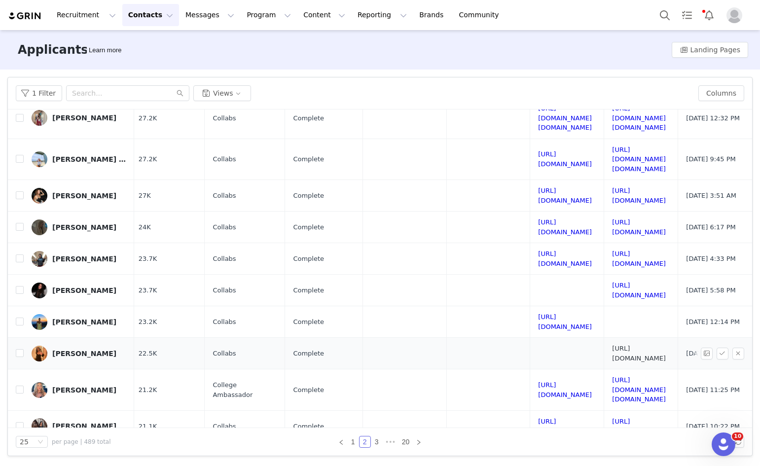
click at [612, 345] on link "https://www.tiktok.com/@kits17813" at bounding box center [639, 353] width 54 height 17
click at [612, 376] on link "https://www.tiktok.com/@xox.kaila.xox" at bounding box center [639, 389] width 54 height 27
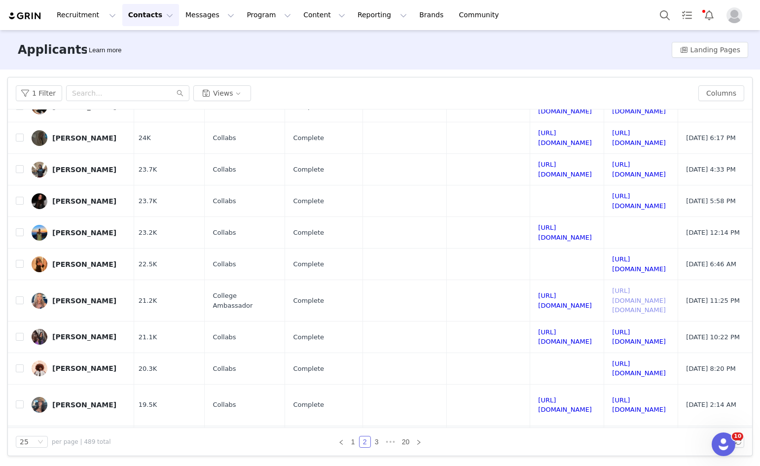
scroll to position [197, 234]
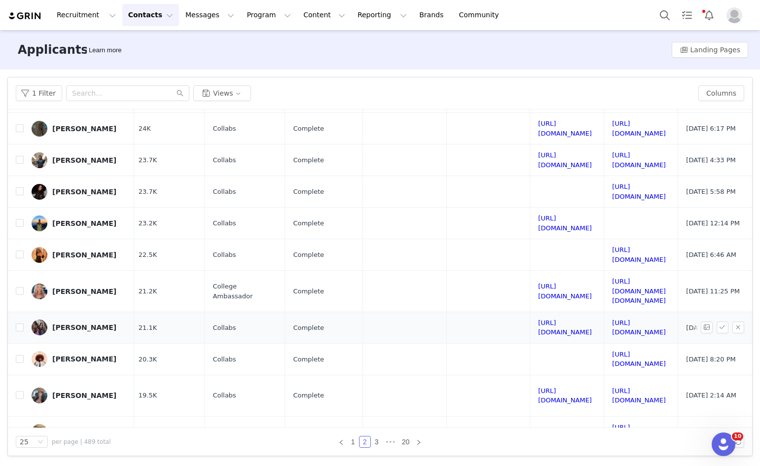
click at [635, 312] on td "[URL][DOMAIN_NAME]" at bounding box center [641, 328] width 74 height 32
click at [633, 319] on link "[URL][DOMAIN_NAME]" at bounding box center [639, 327] width 54 height 17
click at [612, 387] on link "https://www.tiktok.com/@kylaniepalacio" at bounding box center [639, 395] width 54 height 17
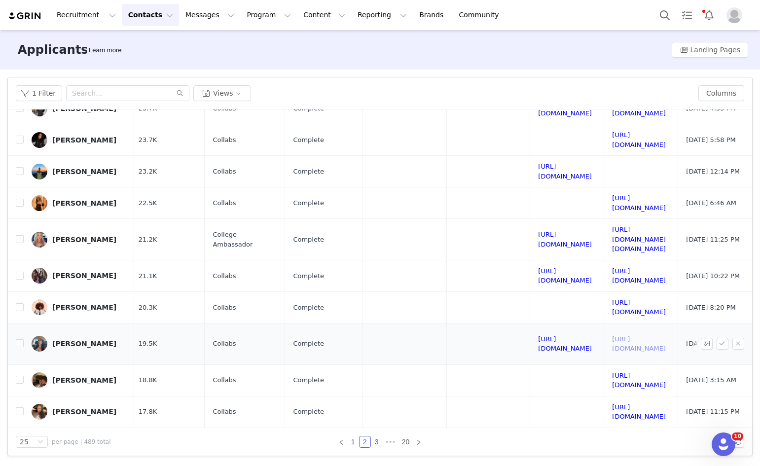
scroll to position [345, 234]
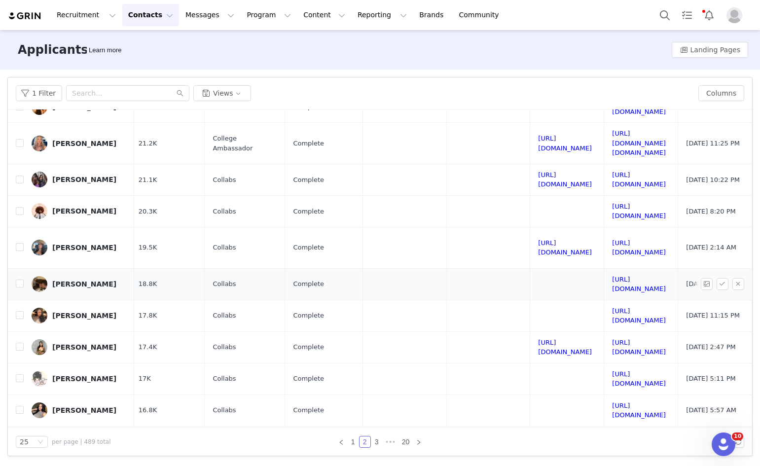
click at [604, 268] on td "https://www.tiktok.com/@ttayee" at bounding box center [641, 284] width 74 height 32
click at [612, 276] on link "https://www.tiktok.com/@ttayee" at bounding box center [639, 284] width 54 height 17
click at [612, 339] on link "https://www.tiktok.com/@itsannietran" at bounding box center [639, 347] width 54 height 17
click at [612, 370] on link "https://www.tiktok.com/@4evabyclairo" at bounding box center [639, 378] width 54 height 17
click at [616, 402] on link "https://www.tiktok.com/@sissyrojash" at bounding box center [639, 410] width 54 height 17
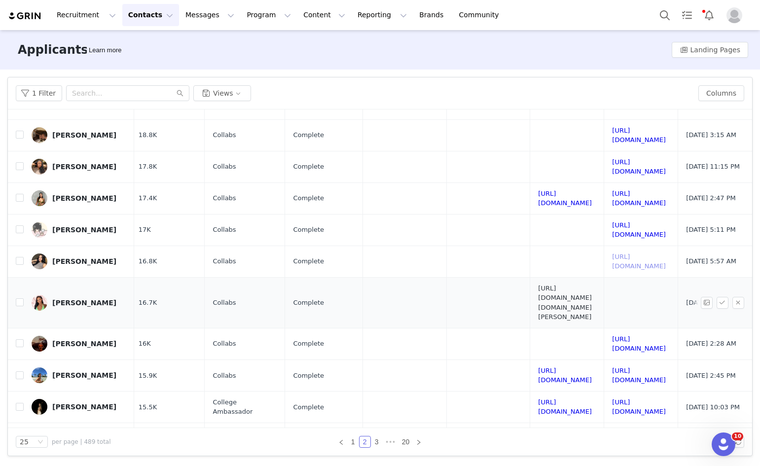
scroll to position [502, 234]
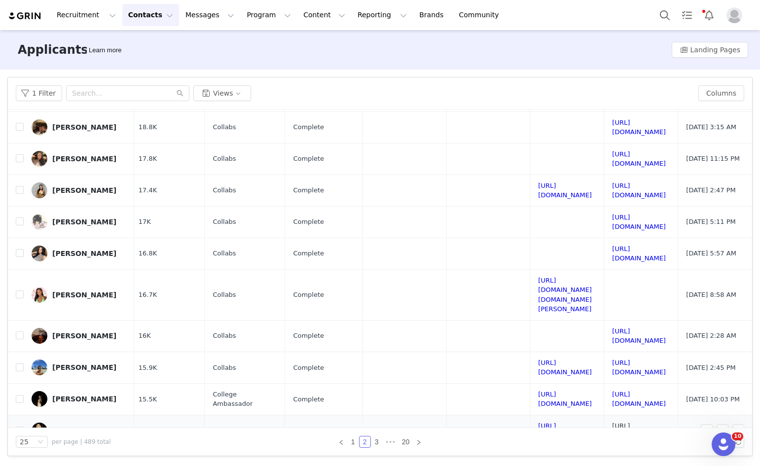
click at [612, 422] on link "https://www.tiktok.com/@jessgriffinn" at bounding box center [639, 430] width 54 height 17
click at [612, 391] on link "https://www.tiktok.com/@.cali137" at bounding box center [639, 399] width 54 height 17
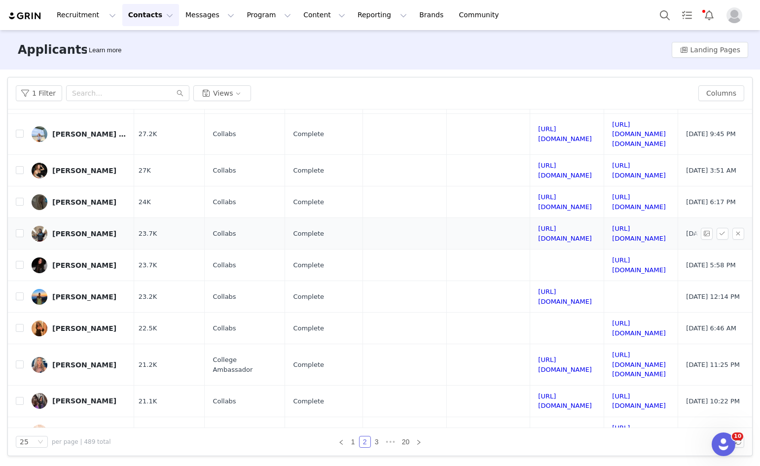
scroll to position [0, 234]
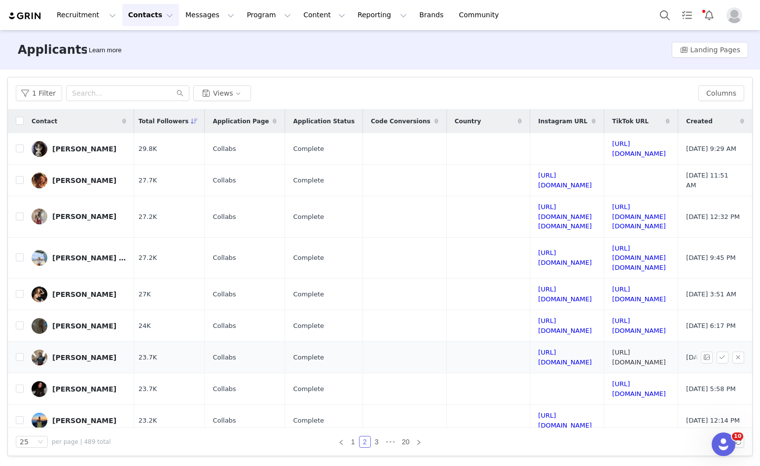
click at [621, 349] on link "https://www.tiktok.com/@notmarrose442" at bounding box center [639, 357] width 54 height 17
click at [612, 245] on link "https://www.tiktok.com/@olivia.kateee" at bounding box center [639, 258] width 54 height 27
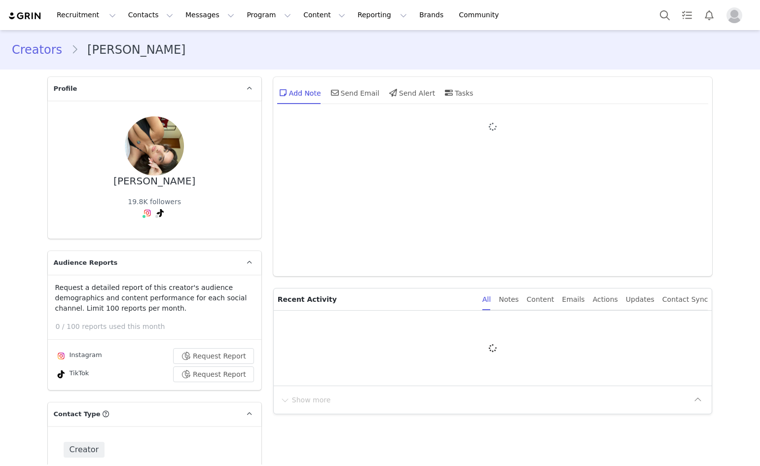
type input "+1 ([GEOGRAPHIC_DATA])"
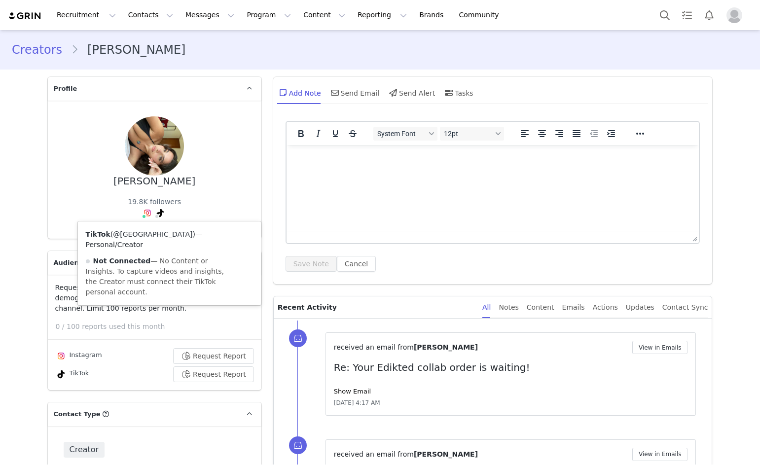
click at [134, 234] on link "@oliviapara" at bounding box center [152, 234] width 79 height 8
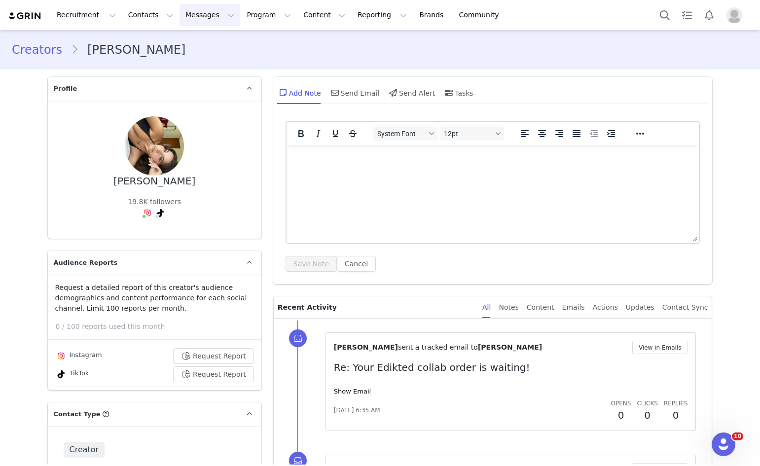
drag, startPoint x: 193, startPoint y: 14, endPoint x: 177, endPoint y: 36, distance: 27.5
click at [192, 15] on button "Messages Messages" at bounding box center [210, 15] width 61 height 22
click at [176, 59] on p "Inbox" at bounding box center [180, 62] width 19 height 10
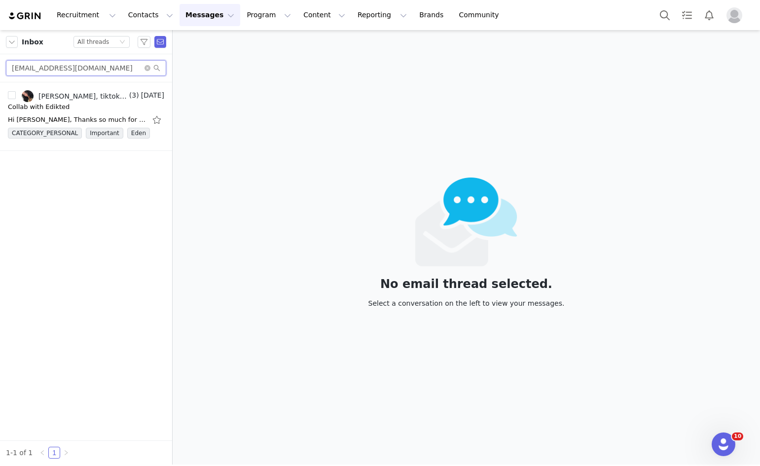
click at [89, 69] on input "jaydenicole1904@gmail.com" at bounding box center [86, 68] width 160 height 16
paste input "mcnags2007"
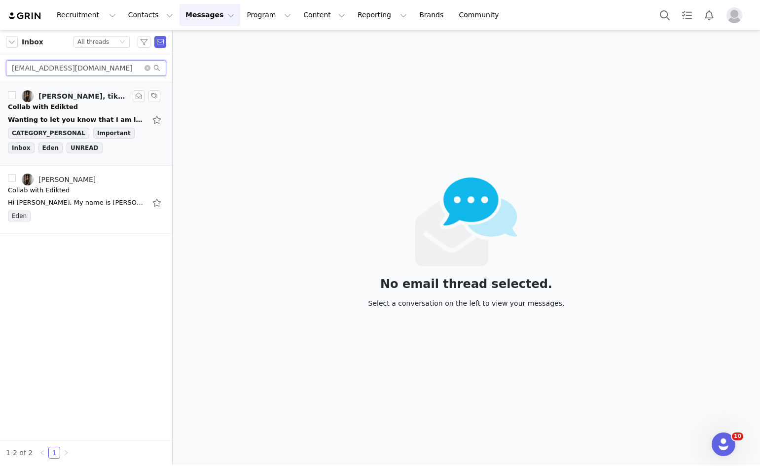
type input "mcnags2007@gmail.com"
click at [71, 123] on div "Wanting to let you know that I am located in Canada. On Sun, Aug 31, 2025 at 11…" at bounding box center [77, 120] width 138 height 10
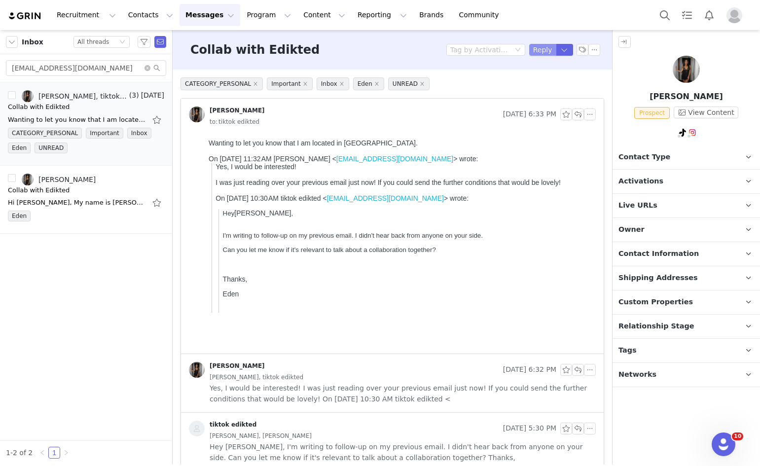
click at [534, 48] on button "Reply" at bounding box center [542, 50] width 27 height 12
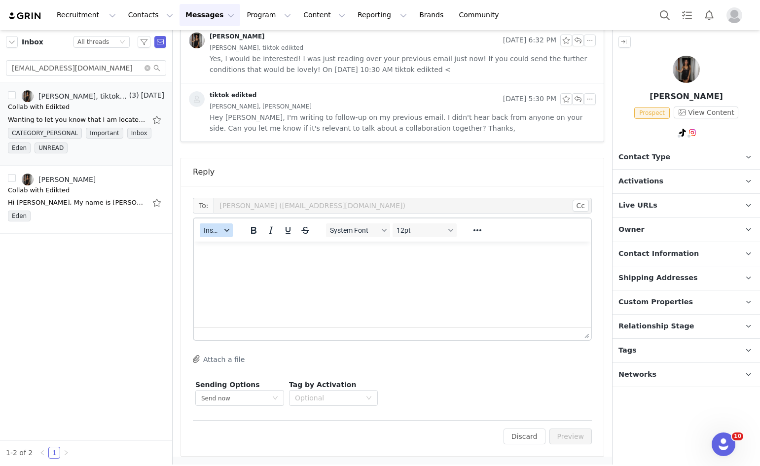
click at [220, 230] on span "Insert" at bounding box center [212, 230] width 17 height 8
drag, startPoint x: 220, startPoint y: 233, endPoint x: 220, endPoint y: 242, distance: 8.9
click at [220, 239] on body "Recruitment Recruitment Creator Search Curated Lists Landing Pages Web Extensio…" at bounding box center [380, 233] width 760 height 466
click at [220, 244] on div "Insert Template" at bounding box center [252, 248] width 89 height 12
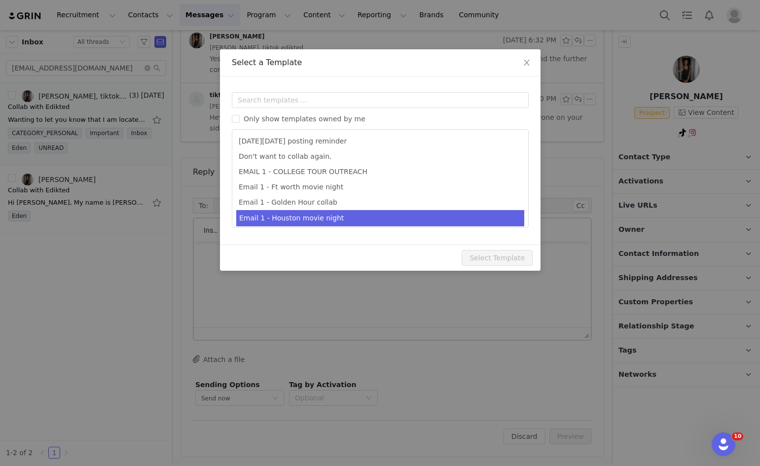
scroll to position [0, 0]
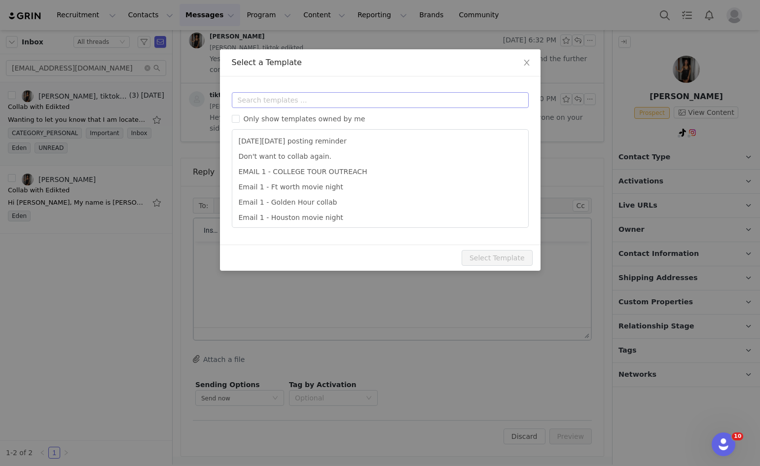
drag, startPoint x: 313, startPoint y: 113, endPoint x: 316, endPoint y: 96, distance: 17.0
click at [315, 100] on div "Only show templates owned by me Black Friday posting reminder Don't want to col…" at bounding box center [380, 160] width 297 height 136
click at [315, 96] on input "text" at bounding box center [380, 100] width 297 height 16
click at [294, 105] on input "text" at bounding box center [380, 100] width 297 height 16
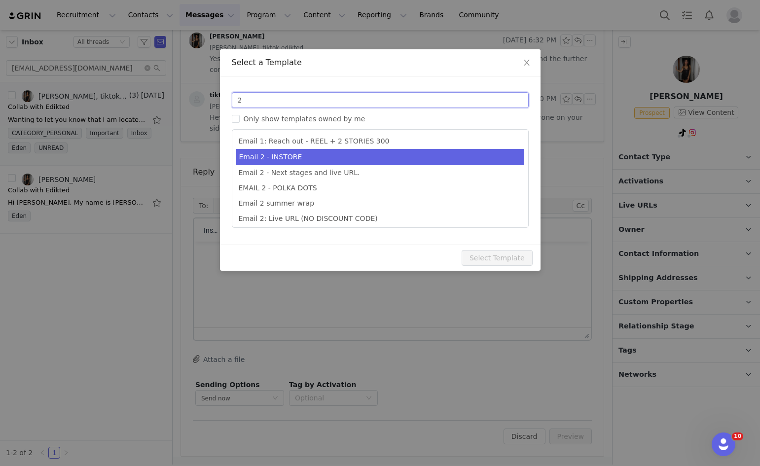
type input "2"
click at [353, 164] on li "Email 2 - INSTORE" at bounding box center [380, 157] width 288 height 16
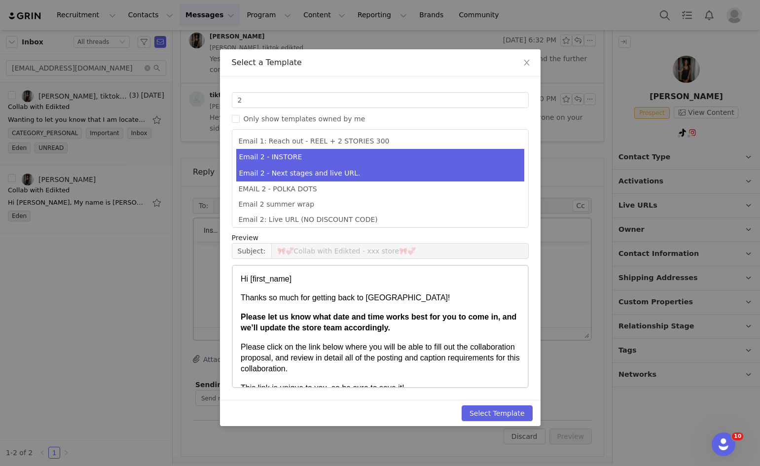
click at [351, 171] on li "Email 2 - Next stages and live URL." at bounding box center [380, 173] width 288 height 16
type input "Collab with Edikted"
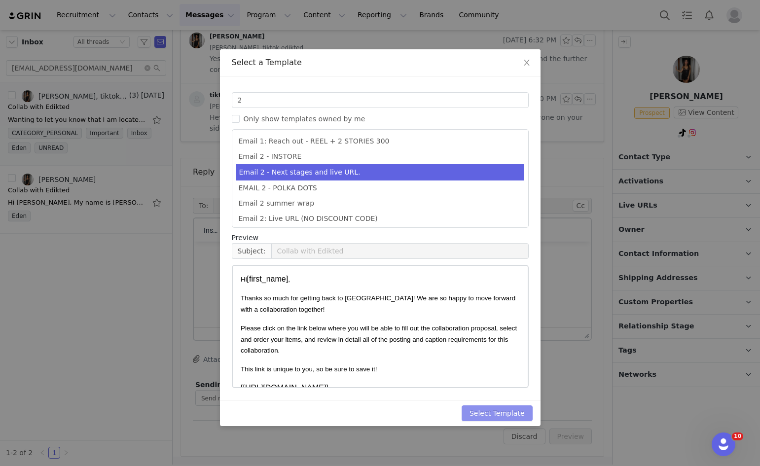
drag, startPoint x: 481, startPoint y: 411, endPoint x: 487, endPoint y: 410, distance: 6.0
click at [481, 411] on button "Select Template" at bounding box center [497, 413] width 71 height 16
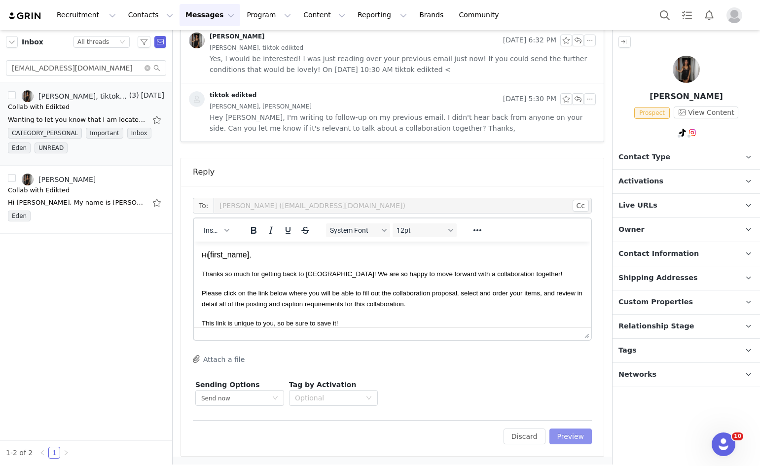
click at [568, 437] on button "Preview" at bounding box center [571, 437] width 43 height 16
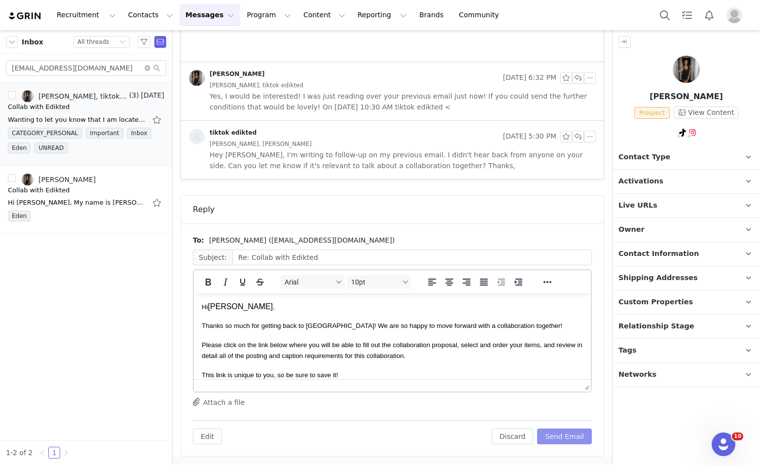
click at [565, 436] on button "Send Email" at bounding box center [564, 437] width 55 height 16
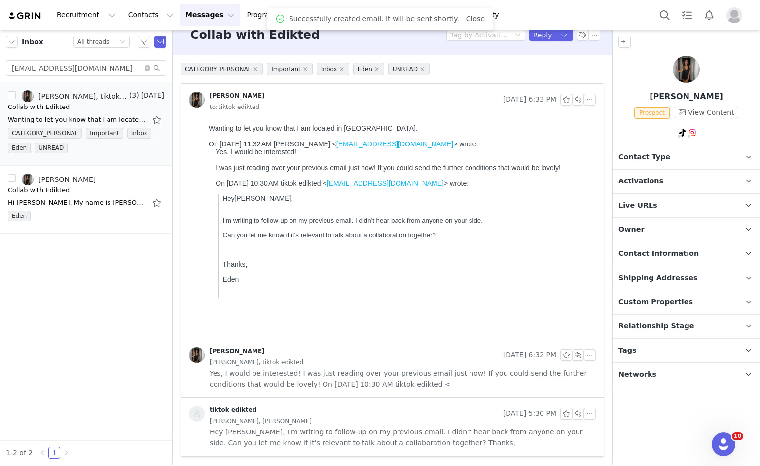
click at [649, 152] on span "Contact Type" at bounding box center [645, 157] width 52 height 11
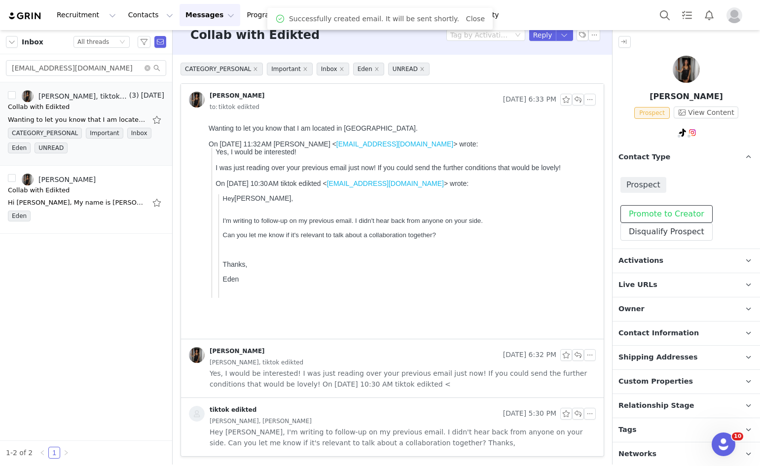
click at [636, 215] on button "Promote to Creator" at bounding box center [667, 214] width 92 height 18
click at [628, 265] on p "Activations" at bounding box center [675, 261] width 124 height 24
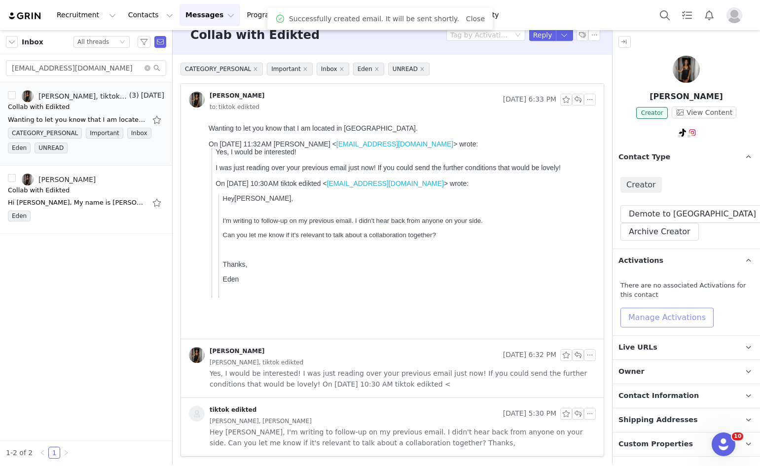
click at [638, 313] on button "Manage Activations" at bounding box center [667, 318] width 93 height 20
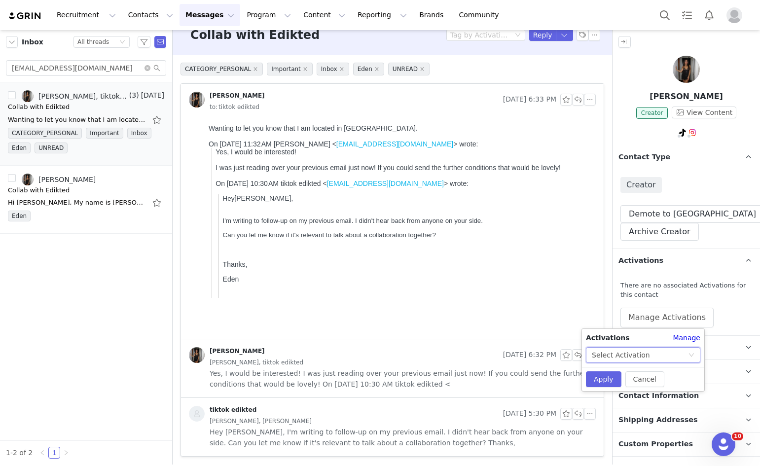
click at [629, 347] on div "Select Activation" at bounding box center [643, 355] width 114 height 16
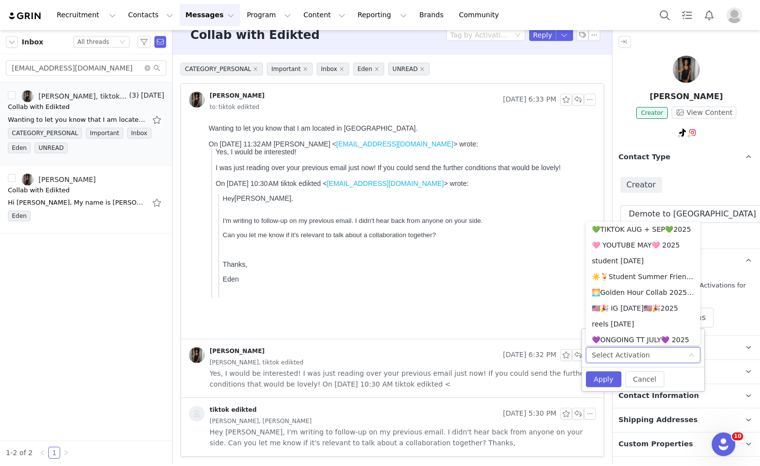
scroll to position [317, 0]
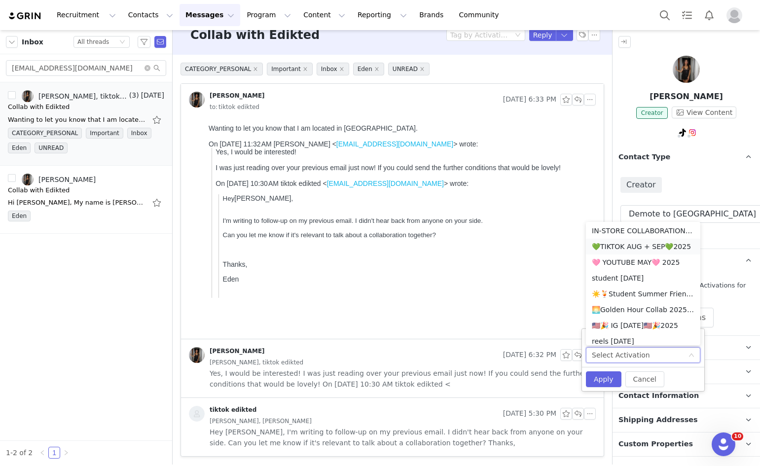
click at [632, 246] on li "💚TIKTOK AUG + SEP💚2025" at bounding box center [643, 247] width 114 height 16
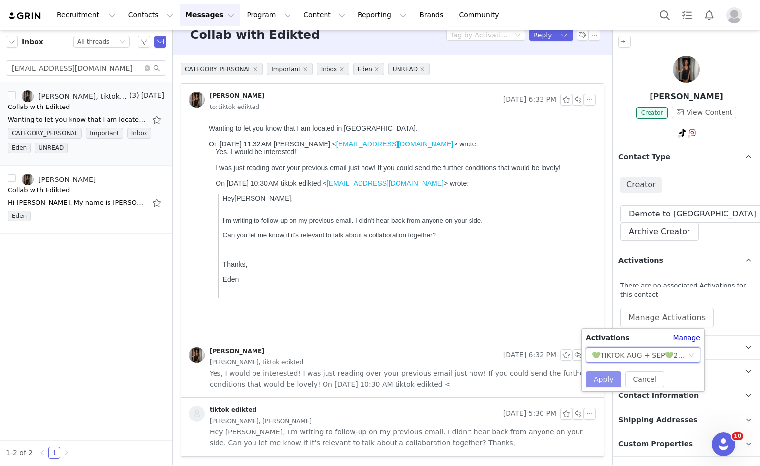
click at [605, 379] on button "Apply" at bounding box center [604, 379] width 36 height 16
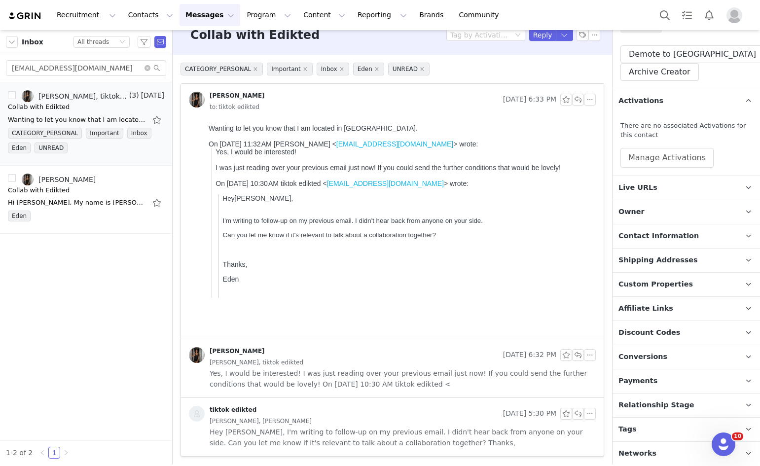
scroll to position [160, 0]
click at [660, 397] on p "Relationship Stage Use relationship stages to move contacts through a logical s…" at bounding box center [675, 405] width 124 height 24
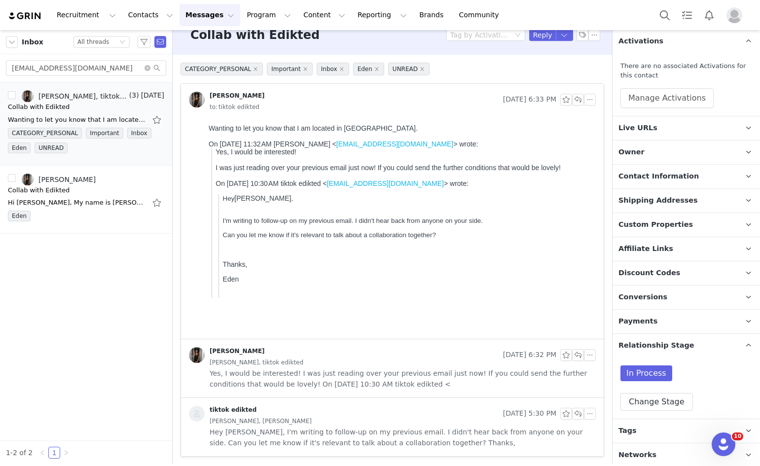
scroll to position [221, 0]
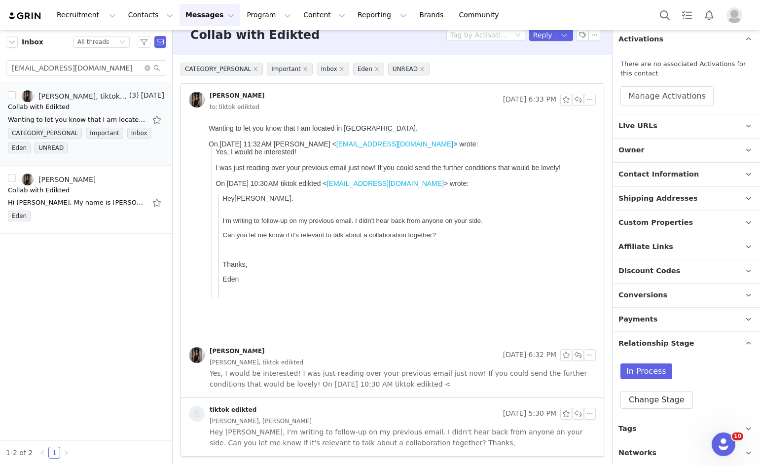
click at [648, 413] on div "In Process Change Stage" at bounding box center [686, 386] width 147 height 61
click at [645, 405] on button "Change Stage" at bounding box center [657, 400] width 73 height 18
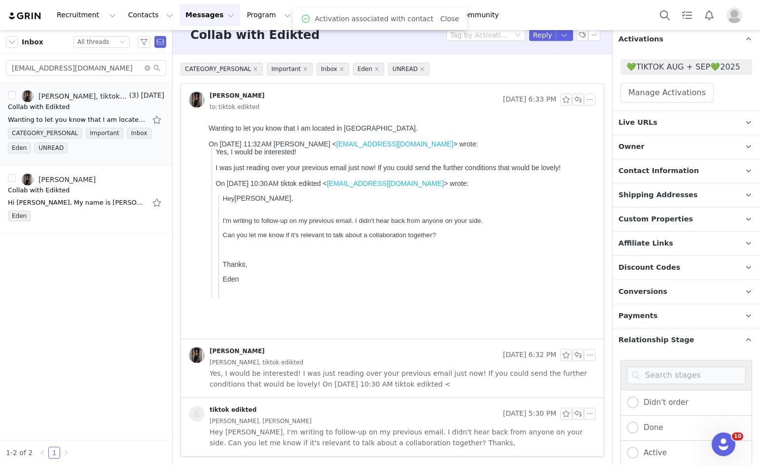
click at [622, 449] on div "Active" at bounding box center [687, 453] width 132 height 25
click at [626, 450] on div "Active" at bounding box center [687, 453] width 132 height 25
click at [629, 453] on span at bounding box center [633, 453] width 12 height 12
click at [629, 453] on input "Active" at bounding box center [633, 453] width 12 height 13
radio input "true"
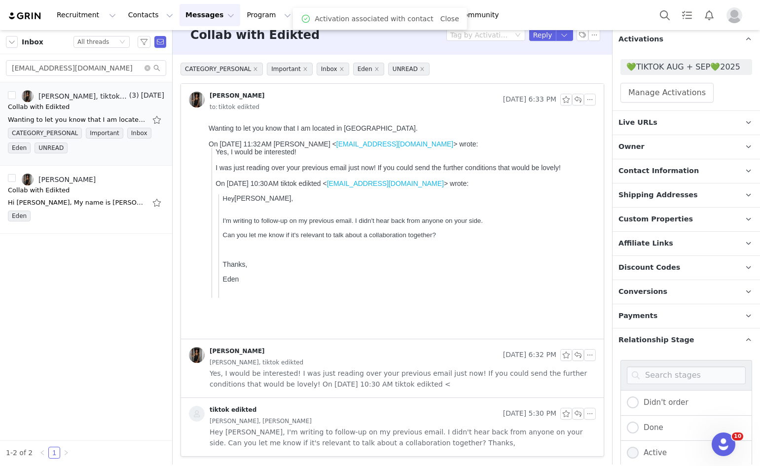
radio input "false"
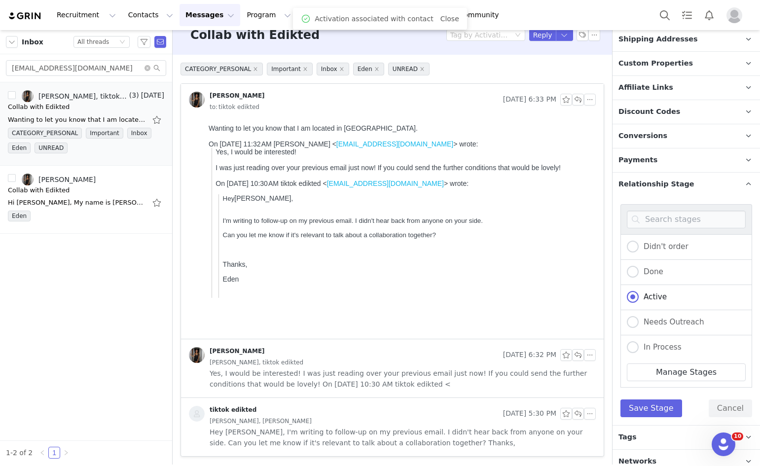
scroll to position [386, 0]
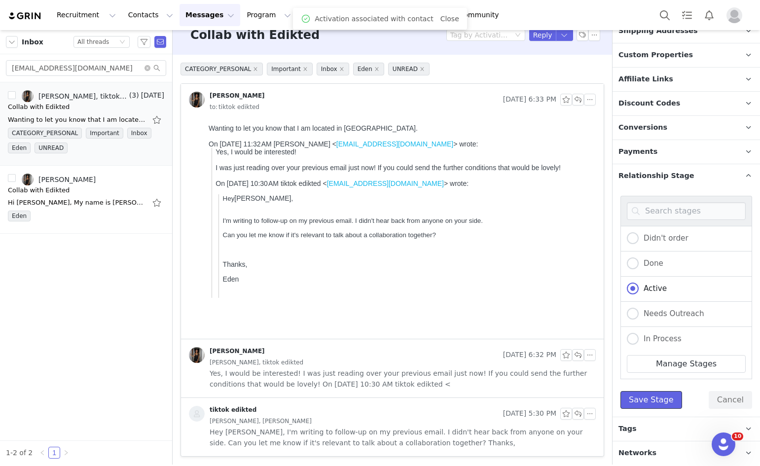
click at [663, 402] on button "Save Stage" at bounding box center [652, 400] width 62 height 18
click at [658, 421] on p "Tags Keep track of your contacts by assigning them tags. You can then filter yo…" at bounding box center [675, 429] width 124 height 24
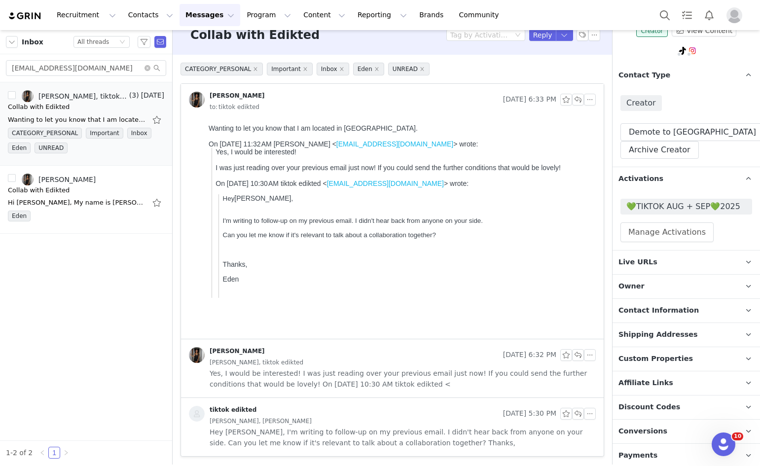
scroll to position [0, 0]
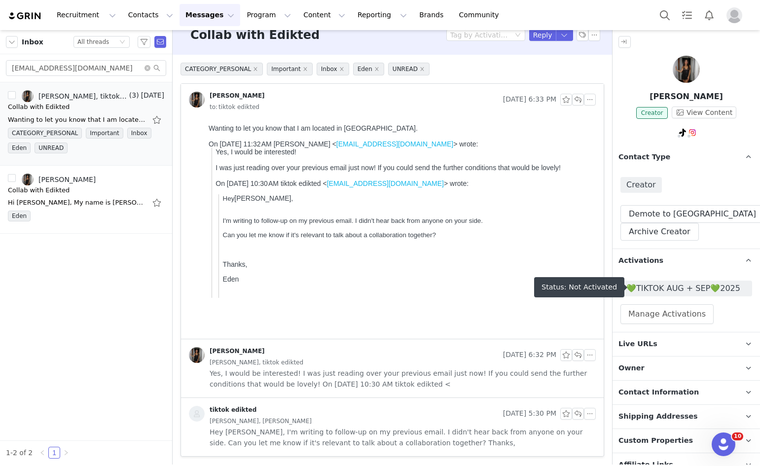
click at [650, 283] on span "💚TIKTOK AUG + SEP💚2025" at bounding box center [686, 289] width 120 height 12
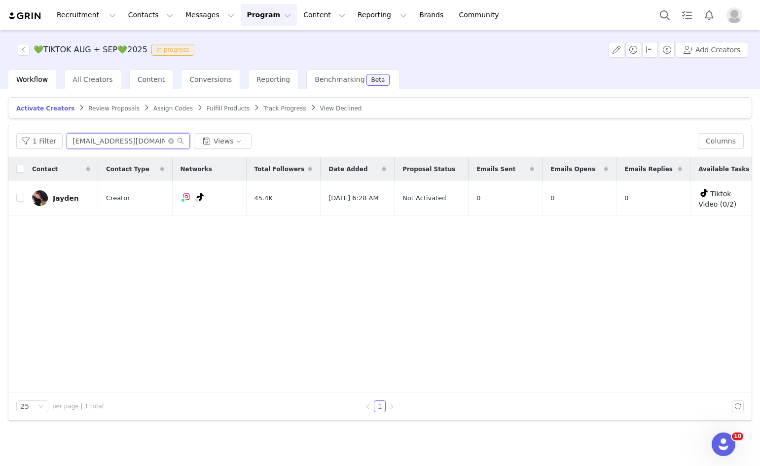
click at [91, 145] on input "jaydenicole1904@gmail.com" at bounding box center [128, 141] width 123 height 16
paste input "mcnags2007"
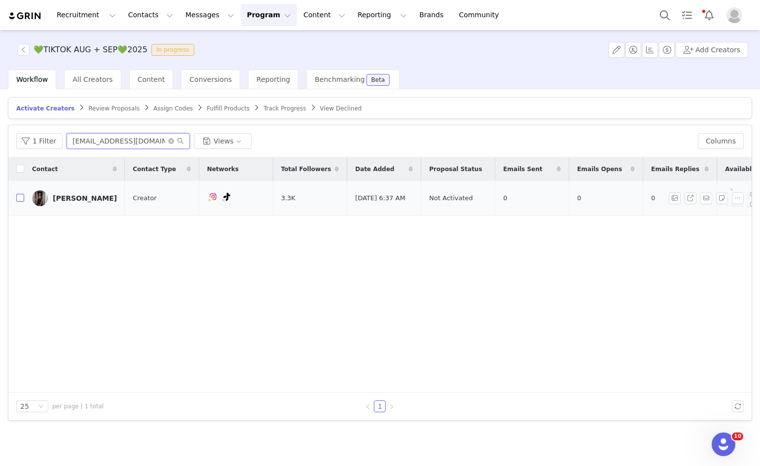
type input "mcnags2007@gmail.com"
click at [20, 200] on input "checkbox" at bounding box center [20, 198] width 8 height 8
checkbox input "true"
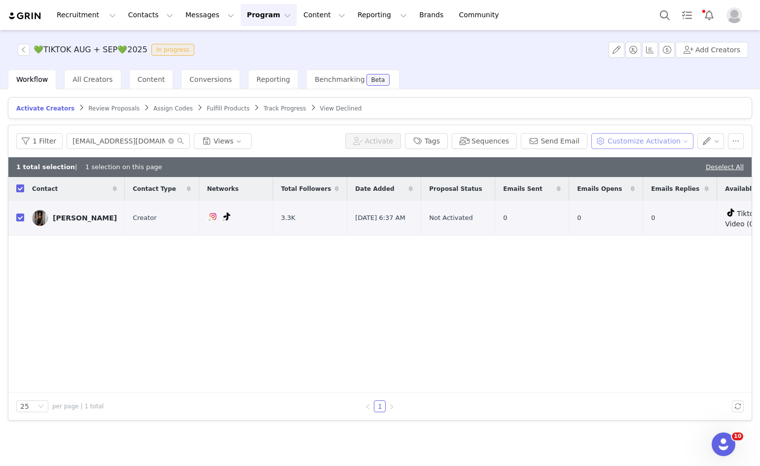
click at [654, 145] on button "Customize Activation" at bounding box center [642, 141] width 102 height 16
click at [642, 160] on span "Edit Product Selection" at bounding box center [656, 160] width 76 height 11
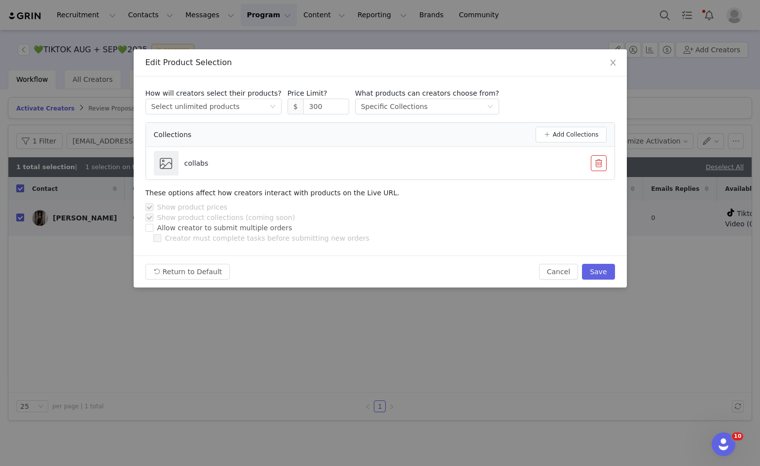
click at [288, 111] on span "$" at bounding box center [296, 107] width 16 height 16
click at [304, 110] on input "300" at bounding box center [326, 106] width 45 height 15
click at [587, 269] on button "Save" at bounding box center [598, 272] width 33 height 16
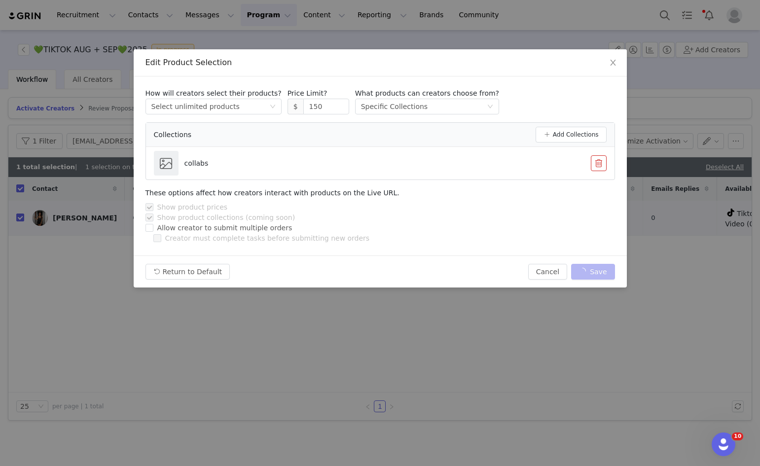
type input "300"
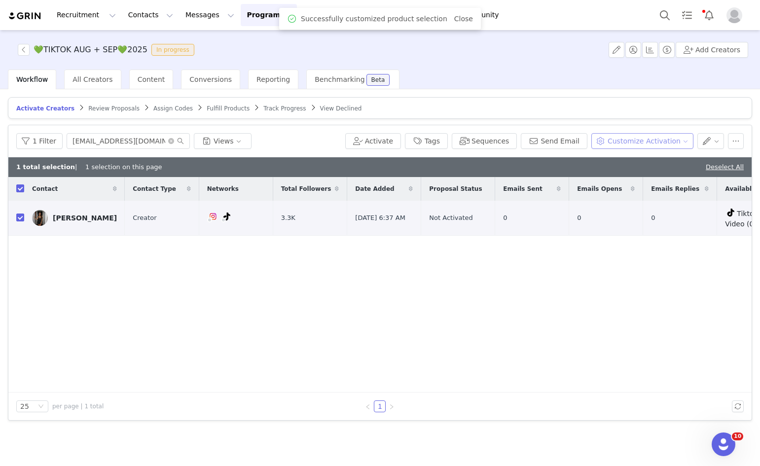
click at [657, 141] on button "Customize Activation" at bounding box center [642, 141] width 102 height 16
click at [640, 178] on span "Edit Available Tasks" at bounding box center [652, 176] width 68 height 11
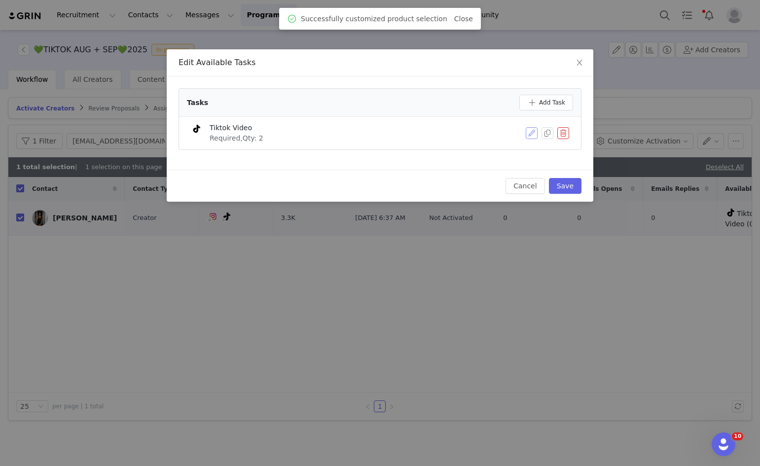
click at [529, 128] on button "button" at bounding box center [532, 133] width 12 height 12
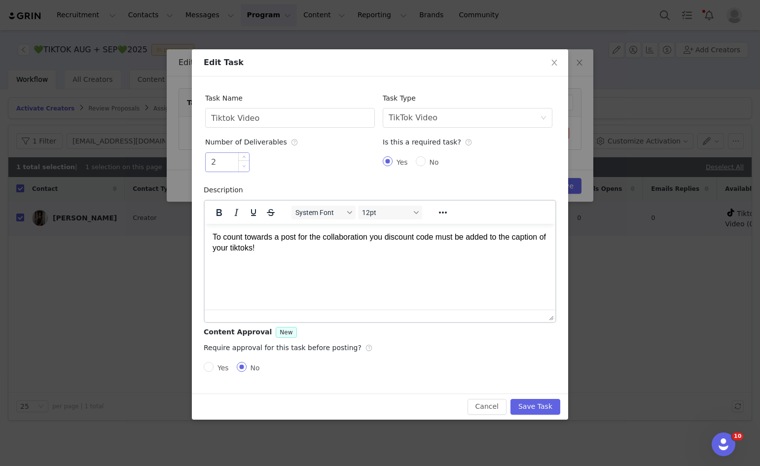
type input "1"
click at [249, 167] on span "Decrease Value" at bounding box center [244, 165] width 10 height 11
click at [514, 409] on div "Cancel Save Task" at bounding box center [380, 407] width 361 height 16
click at [524, 408] on button "Save Task" at bounding box center [536, 407] width 50 height 16
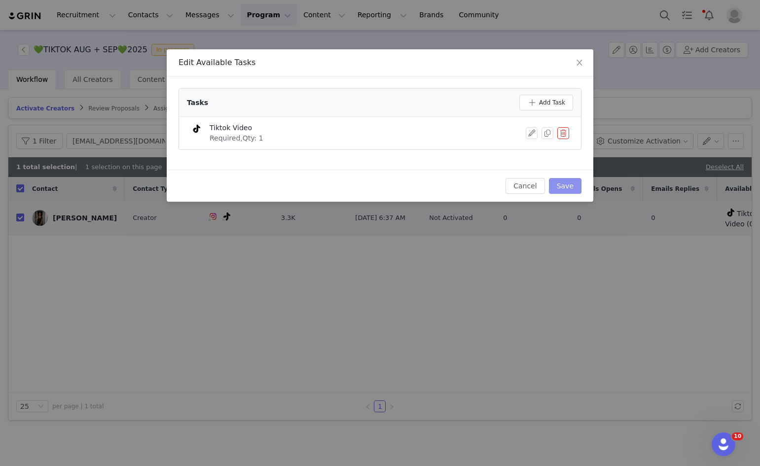
click at [562, 184] on button "Save" at bounding box center [565, 186] width 33 height 16
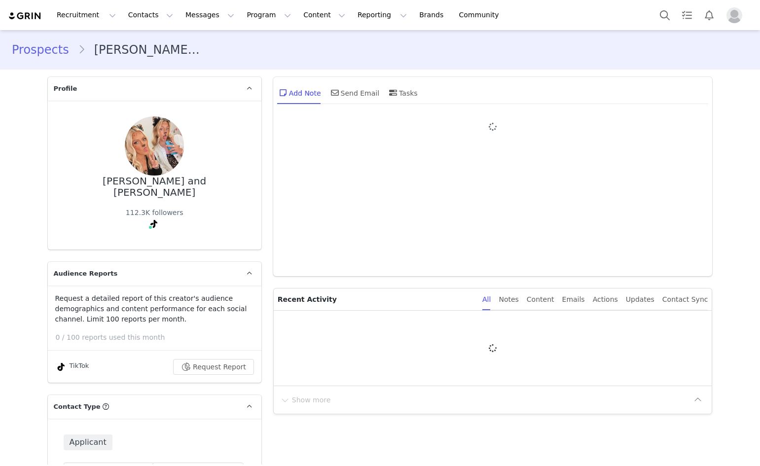
type input "+1 ([GEOGRAPHIC_DATA])"
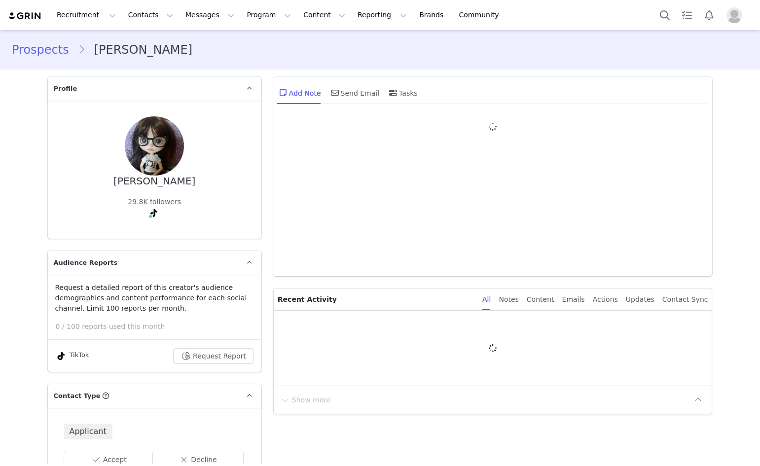
type input "+1 ([GEOGRAPHIC_DATA])"
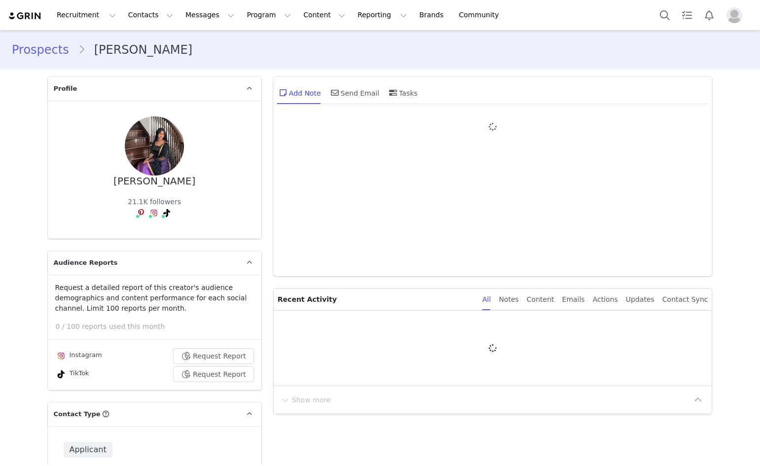
type input "+1 ([GEOGRAPHIC_DATA])"
